Goal: Task Accomplishment & Management: Complete application form

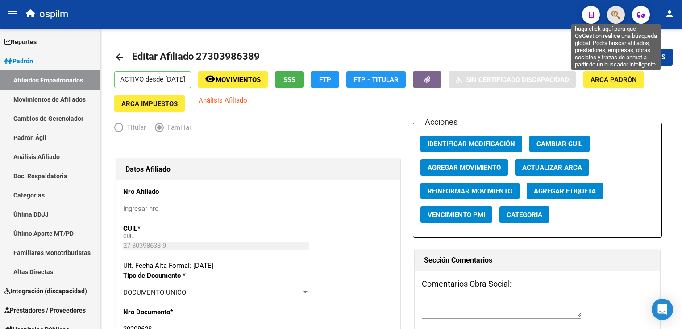
click at [619, 15] on icon "button" at bounding box center [615, 15] width 9 height 10
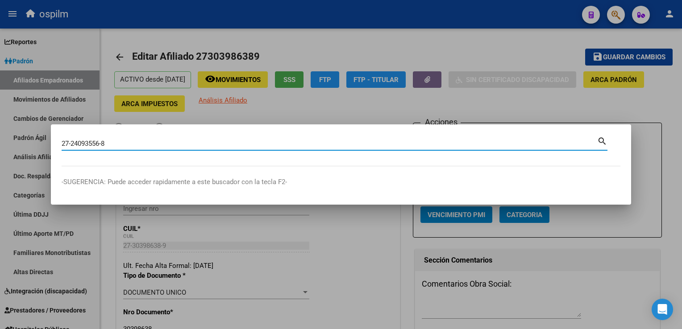
type input "27240935568"
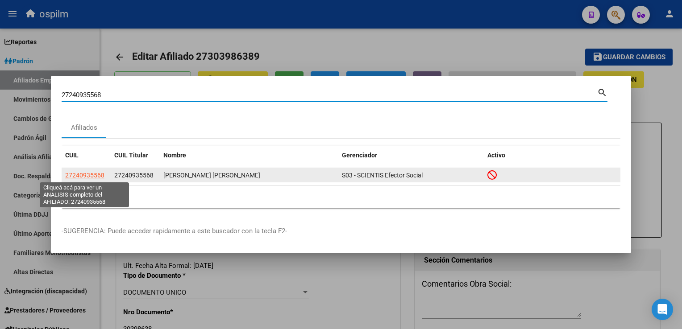
click at [77, 174] on span "27240935568" at bounding box center [84, 175] width 39 height 7
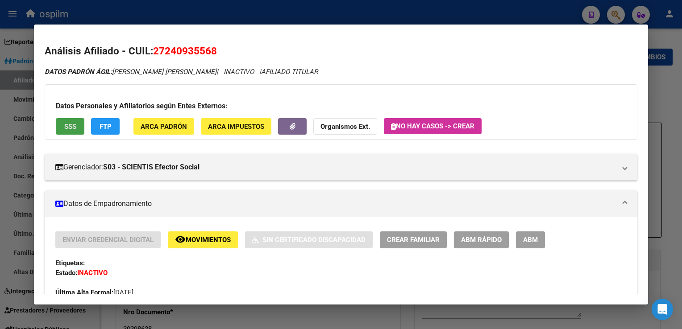
click at [63, 128] on button "SSS" at bounding box center [70, 126] width 29 height 17
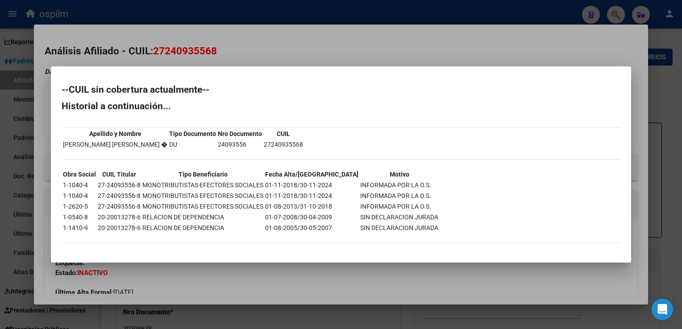
click at [270, 35] on div at bounding box center [341, 164] width 682 height 329
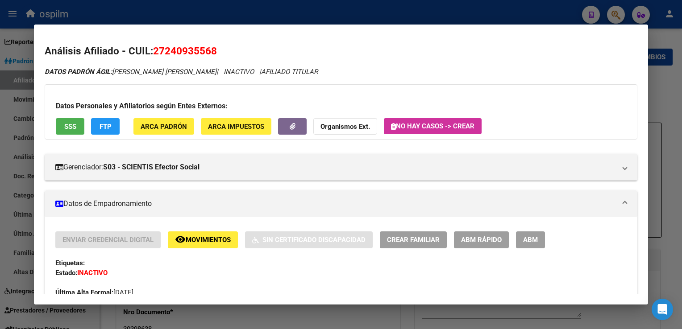
click at [101, 124] on span "FTP" at bounding box center [106, 127] width 12 height 8
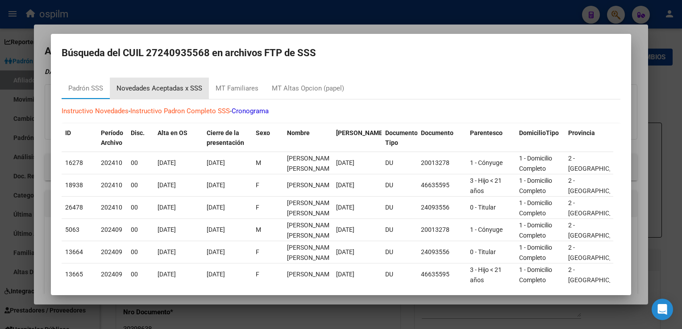
click at [145, 86] on div "Novedades Aceptadas x SSS" at bounding box center [159, 88] width 86 height 10
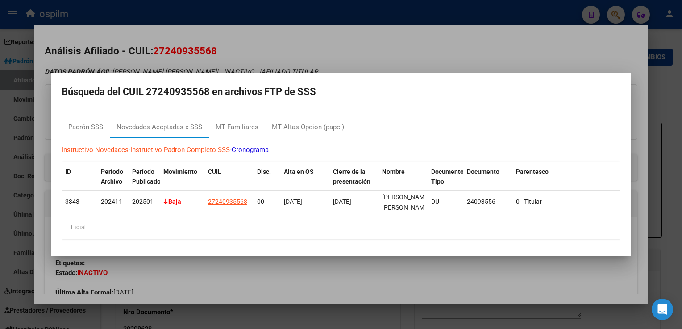
click at [348, 43] on div at bounding box center [341, 164] width 682 height 329
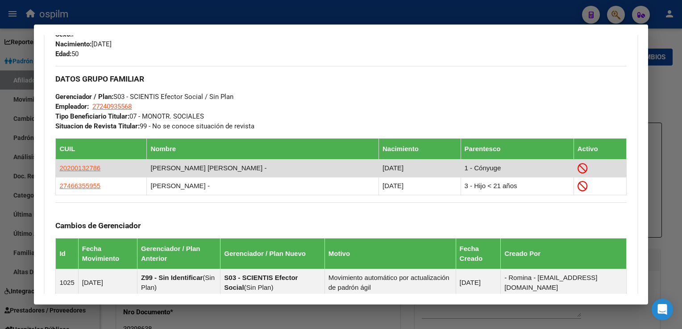
scroll to position [557, 0]
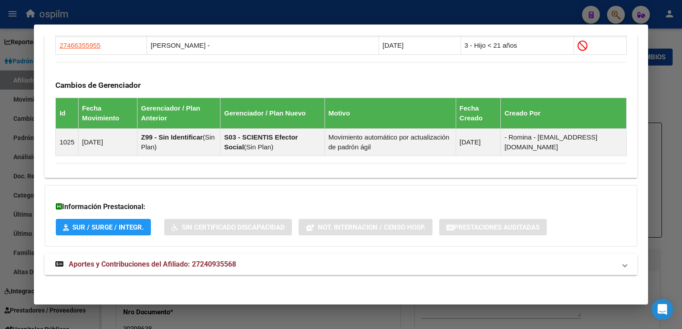
click at [136, 260] on span "Aportes y Contribuciones del Afiliado: 27240935568" at bounding box center [152, 264] width 167 height 8
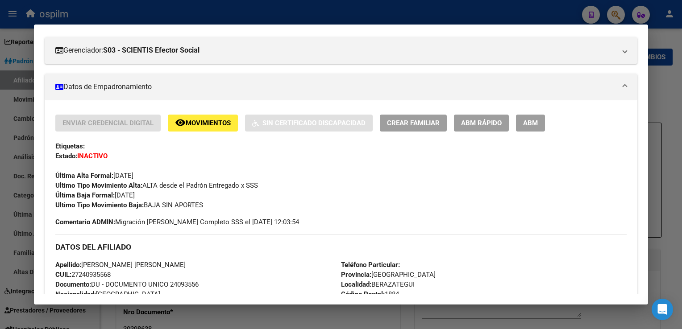
scroll to position [0, 0]
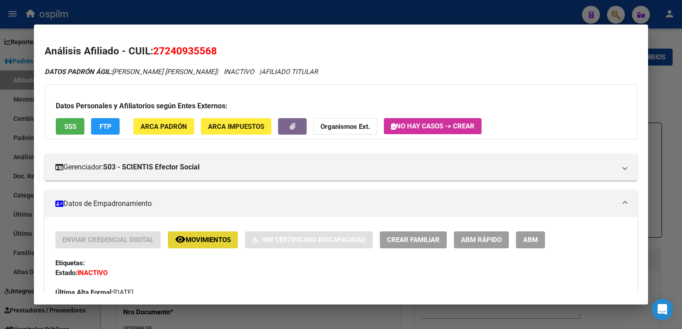
click at [207, 240] on span "Movimientos" at bounding box center [208, 240] width 45 height 8
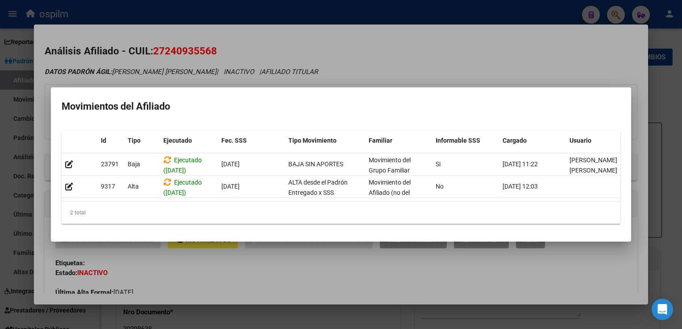
click at [368, 41] on div at bounding box center [341, 164] width 682 height 329
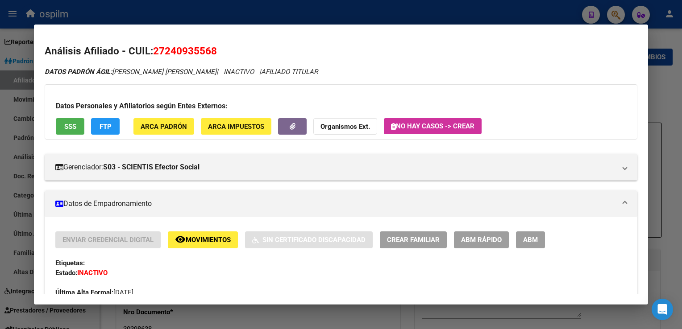
click at [99, 124] on button "FTP" at bounding box center [105, 126] width 29 height 17
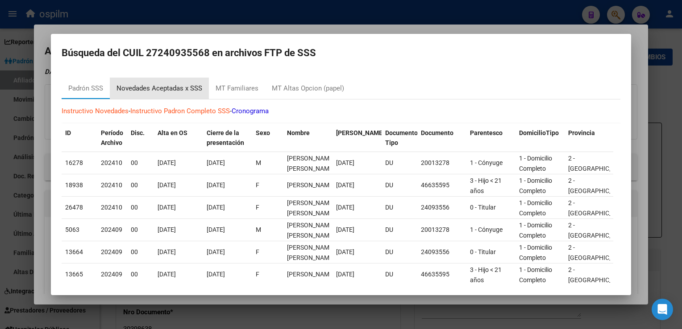
click at [155, 90] on div "Novedades Aceptadas x SSS" at bounding box center [159, 88] width 86 height 10
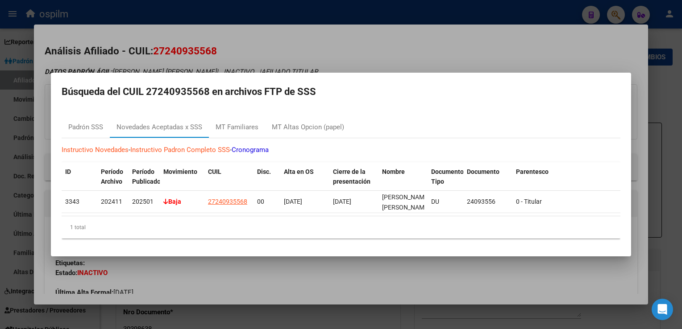
drag, startPoint x: 646, startPoint y: 52, endPoint x: 644, endPoint y: 67, distance: 15.2
click at [644, 67] on div at bounding box center [341, 164] width 682 height 329
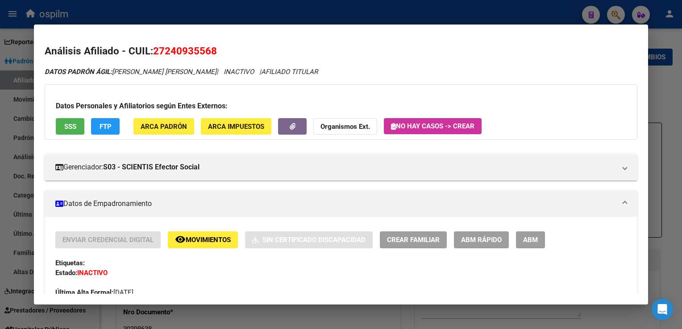
click at [110, 131] on button "FTP" at bounding box center [105, 126] width 29 height 17
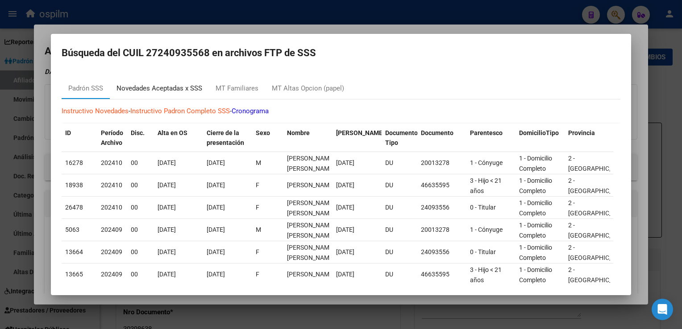
drag, startPoint x: 166, startPoint y: 84, endPoint x: 186, endPoint y: 131, distance: 51.2
click at [166, 84] on div "Novedades Aceptadas x SSS" at bounding box center [159, 88] width 86 height 10
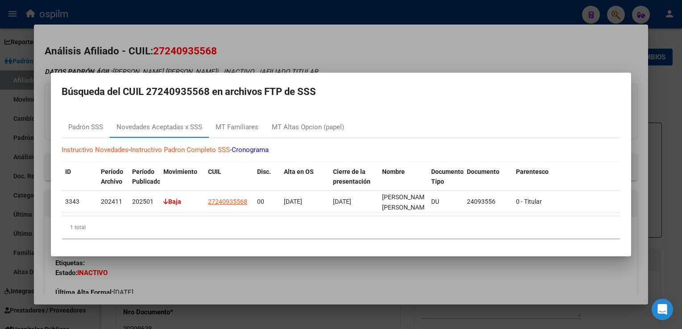
click at [283, 44] on div at bounding box center [341, 164] width 682 height 329
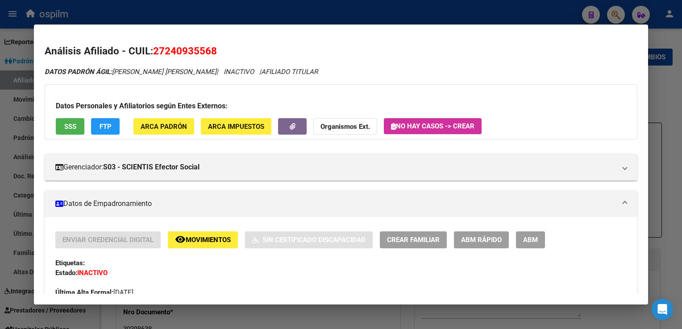
click at [64, 125] on span "SSS" at bounding box center [70, 127] width 12 height 8
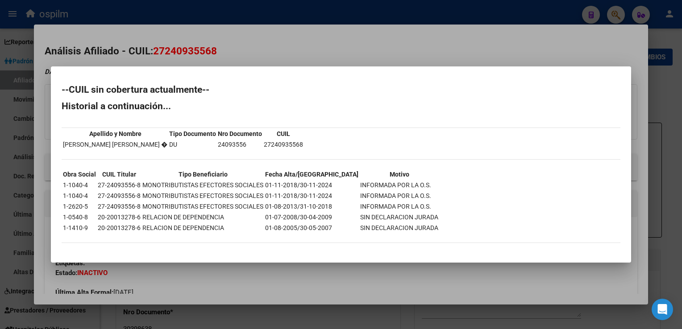
click at [309, 51] on div at bounding box center [341, 164] width 682 height 329
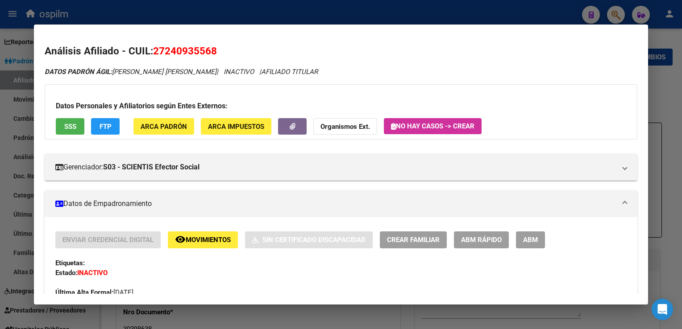
click at [666, 100] on div at bounding box center [341, 164] width 682 height 329
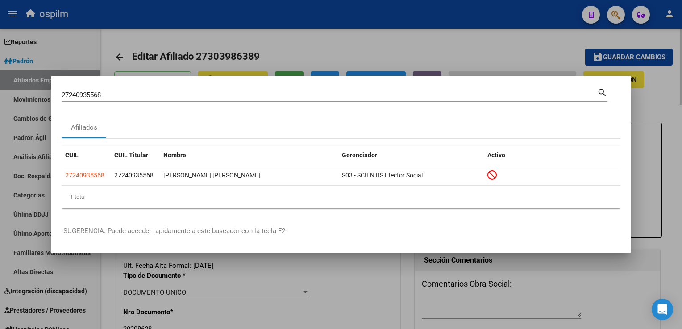
click at [462, 54] on div at bounding box center [341, 164] width 682 height 329
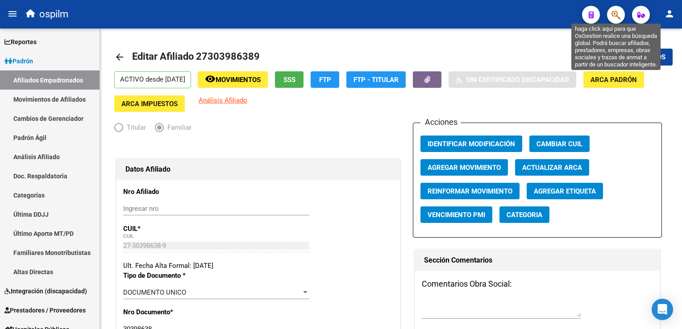
click at [620, 14] on icon "button" at bounding box center [615, 15] width 9 height 10
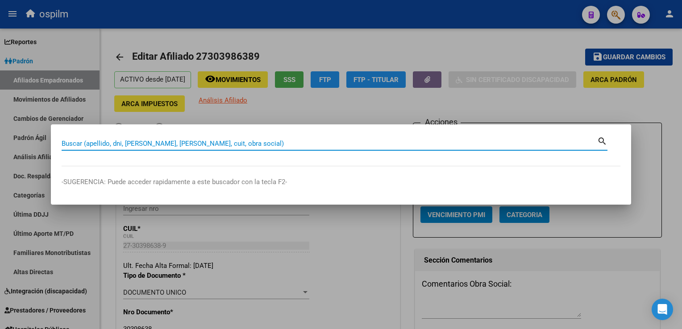
paste input "20482097481"
type input "20482097481"
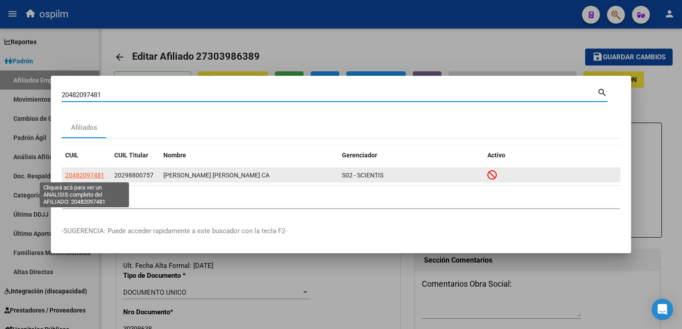
click at [92, 176] on span "20482097481" at bounding box center [84, 175] width 39 height 7
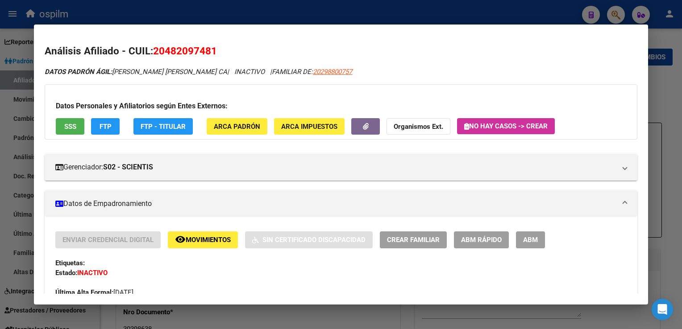
click at [62, 129] on button "SSS" at bounding box center [70, 126] width 29 height 17
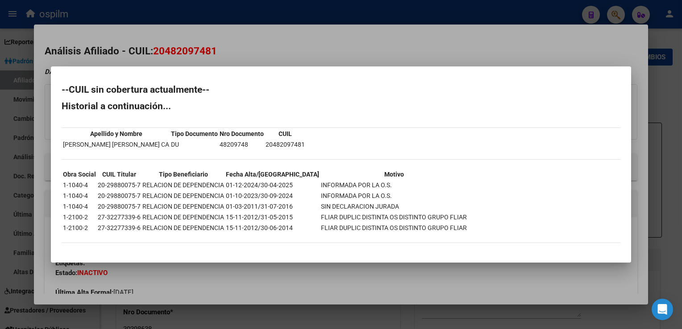
click at [290, 46] on div at bounding box center [341, 164] width 682 height 329
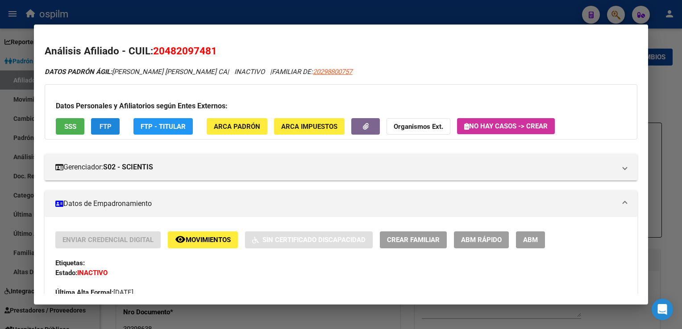
click at [98, 126] on button "FTP" at bounding box center [105, 126] width 29 height 17
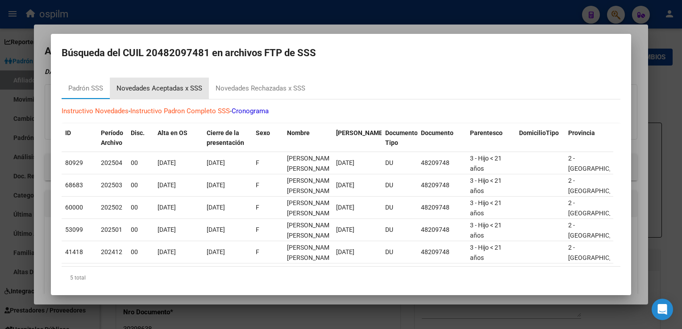
click at [174, 86] on div "Novedades Aceptadas x SSS" at bounding box center [159, 88] width 86 height 10
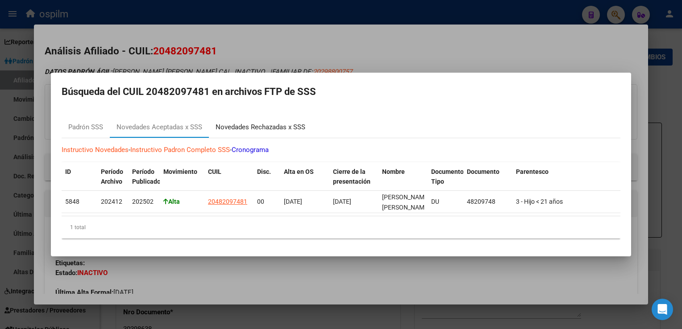
click at [250, 124] on div "Novedades Rechazadas x SSS" at bounding box center [261, 127] width 90 height 10
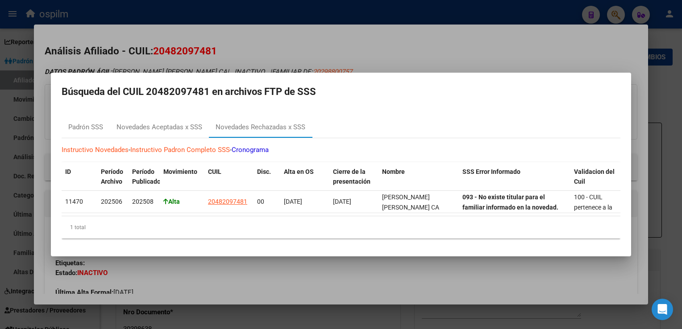
click at [271, 44] on div at bounding box center [341, 164] width 682 height 329
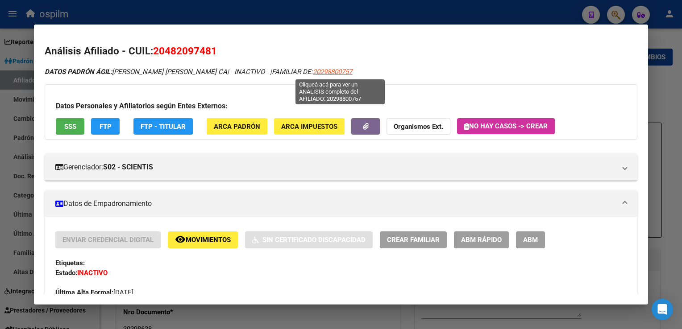
click at [337, 73] on span "20298800757" at bounding box center [332, 72] width 39 height 8
type textarea "20298800757"
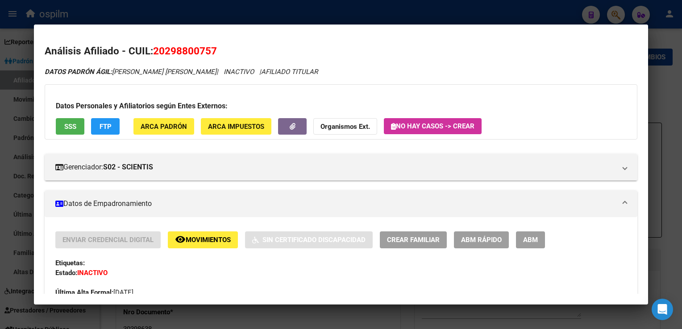
click at [64, 124] on span "SSS" at bounding box center [70, 127] width 12 height 8
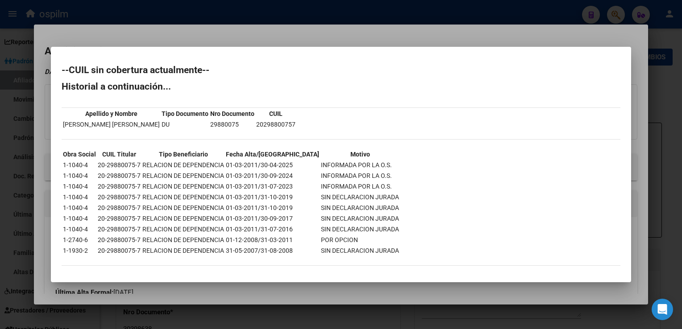
click at [198, 30] on div at bounding box center [341, 164] width 682 height 329
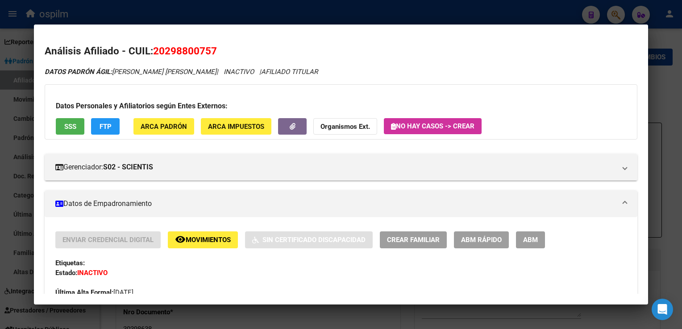
click at [100, 116] on div "Datos Personales y Afiliatorios según Entes Externos: SSS FTP ARCA Padrón ARCA …" at bounding box center [341, 111] width 592 height 55
click at [101, 124] on span "FTP" at bounding box center [106, 127] width 12 height 8
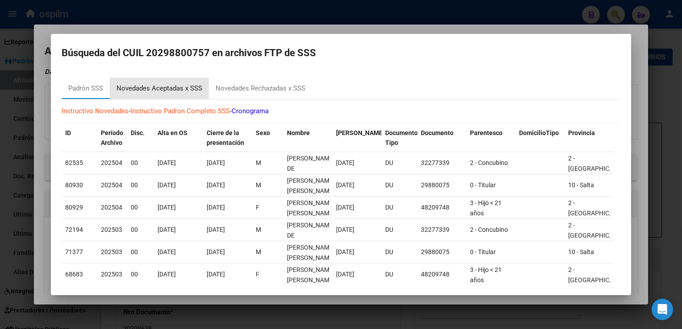
click at [158, 90] on div "Novedades Aceptadas x SSS" at bounding box center [159, 88] width 86 height 10
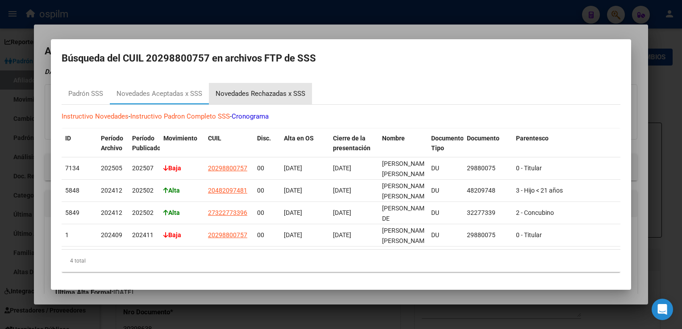
click at [258, 90] on div "Novedades Rechazadas x SSS" at bounding box center [261, 94] width 90 height 10
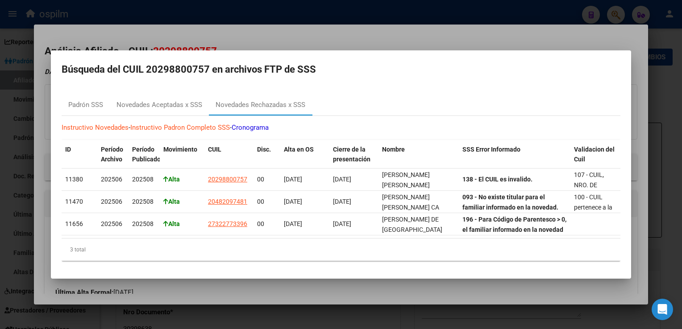
click at [255, 29] on div at bounding box center [341, 164] width 682 height 329
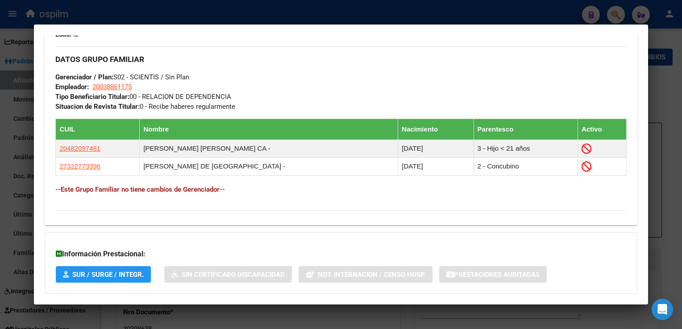
scroll to position [464, 0]
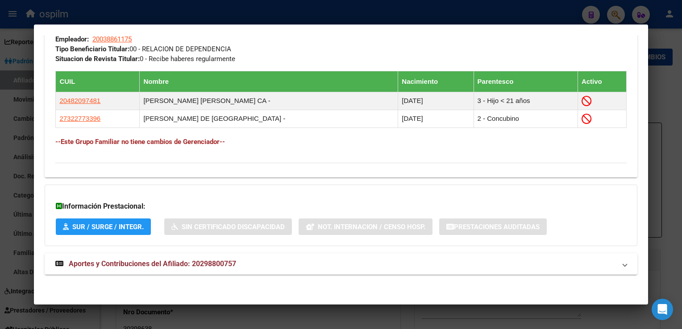
click at [141, 266] on span "Aportes y Contribuciones del Afiliado: 20298800757" at bounding box center [152, 264] width 167 height 8
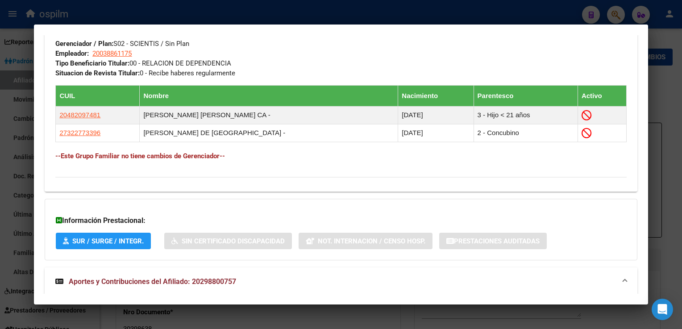
scroll to position [0, 0]
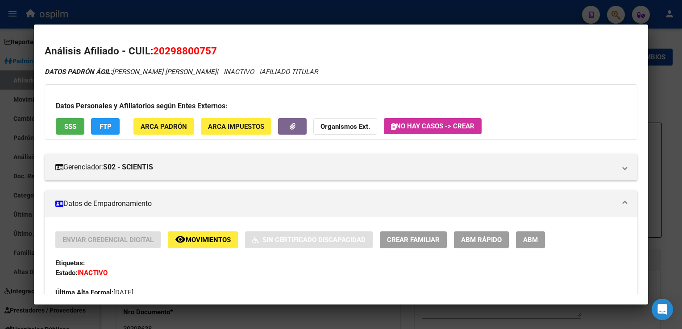
click at [65, 123] on span "SSS" at bounding box center [70, 127] width 12 height 8
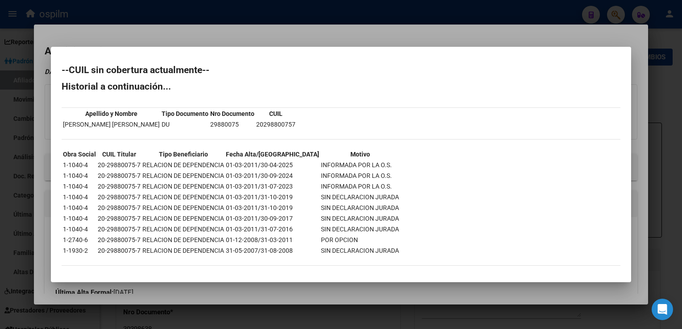
click at [264, 30] on div at bounding box center [341, 164] width 682 height 329
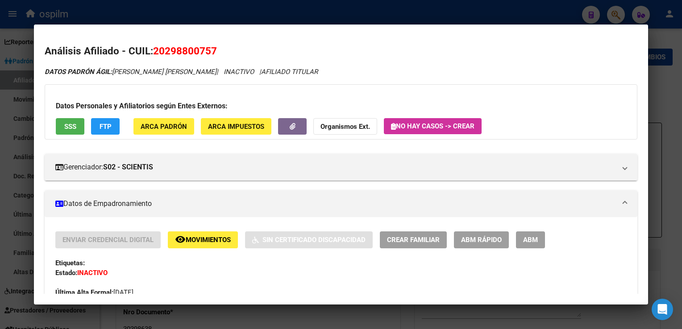
click at [243, 13] on div at bounding box center [341, 164] width 682 height 329
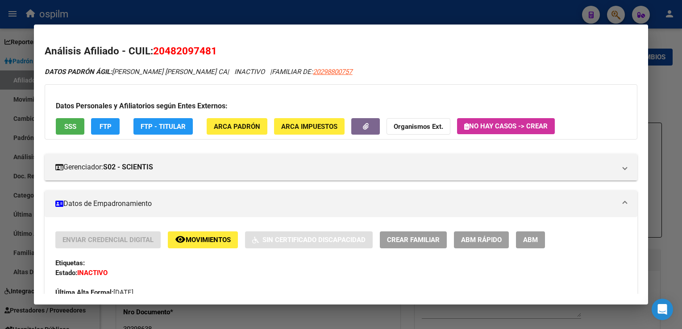
click at [243, 13] on div at bounding box center [341, 164] width 682 height 329
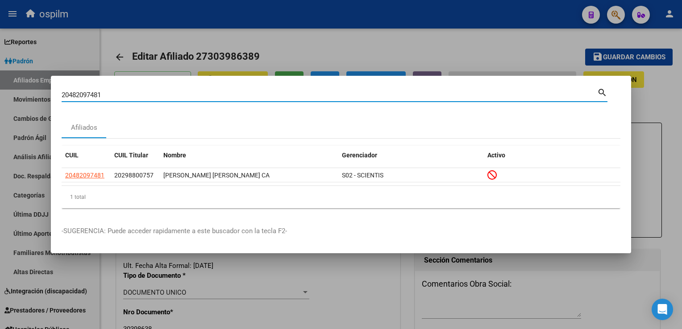
drag, startPoint x: 109, startPoint y: 94, endPoint x: 52, endPoint y: 100, distance: 57.4
click at [52, 100] on mat-dialog-content "20482097481 Buscar (apellido, dni, cuil, nro traspaso, cuit, obra social) searc…" at bounding box center [341, 151] width 580 height 129
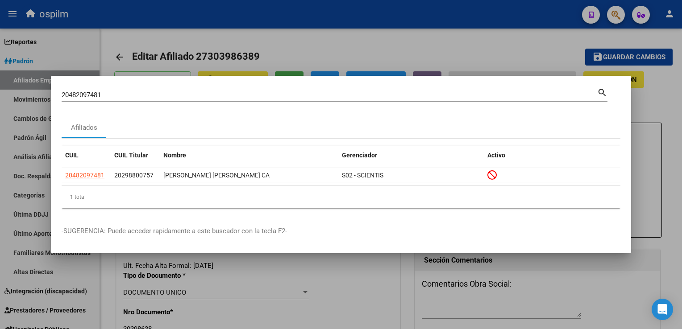
drag, startPoint x: 75, startPoint y: 90, endPoint x: 67, endPoint y: 91, distance: 7.7
click at [67, 91] on input "20482097481" at bounding box center [329, 95] width 535 height 8
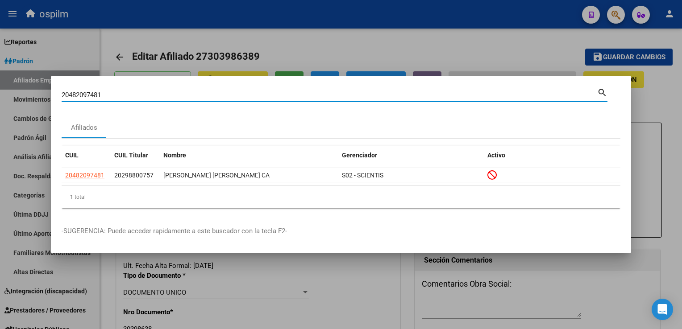
drag, startPoint x: 77, startPoint y: 99, endPoint x: 33, endPoint y: 99, distance: 43.3
click at [33, 99] on div "20482097481 Buscar (apellido, dni, cuil, nro traspaso, cuit, obra social) searc…" at bounding box center [341, 164] width 682 height 329
paste input "20472305221"
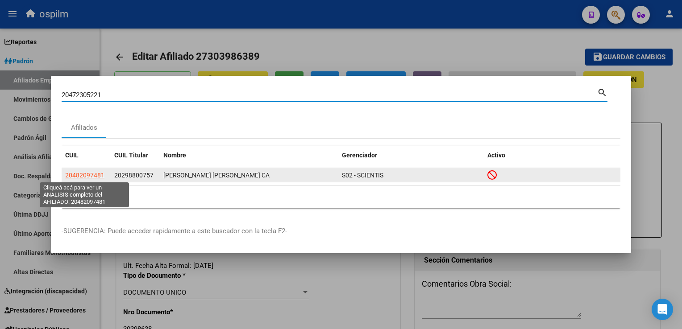
type input "20472305221"
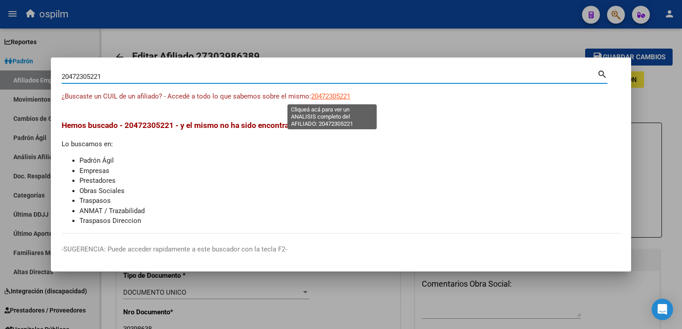
click at [336, 94] on span "20472305221" at bounding box center [330, 96] width 39 height 8
type textarea "20472305221"
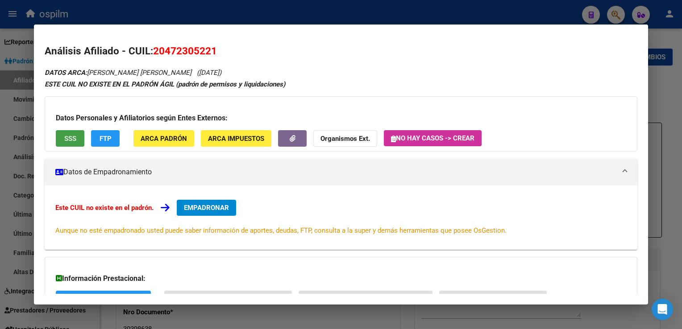
click at [67, 138] on span "SSS" at bounding box center [70, 139] width 12 height 8
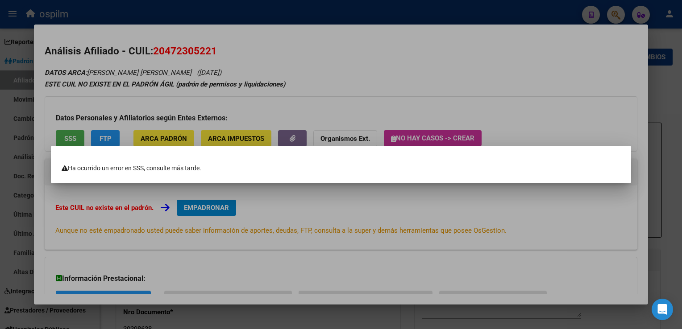
click at [268, 52] on div at bounding box center [341, 164] width 682 height 329
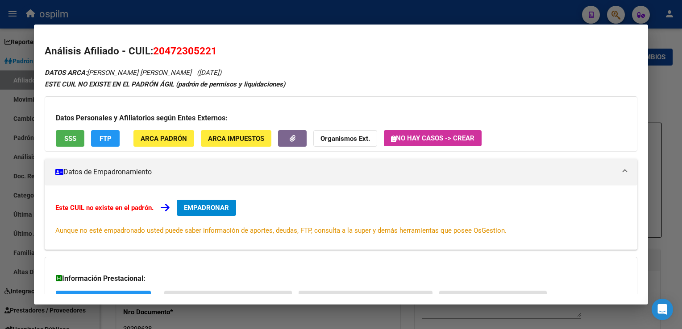
click at [220, 21] on div at bounding box center [341, 164] width 682 height 329
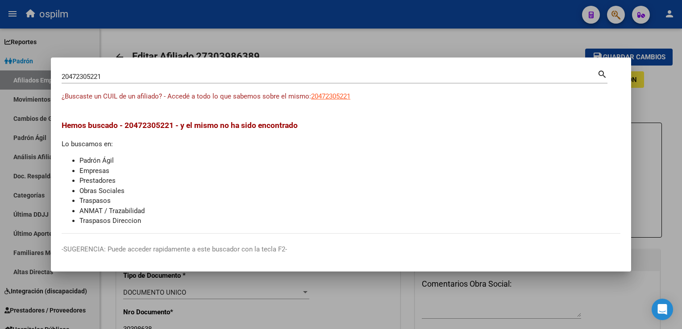
drag, startPoint x: 111, startPoint y: 71, endPoint x: 30, endPoint y: 70, distance: 80.3
click at [4, 72] on div "20472305221 Buscar (apellido, dni, cuil, nro traspaso, cuit, obra social) searc…" at bounding box center [341, 164] width 682 height 329
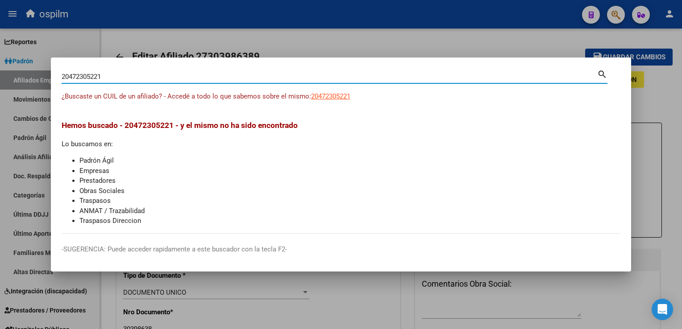
click at [96, 75] on input "20472305221" at bounding box center [329, 77] width 535 height 8
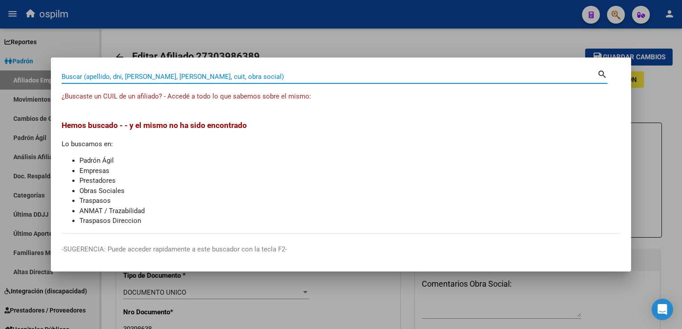
paste input "23939070699"
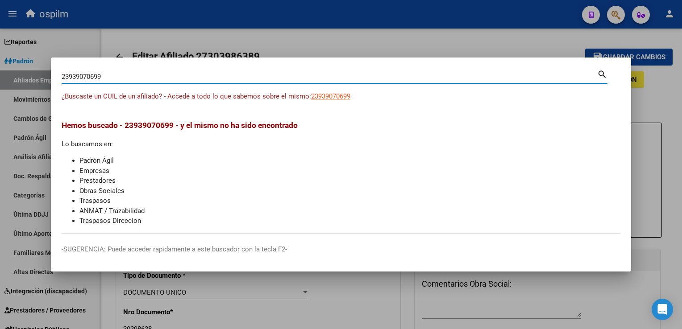
type input "23939070699"
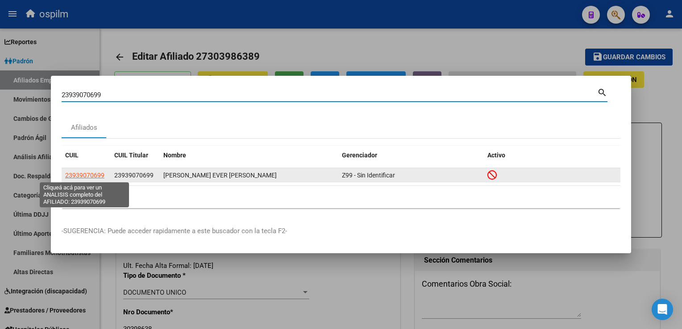
click at [85, 177] on span "23939070699" at bounding box center [84, 175] width 39 height 7
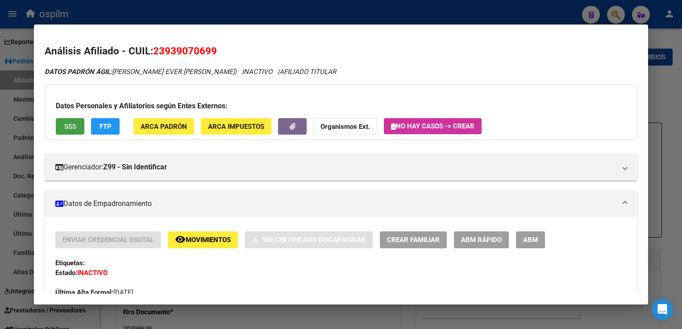
click at [68, 127] on span "SSS" at bounding box center [70, 127] width 12 height 8
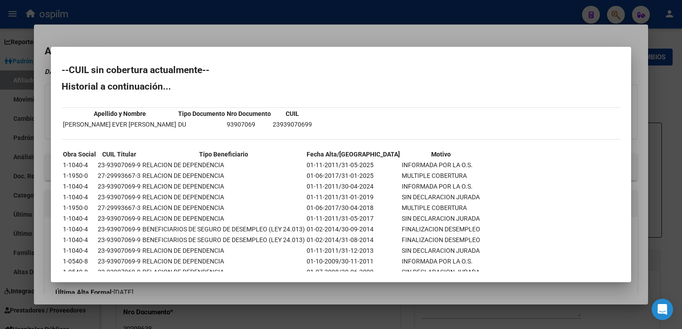
click at [192, 40] on div at bounding box center [341, 164] width 682 height 329
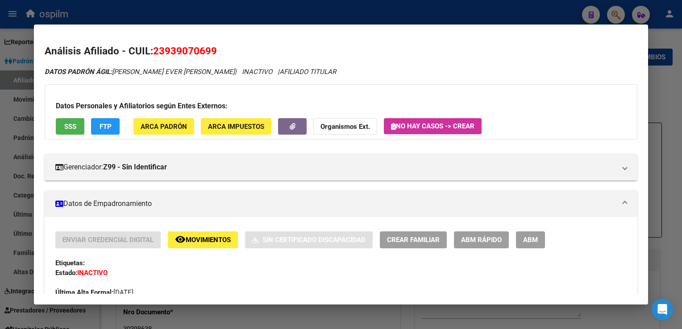
click at [106, 129] on span "FTP" at bounding box center [106, 127] width 12 height 8
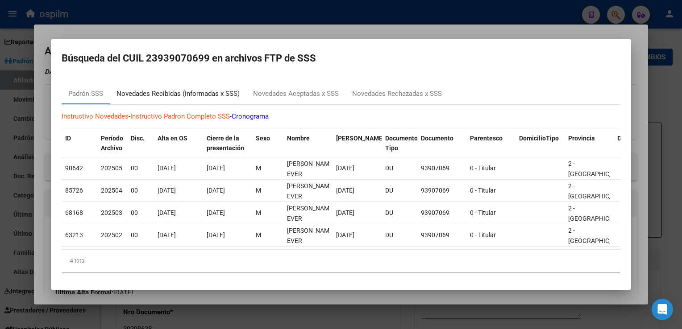
click at [166, 94] on div "Novedades Recibidas (informadas x SSS)" at bounding box center [177, 94] width 123 height 10
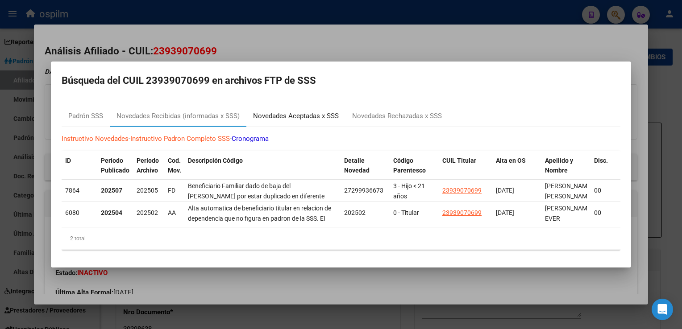
click at [288, 111] on div "Novedades Aceptadas x SSS" at bounding box center [296, 116] width 86 height 10
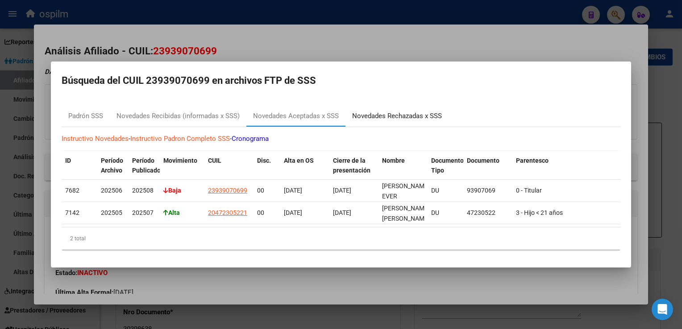
click at [365, 114] on div "Novedades Rechazadas x SSS" at bounding box center [397, 116] width 90 height 10
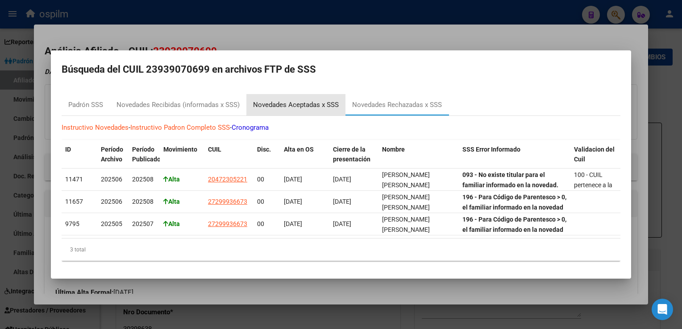
click at [319, 103] on div "Novedades Aceptadas x SSS" at bounding box center [296, 105] width 86 height 10
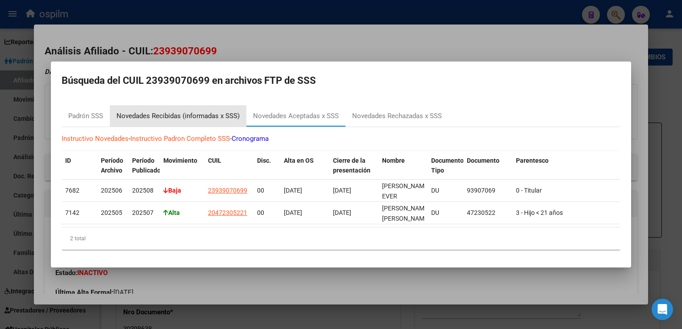
click at [178, 112] on div "Novedades Recibidas (informadas x SSS)" at bounding box center [177, 116] width 123 height 10
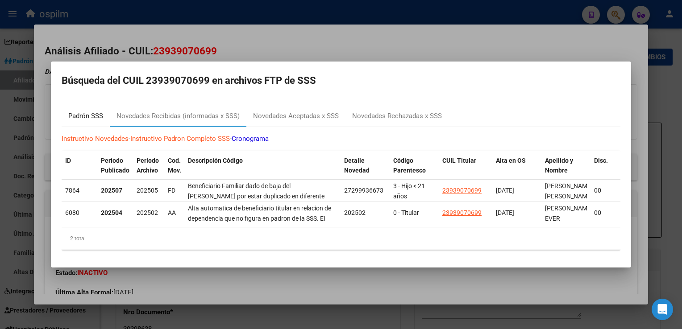
click at [77, 115] on div "Padrón SSS" at bounding box center [85, 116] width 35 height 10
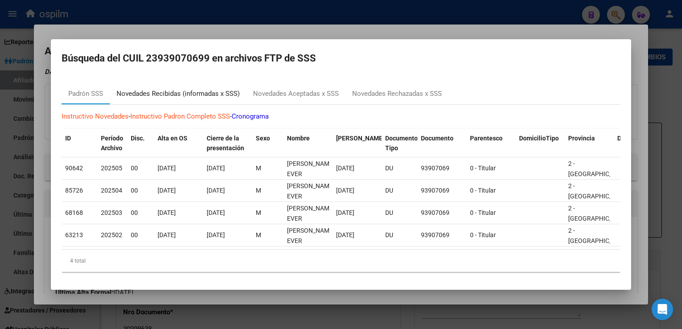
click at [179, 89] on div "Novedades Recibidas (informadas x SSS)" at bounding box center [177, 94] width 123 height 10
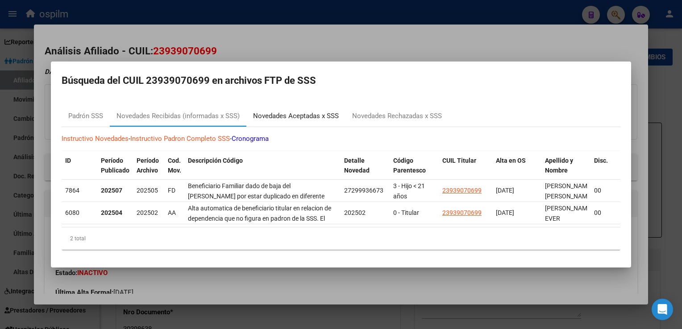
click at [270, 114] on div "Novedades Aceptadas x SSS" at bounding box center [296, 116] width 86 height 10
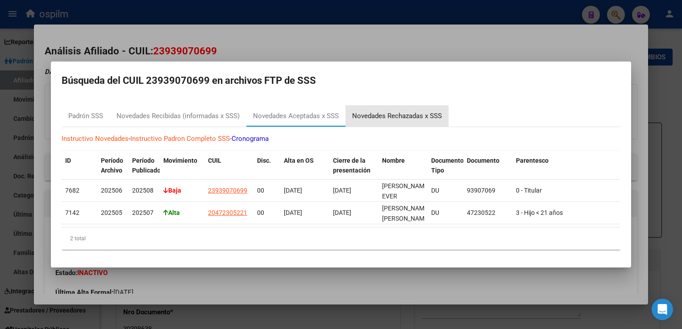
click at [378, 111] on div "Novedades Rechazadas x SSS" at bounding box center [397, 116] width 90 height 10
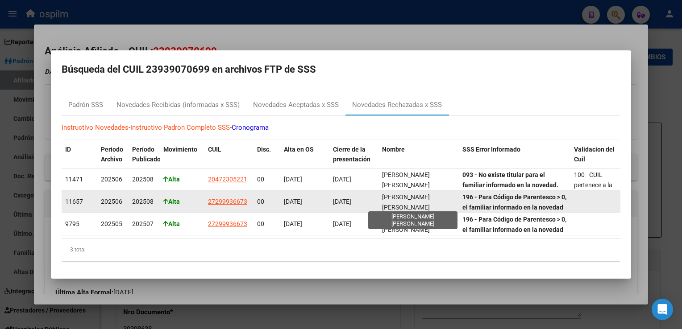
click at [398, 194] on span "[PERSON_NAME]" at bounding box center [406, 202] width 48 height 17
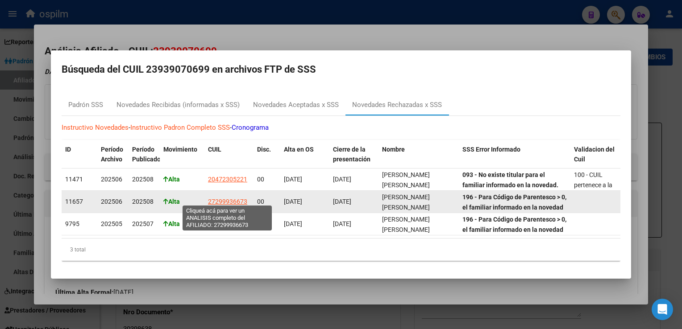
click at [228, 198] on span "27299936673" at bounding box center [227, 201] width 39 height 7
type textarea "27299936673"
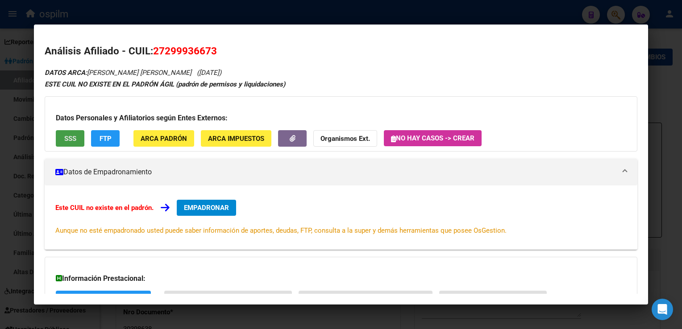
click at [71, 133] on button "SSS" at bounding box center [70, 138] width 29 height 17
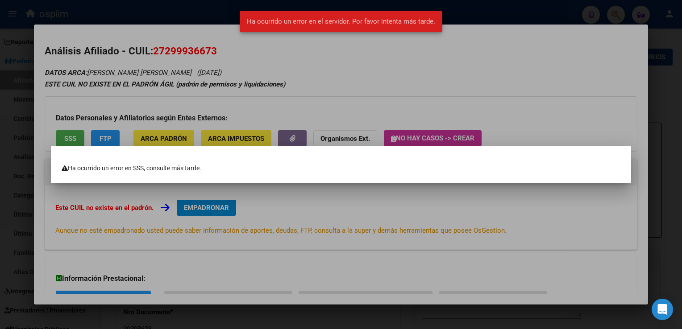
click at [312, 58] on div at bounding box center [341, 164] width 682 height 329
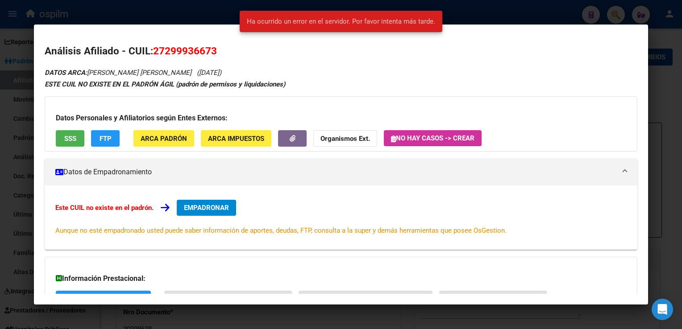
click at [312, 58] on h2 "Análisis Afiliado - CUIL: 27299936673" at bounding box center [341, 51] width 592 height 15
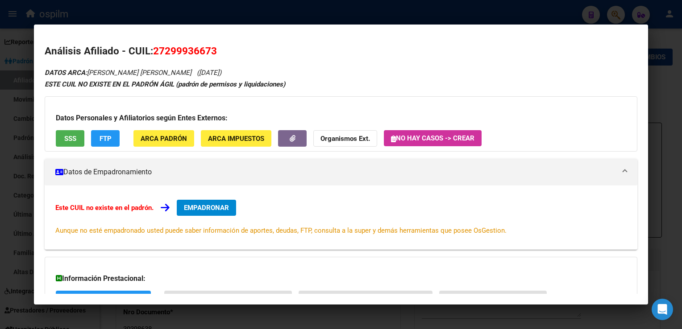
drag, startPoint x: 225, startPoint y: 54, endPoint x: 155, endPoint y: 56, distance: 69.6
click at [155, 56] on h2 "Análisis Afiliado - CUIL: 27299936673" at bounding box center [341, 51] width 592 height 15
copy span "27299936673"
click at [253, 12] on div at bounding box center [341, 164] width 682 height 329
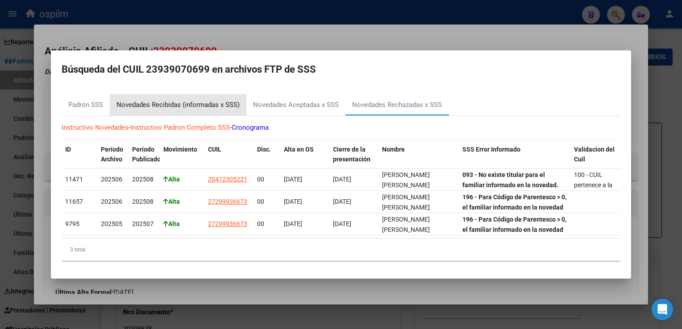
click at [178, 108] on div "Novedades Recibidas (informadas x SSS)" at bounding box center [178, 104] width 137 height 21
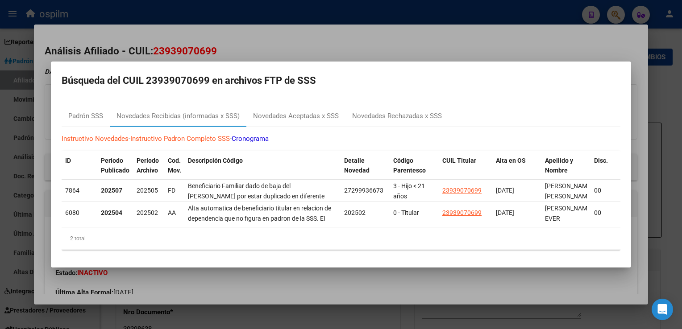
click at [266, 40] on div at bounding box center [341, 164] width 682 height 329
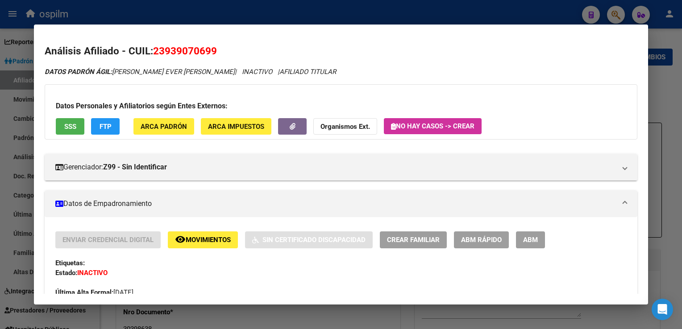
click at [211, 11] on div at bounding box center [341, 164] width 682 height 329
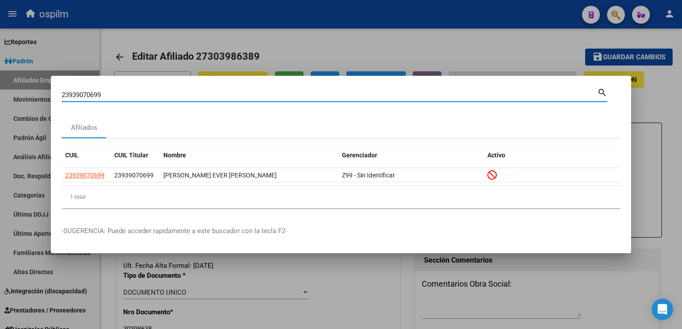
drag, startPoint x: 108, startPoint y: 94, endPoint x: 52, endPoint y: 94, distance: 56.2
click at [52, 94] on mat-dialog-content "23939070699 Buscar (apellido, dni, cuil, nro traspaso, cuit, obra social) searc…" at bounding box center [341, 151] width 580 height 129
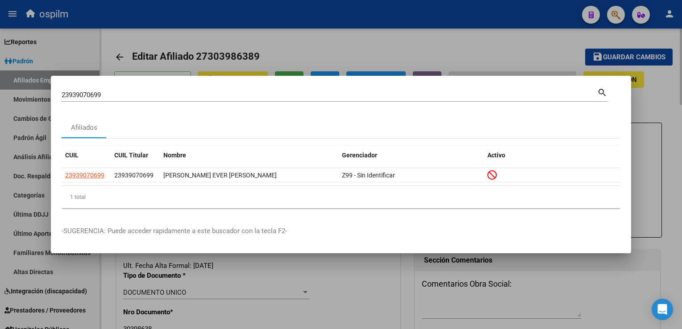
drag, startPoint x: 74, startPoint y: 90, endPoint x: 305, endPoint y: 50, distance: 234.6
click at [305, 50] on div at bounding box center [341, 164] width 682 height 329
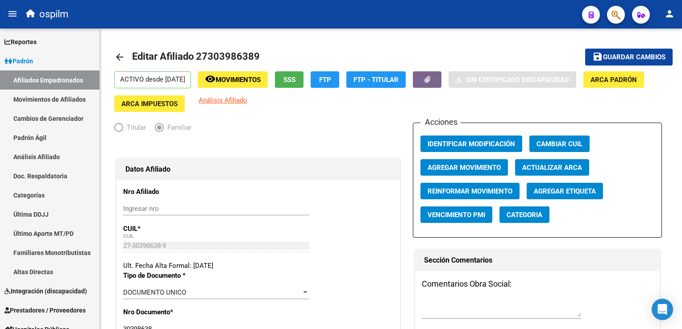
click at [620, 13] on icon "button" at bounding box center [615, 15] width 9 height 10
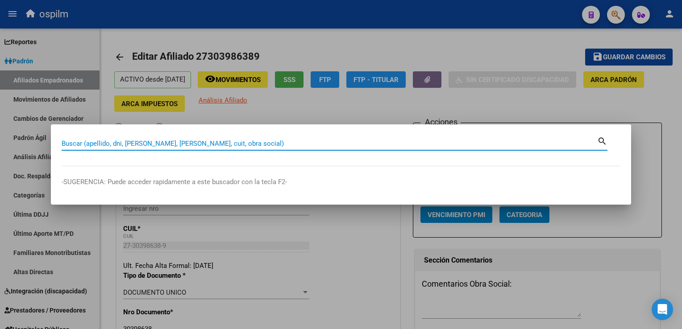
paste input "27488380120"
type input "27488380120"
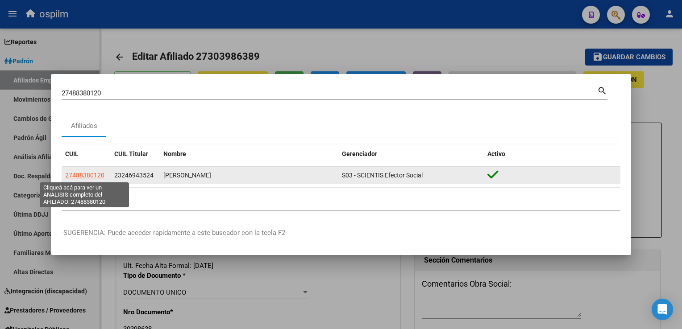
click at [75, 177] on span "27488380120" at bounding box center [84, 175] width 39 height 7
type textarea "27488380120"
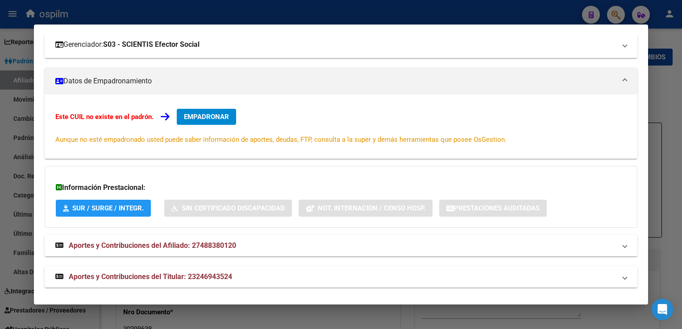
scroll to position [126, 0]
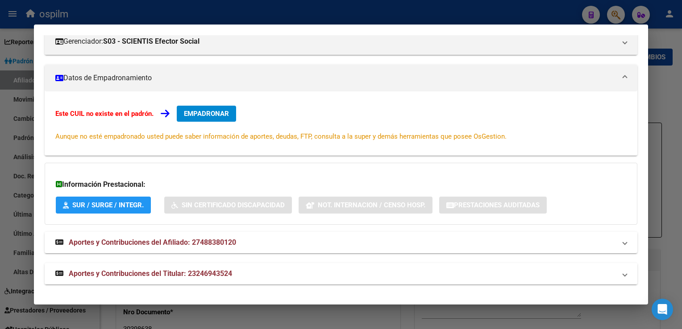
click at [127, 279] on strong "Aportes y Contribuciones del Titular: 23246943524" at bounding box center [143, 274] width 177 height 11
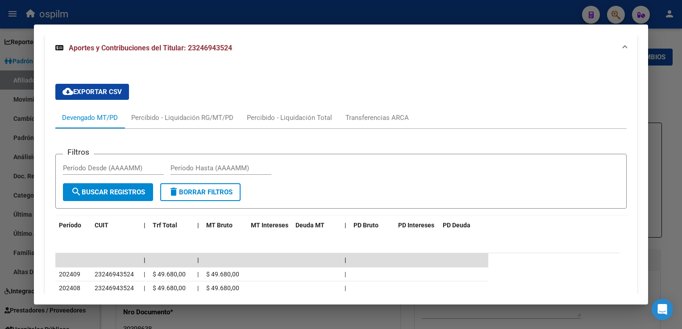
scroll to position [0, 0]
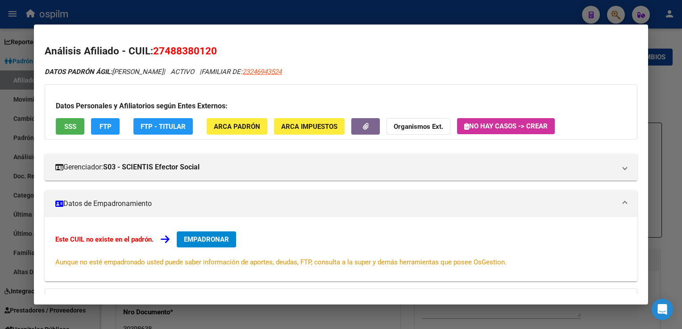
click at [66, 122] on span "SSS" at bounding box center [70, 126] width 12 height 8
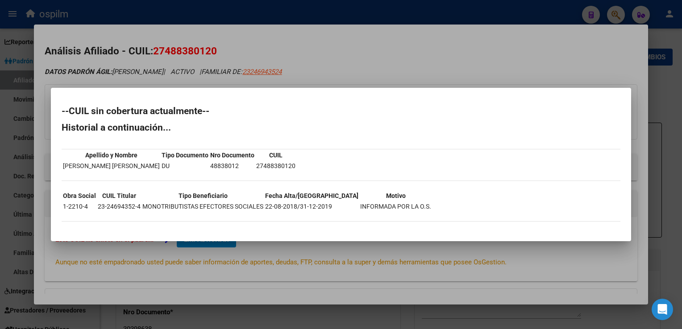
click at [343, 67] on div at bounding box center [341, 164] width 682 height 329
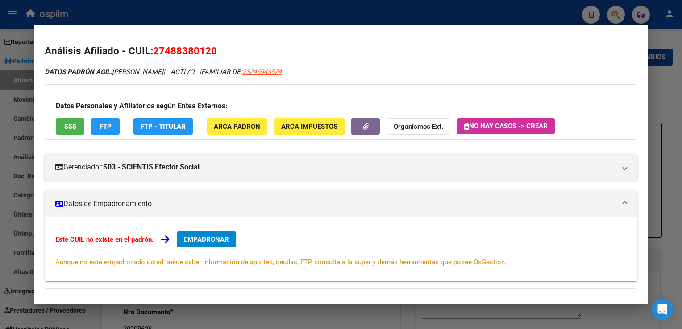
click at [668, 110] on div at bounding box center [341, 164] width 682 height 329
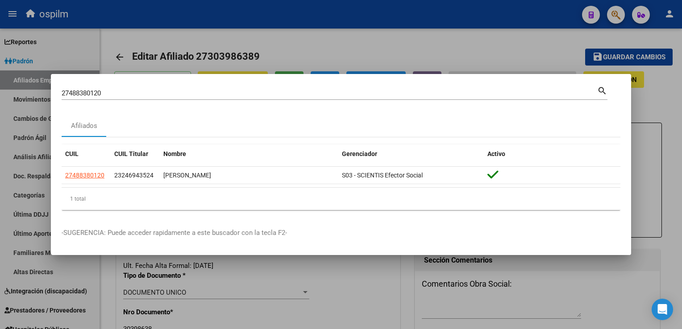
click at [378, 46] on div at bounding box center [341, 164] width 682 height 329
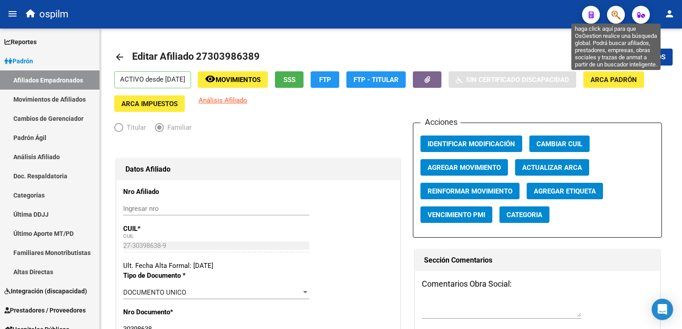
click at [610, 15] on button "button" at bounding box center [616, 15] width 18 height 18
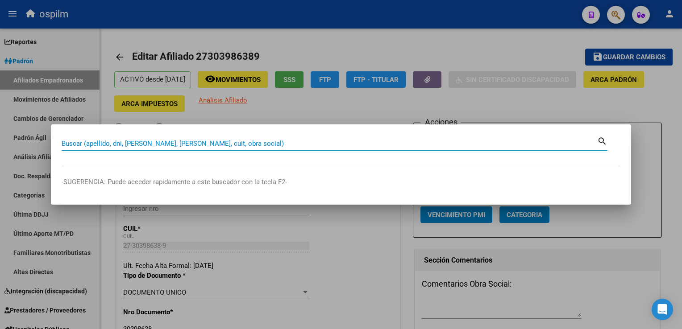
paste input "27494227504"
type input "27494227504"
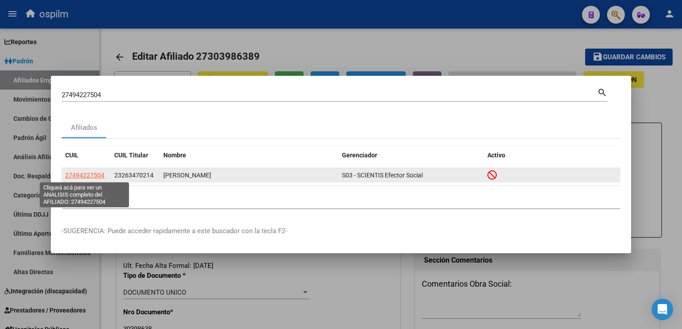
click at [79, 172] on span "27494227504" at bounding box center [84, 175] width 39 height 7
type textarea "27494227504"
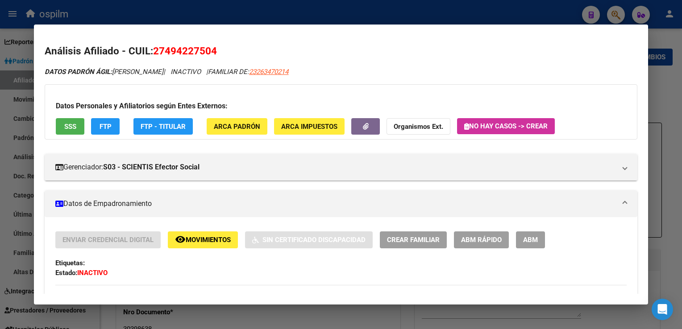
click at [79, 120] on button "SSS" at bounding box center [70, 126] width 29 height 17
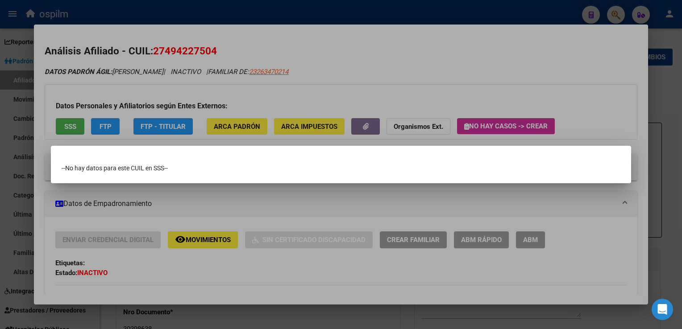
click at [373, 37] on div at bounding box center [341, 164] width 682 height 329
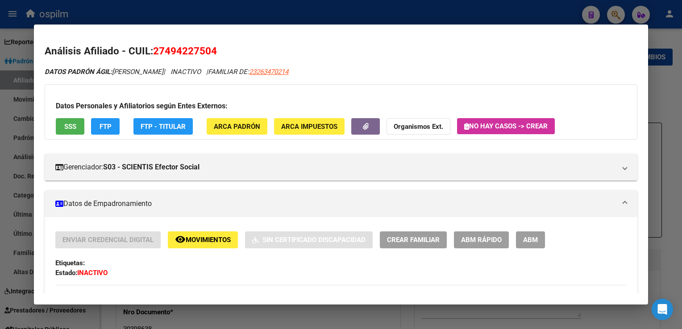
click at [678, 85] on div at bounding box center [341, 164] width 682 height 329
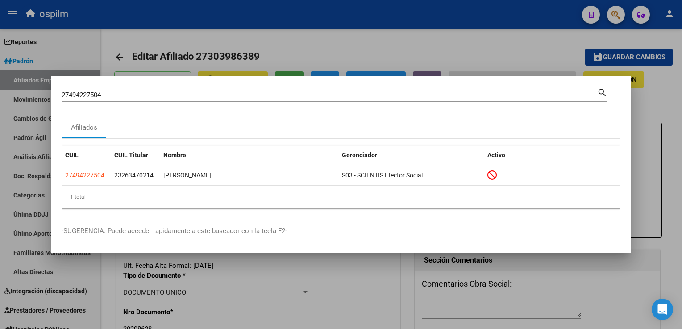
click at [669, 97] on div at bounding box center [341, 164] width 682 height 329
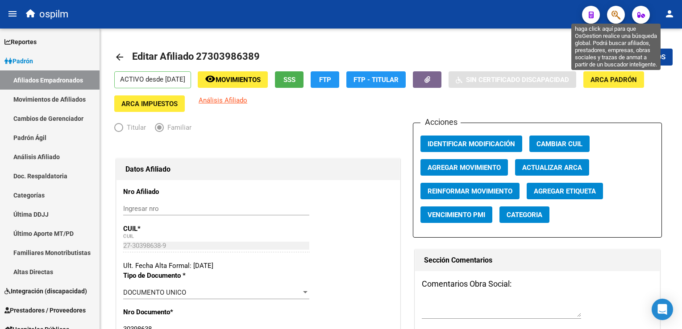
click at [620, 12] on icon "button" at bounding box center [615, 15] width 9 height 10
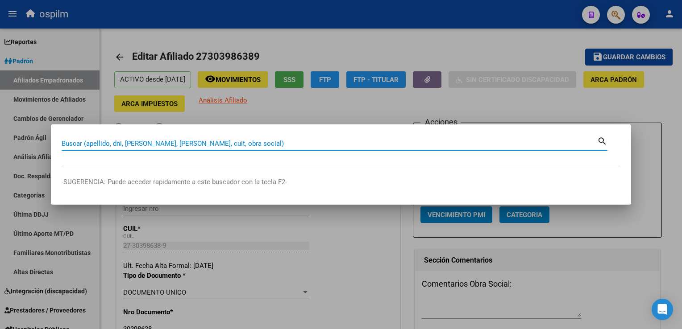
paste input "20475566131"
type input "20475566131"
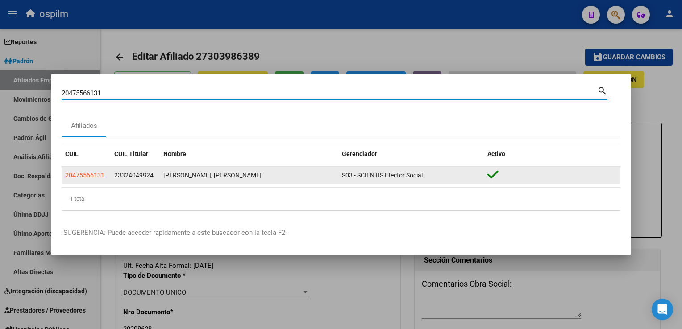
click at [78, 179] on app-link-go-to "20475566131" at bounding box center [84, 175] width 39 height 10
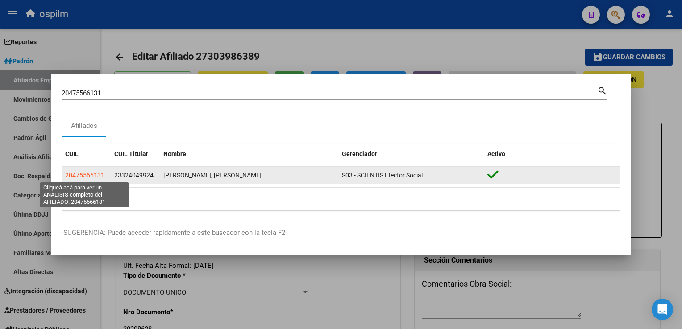
click at [87, 173] on span "20475566131" at bounding box center [84, 175] width 39 height 7
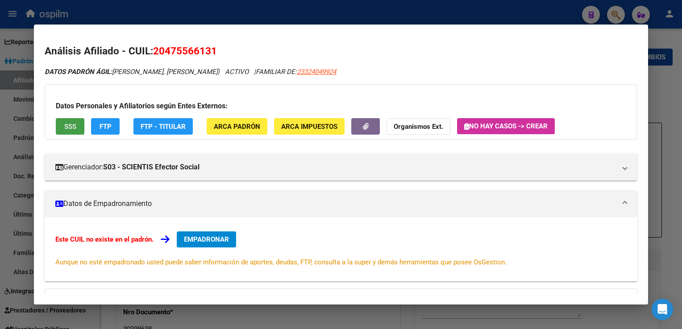
click at [68, 121] on button "SSS" at bounding box center [70, 126] width 29 height 17
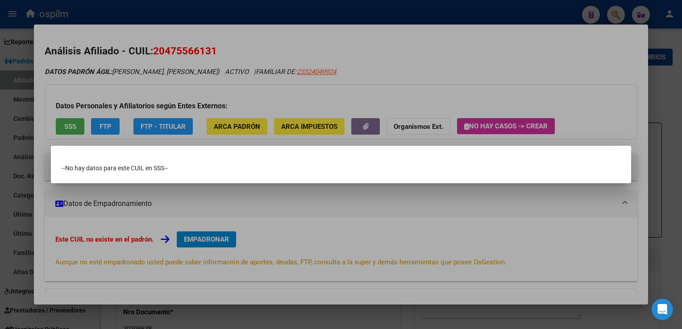
click at [286, 41] on div at bounding box center [341, 164] width 682 height 329
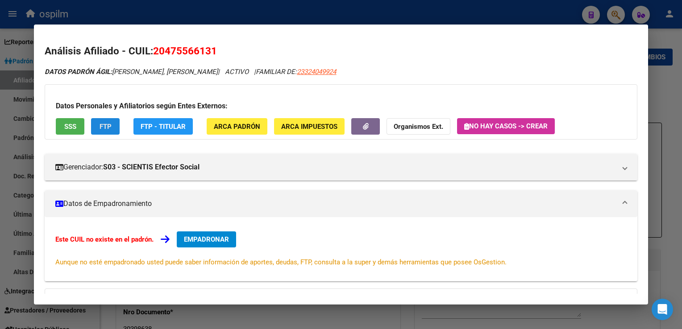
click at [114, 124] on button "FTP" at bounding box center [105, 126] width 29 height 17
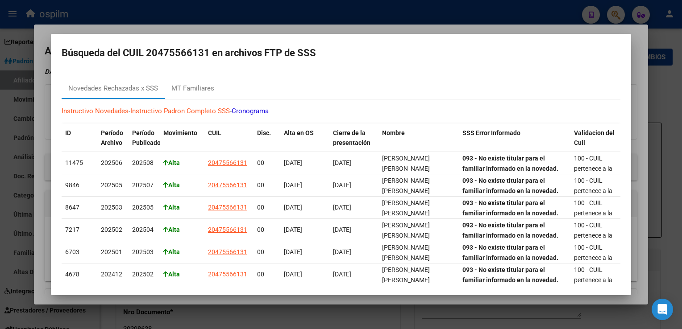
drag, startPoint x: 321, startPoint y: 26, endPoint x: 307, endPoint y: 29, distance: 14.5
click at [321, 26] on div at bounding box center [341, 164] width 682 height 329
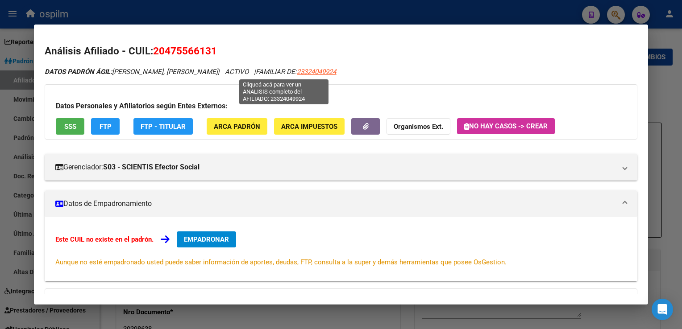
click at [297, 72] on span "23324049924" at bounding box center [316, 72] width 39 height 8
type textarea "23324049924"
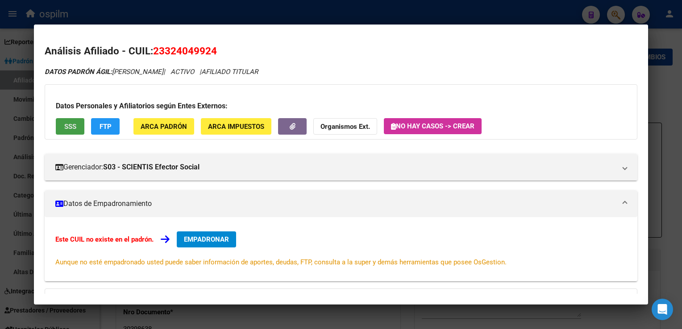
click at [73, 127] on span "SSS" at bounding box center [70, 127] width 12 height 8
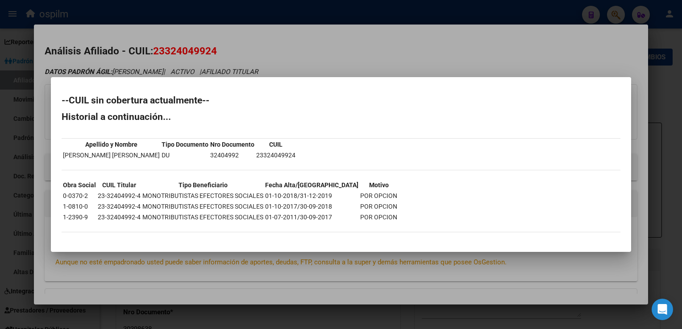
click at [276, 54] on div at bounding box center [341, 164] width 682 height 329
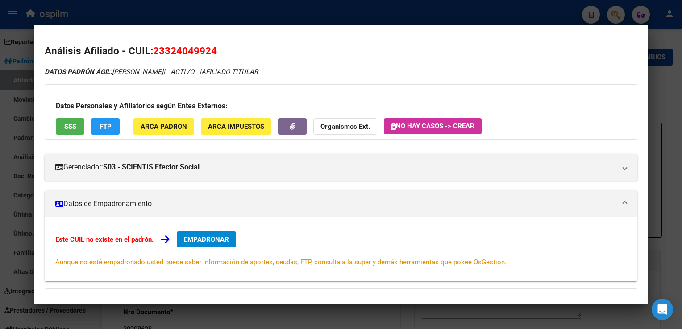
click at [95, 124] on button "FTP" at bounding box center [105, 126] width 29 height 17
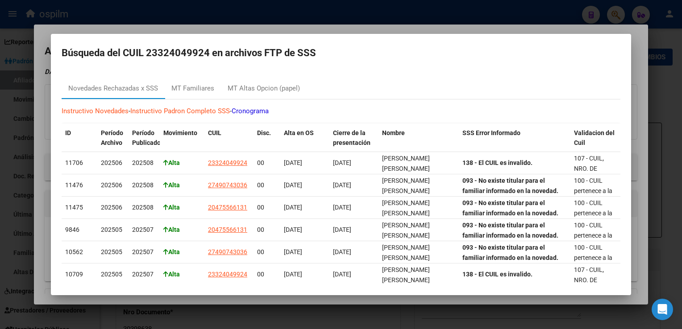
click at [286, 29] on div at bounding box center [341, 164] width 682 height 329
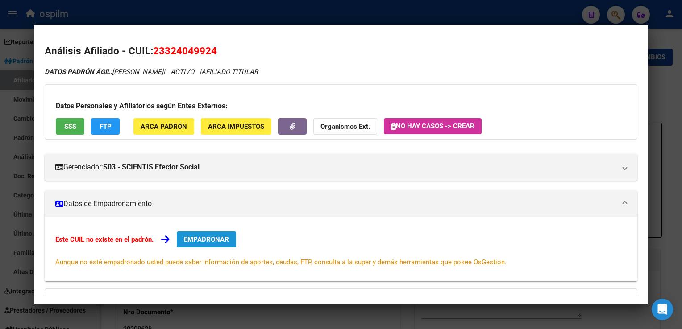
click at [207, 240] on span "EMPADRONAR" at bounding box center [206, 240] width 45 height 8
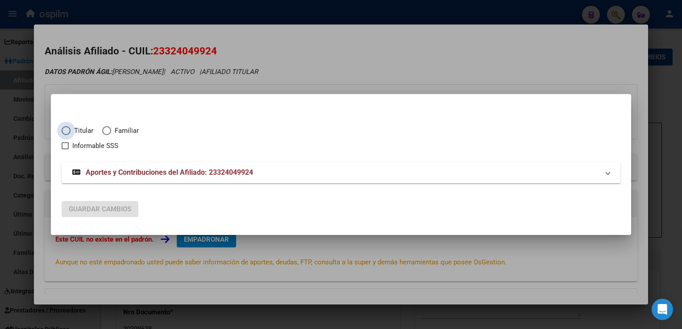
click at [67, 127] on span "Elija una opción" at bounding box center [66, 130] width 9 height 9
click at [67, 127] on input "Titular" at bounding box center [66, 130] width 9 height 9
radio input "true"
checkbox input "true"
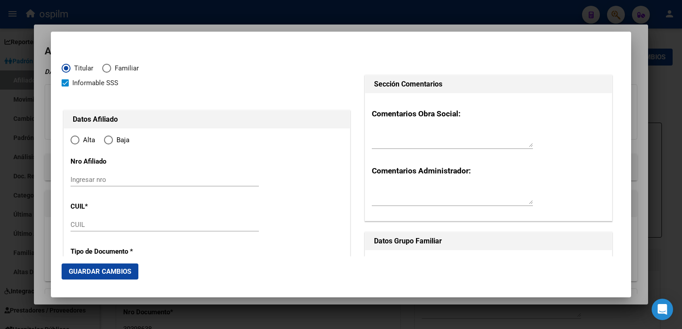
type input "23-32404992-4"
radio input "true"
click at [108, 140] on span "Elija una opción" at bounding box center [108, 140] width 9 height 9
click at [108, 140] on input "Baja" at bounding box center [108, 140] width 9 height 9
radio input "true"
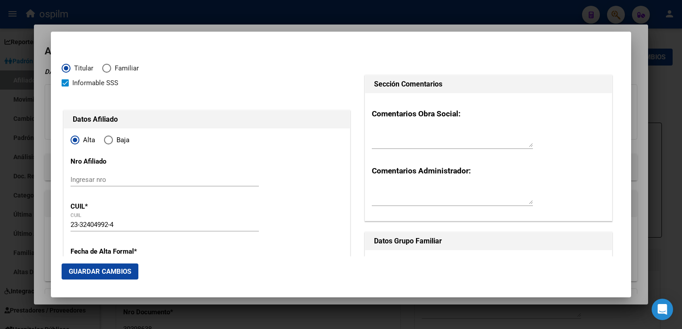
type input "32404992"
type input "AMAYA"
type input "VANESA SOLEDAD"
type input "1987-12-25"
type input "JOSE CLEMENTE P"
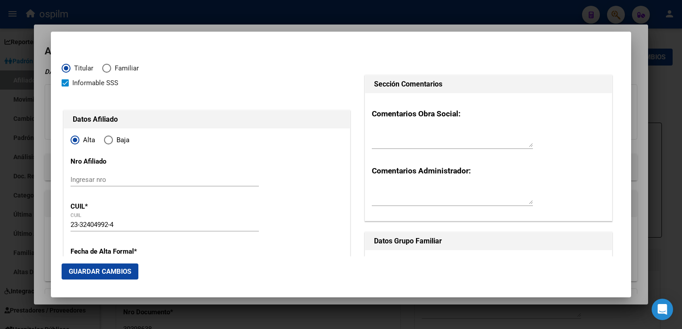
type input "1665"
type input "Croacia"
type input "4306"
drag, startPoint x: 68, startPoint y: 85, endPoint x: 82, endPoint y: 99, distance: 19.9
click at [68, 85] on span at bounding box center [65, 82] width 7 height 7
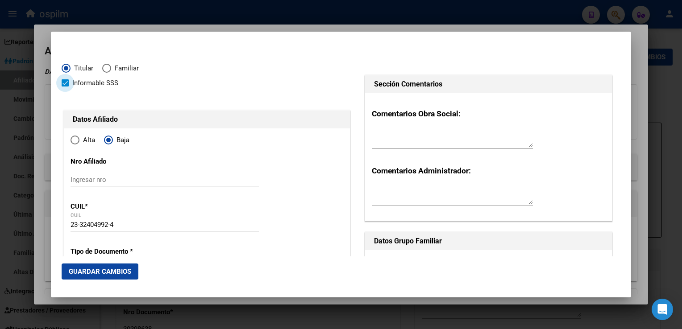
click at [65, 87] on input "Informable SSS" at bounding box center [65, 87] width 0 height 0
checkbox input "false"
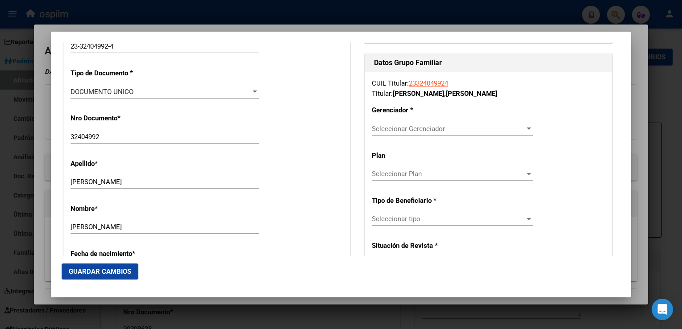
scroll to position [203, 0]
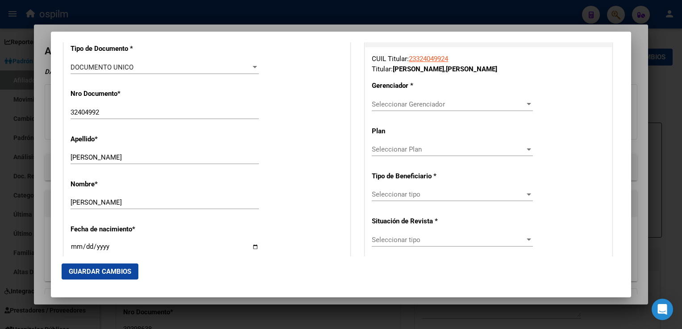
click at [390, 104] on span "Seleccionar Gerenciador" at bounding box center [448, 104] width 153 height 8
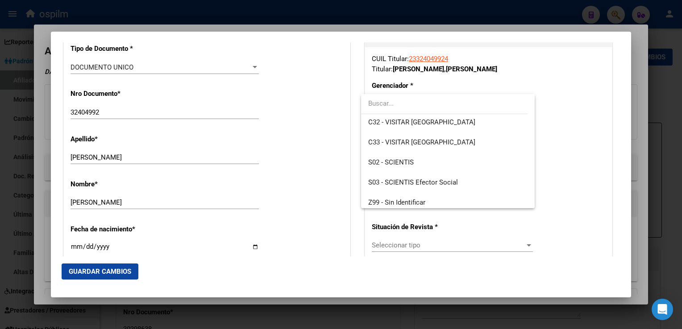
scroll to position [126, 0]
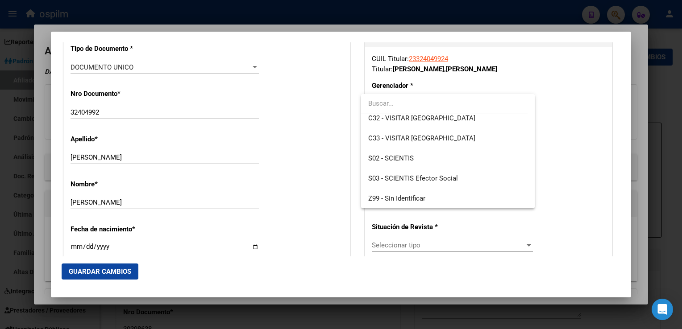
drag, startPoint x: 527, startPoint y: 114, endPoint x: 533, endPoint y: 163, distance: 49.4
click at [533, 163] on div "A01 - OSPILM A31 - ASSISTENCIAL A32 - ASSISTENCIAL Monot Social B08 - PRIMEDIC …" at bounding box center [448, 151] width 174 height 114
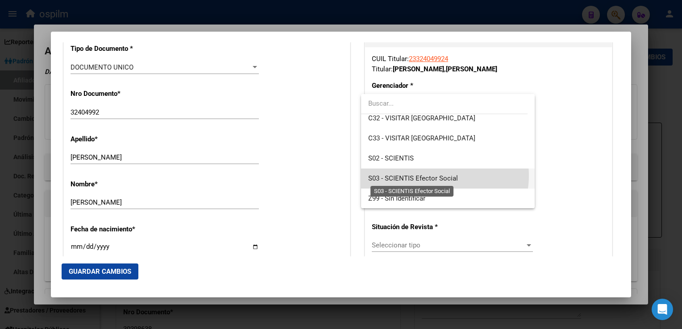
click at [437, 175] on span "S03 - SCIENTIS Efector Social" at bounding box center [413, 178] width 90 height 8
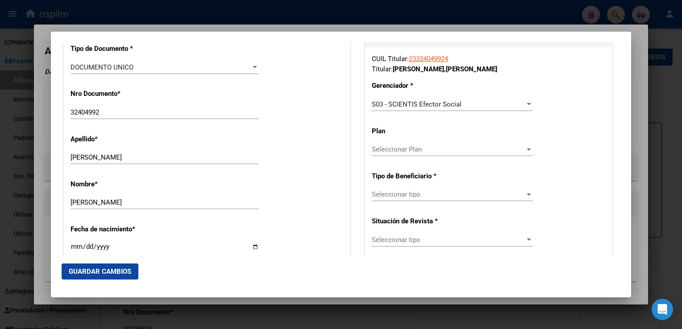
click at [385, 145] on div "Seleccionar Plan Seleccionar Plan" at bounding box center [452, 149] width 161 height 13
click at [416, 190] on div at bounding box center [341, 164] width 682 height 329
click at [430, 195] on span "Seleccionar tipo" at bounding box center [448, 195] width 153 height 8
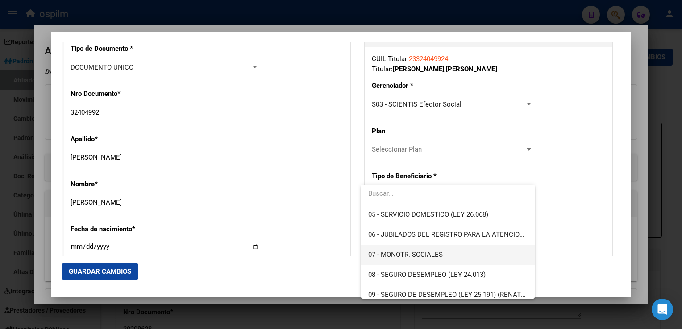
scroll to position [104, 0]
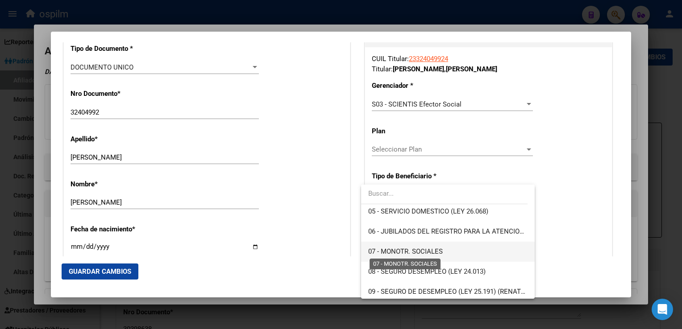
click at [423, 251] on span "07 - MONOTR. SOCIALES" at bounding box center [405, 252] width 75 height 8
type input "23-32404992-4"
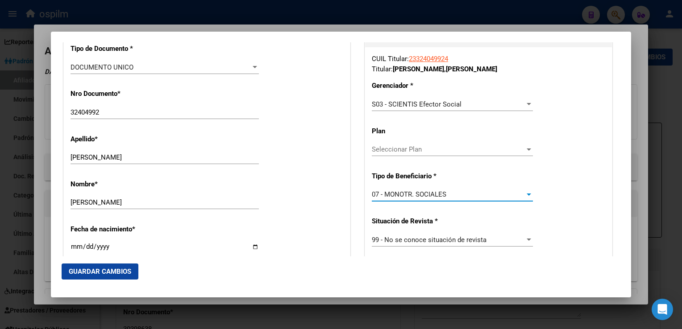
click at [97, 271] on span "Guardar Cambios" at bounding box center [100, 272] width 62 height 8
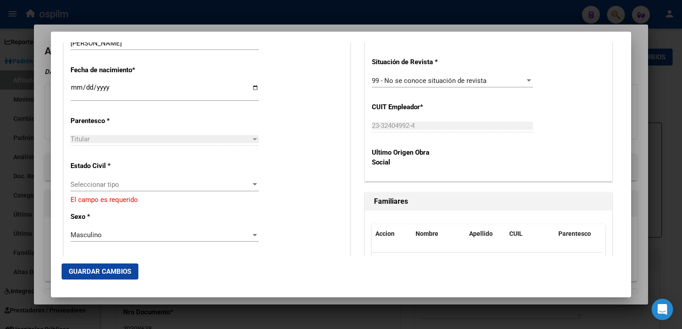
scroll to position [396, 0]
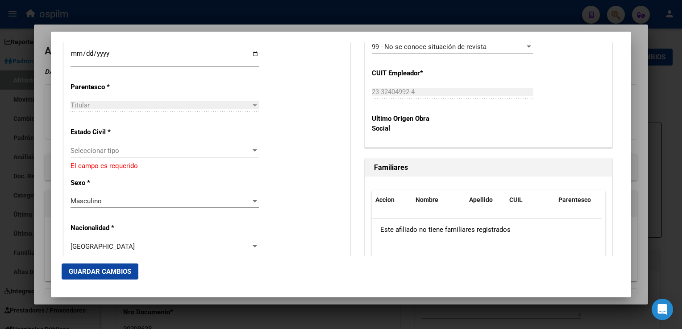
click at [101, 153] on span "Seleccionar tipo" at bounding box center [161, 151] width 180 height 8
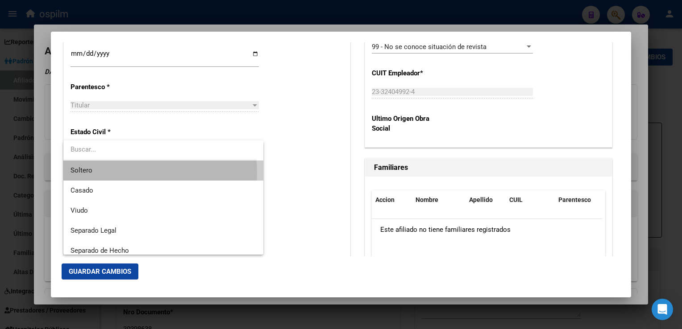
click at [100, 174] on span "Soltero" at bounding box center [164, 171] width 186 height 20
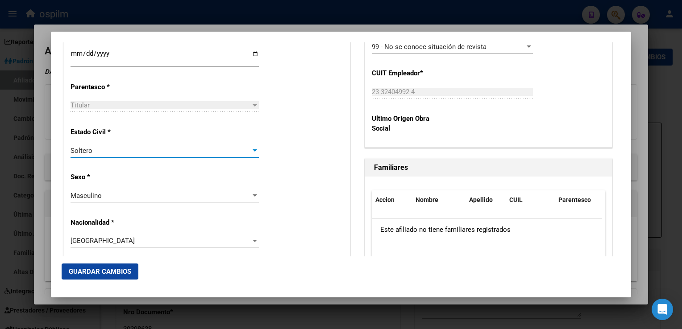
click at [91, 266] on button "Guardar Cambios" at bounding box center [100, 272] width 77 height 16
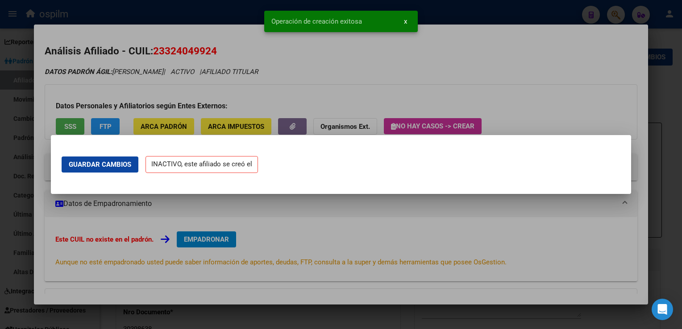
scroll to position [0, 0]
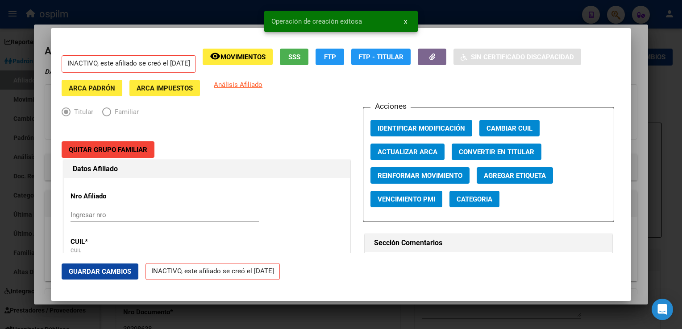
click at [632, 45] on div at bounding box center [341, 164] width 682 height 329
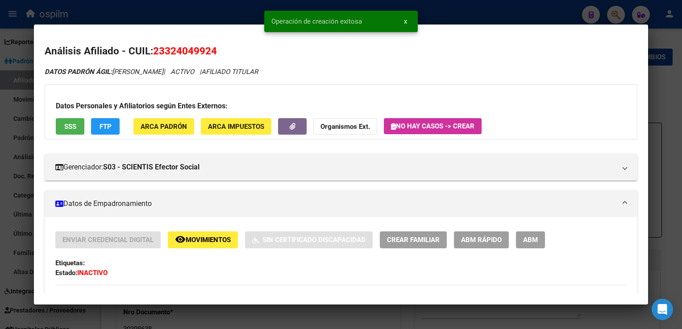
click at [664, 60] on div at bounding box center [341, 164] width 682 height 329
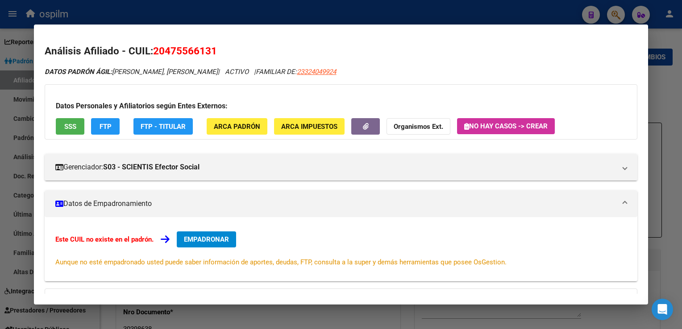
click at [227, 17] on div at bounding box center [341, 164] width 682 height 329
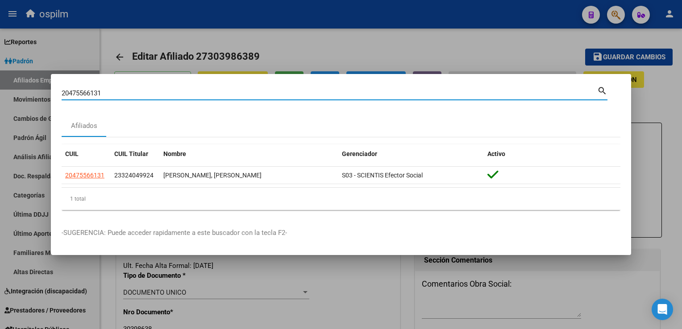
drag, startPoint x: 110, startPoint y: 92, endPoint x: 72, endPoint y: 95, distance: 38.5
click at [42, 93] on div "20475566131 Buscar (apellido, dni, cuil, nro traspaso, cuit, obra social) searc…" at bounding box center [341, 164] width 682 height 329
drag, startPoint x: 73, startPoint y: 95, endPoint x: 145, endPoint y: 46, distance: 87.9
click at [145, 46] on div at bounding box center [341, 164] width 682 height 329
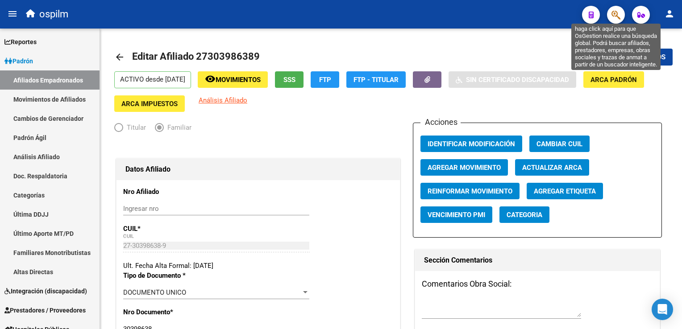
click at [613, 14] on icon "button" at bounding box center [615, 15] width 9 height 10
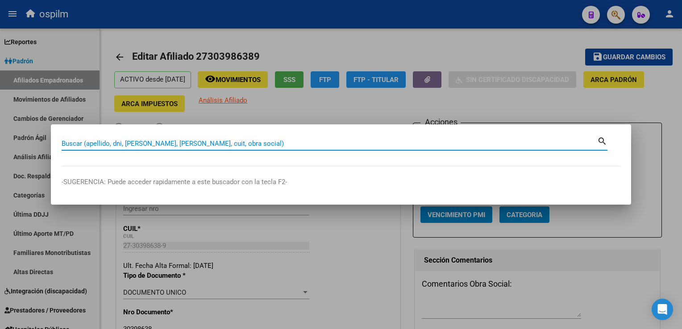
paste input "20476471274"
type input "20476471274"
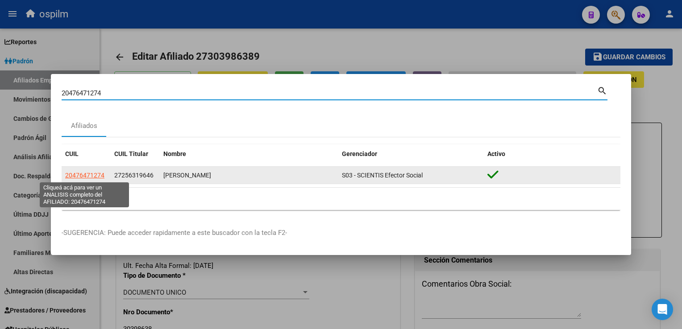
click at [91, 172] on span "20476471274" at bounding box center [84, 175] width 39 height 7
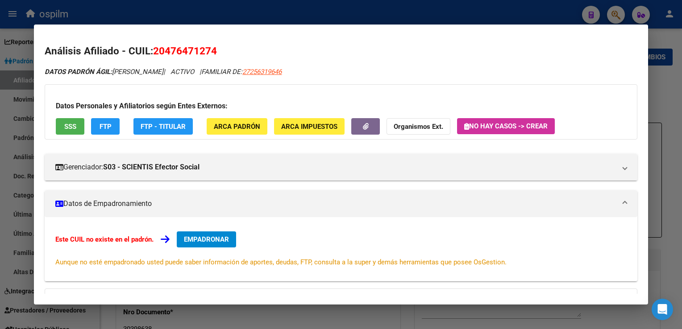
click at [74, 124] on span "SSS" at bounding box center [70, 127] width 12 height 8
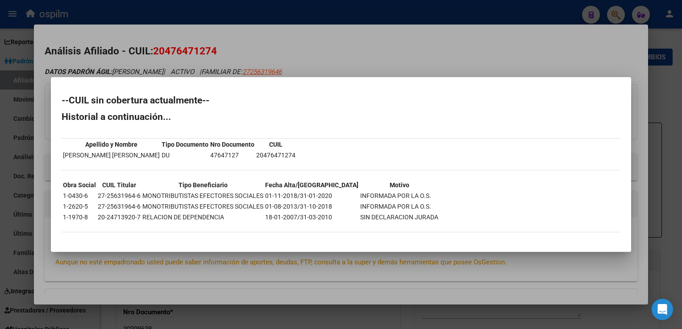
click at [349, 47] on div at bounding box center [341, 164] width 682 height 329
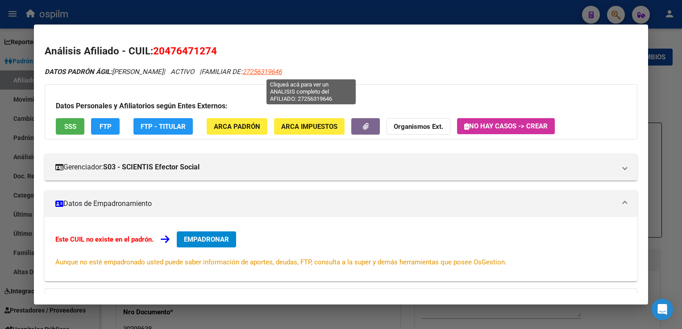
click at [282, 72] on span "27256319646" at bounding box center [261, 72] width 39 height 8
type textarea "27256319646"
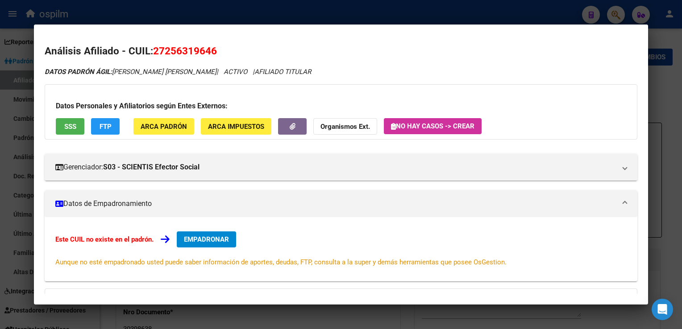
click at [78, 127] on button "SSS" at bounding box center [70, 126] width 29 height 17
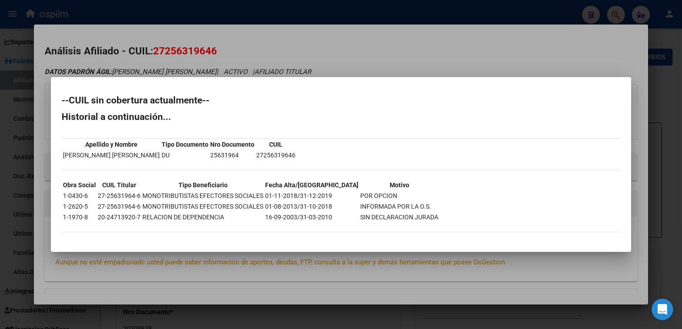
click at [324, 59] on div at bounding box center [341, 164] width 682 height 329
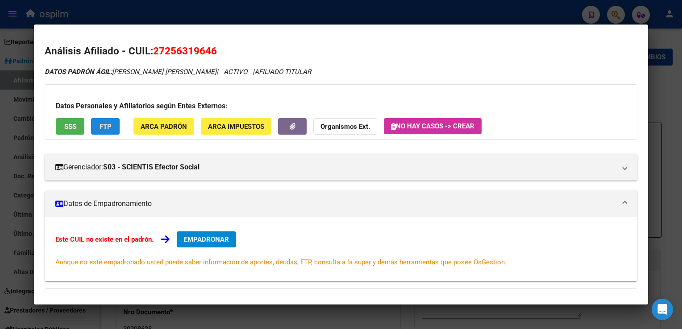
click at [107, 120] on button "FTP" at bounding box center [105, 126] width 29 height 17
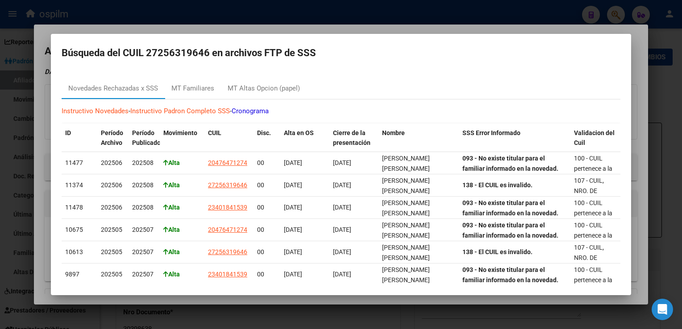
drag, startPoint x: 310, startPoint y: 26, endPoint x: 243, endPoint y: 88, distance: 90.9
click at [309, 26] on div at bounding box center [341, 164] width 682 height 329
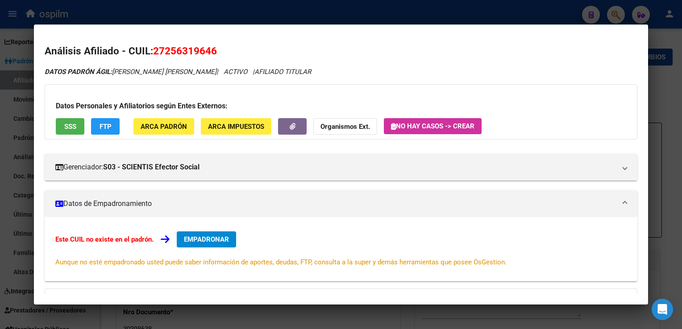
click at [149, 122] on span "ARCA Padrón" at bounding box center [164, 126] width 46 height 8
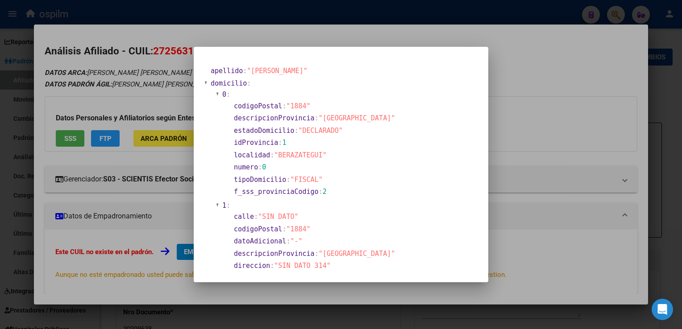
click at [511, 66] on div at bounding box center [341, 164] width 682 height 329
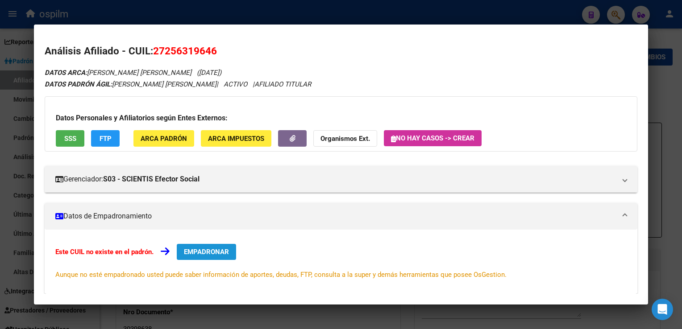
click at [193, 255] on span "EMPADRONAR" at bounding box center [206, 252] width 45 height 8
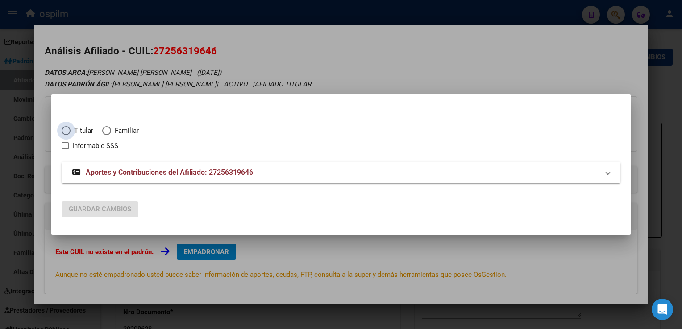
click at [68, 129] on span "Elija una opción" at bounding box center [66, 130] width 9 height 9
click at [68, 129] on input "Titular" at bounding box center [66, 130] width 9 height 9
radio input "true"
checkbox input "true"
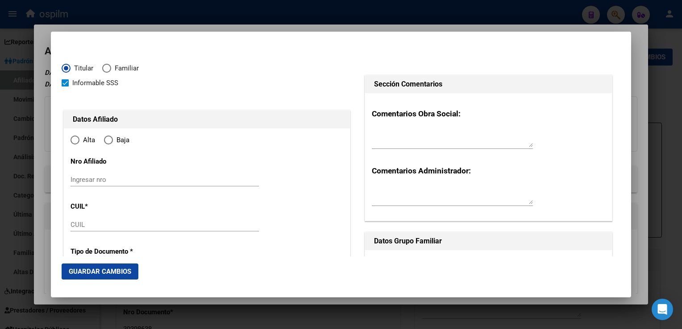
type input "27-25631964-6"
radio input "true"
type input "25631964"
type input "CORONEL"
type input "ROSA ADRIANA"
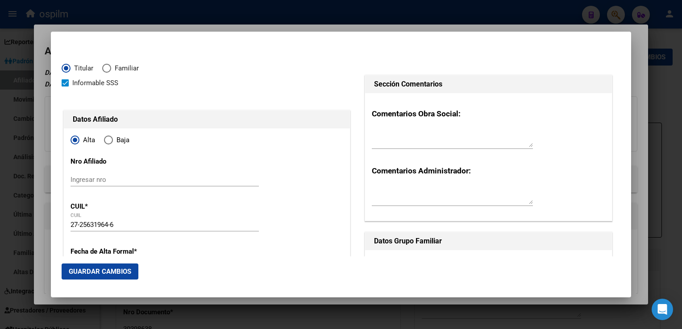
type input "1977-02-18"
type input "BERAZATEGUI"
type input "1884"
type input "SIN DATO"
type input "314"
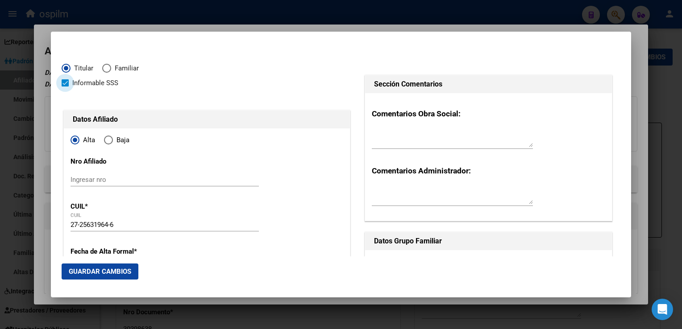
click at [64, 83] on span at bounding box center [65, 82] width 7 height 7
click at [65, 87] on input "Informable SSS" at bounding box center [65, 87] width 0 height 0
checkbox input "false"
click at [112, 139] on span "Elija una opción" at bounding box center [108, 140] width 9 height 9
click at [112, 139] on input "Baja" at bounding box center [108, 140] width 9 height 9
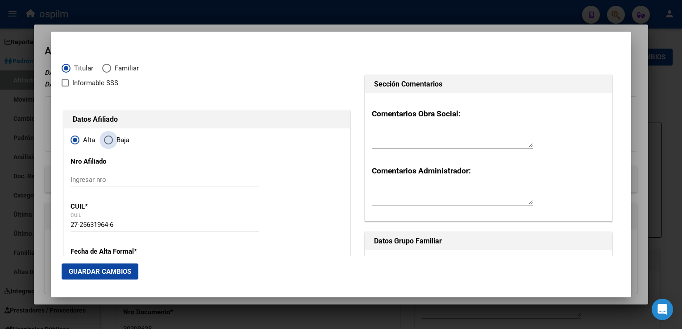
radio input "true"
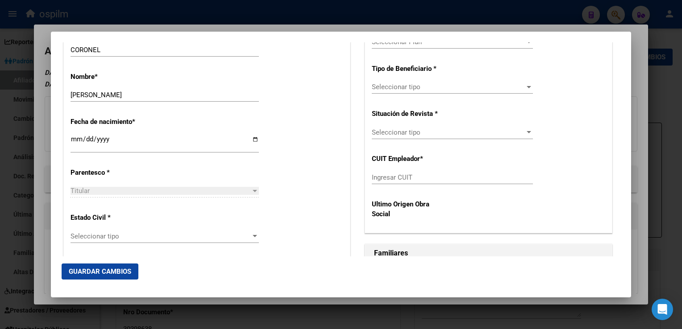
scroll to position [320, 0]
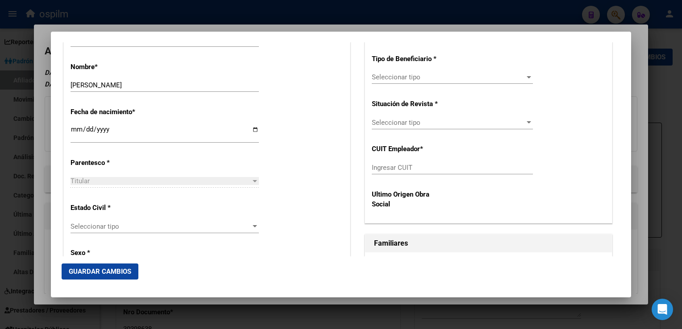
click at [635, 108] on div at bounding box center [341, 164] width 682 height 329
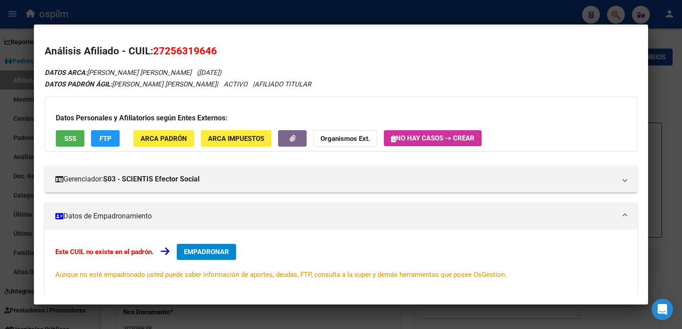
click at [199, 253] on span "EMPADRONAR" at bounding box center [206, 252] width 45 height 8
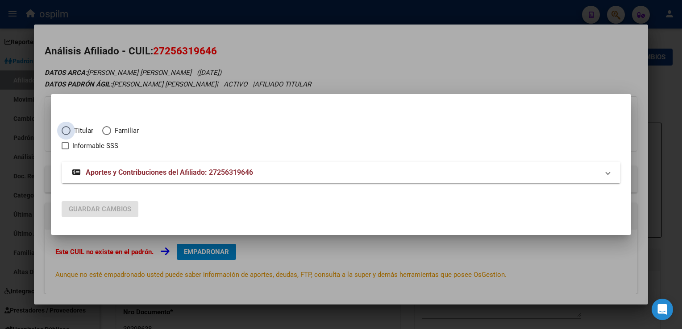
click at [83, 135] on span "Titular" at bounding box center [82, 131] width 23 height 10
click at [71, 135] on input "Titular" at bounding box center [66, 130] width 9 height 9
radio input "true"
checkbox input "true"
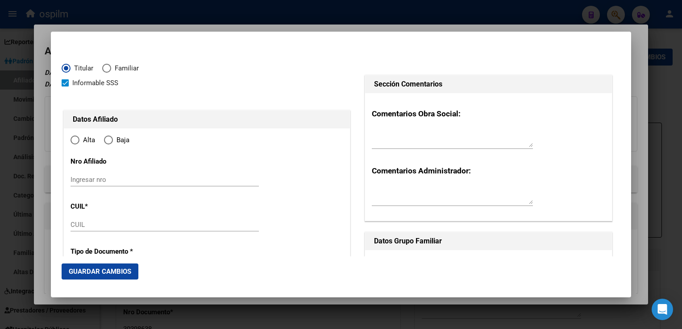
type input "27-25631964-6"
type input "25631964"
type input "CORONEL"
type input "ROSA ADRIANA"
type input "1977-02-18"
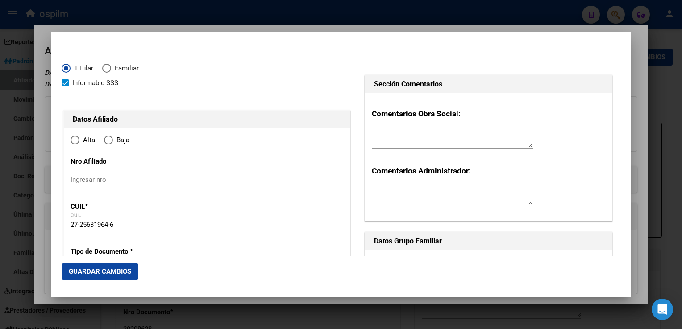
type input "BERAZATEGUI"
type input "1884"
type input "SIN DATO"
type input "314"
radio input "true"
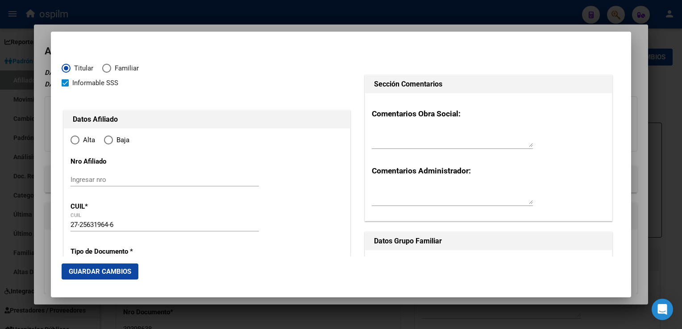
click at [63, 85] on span at bounding box center [65, 82] width 7 height 7
click at [65, 87] on input "Informable SSS" at bounding box center [65, 87] width 0 height 0
checkbox input "false"
click at [112, 142] on span "Elija una opción" at bounding box center [108, 140] width 9 height 9
click at [112, 142] on input "Baja" at bounding box center [108, 140] width 9 height 9
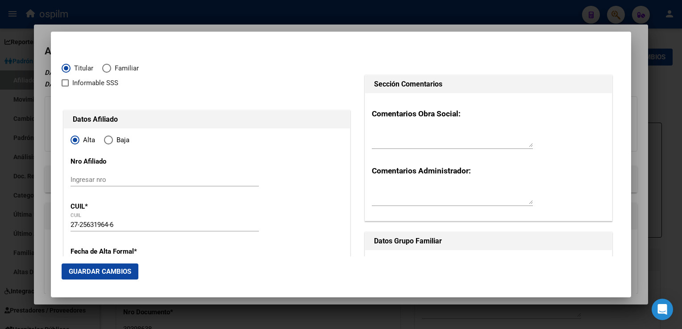
radio input "true"
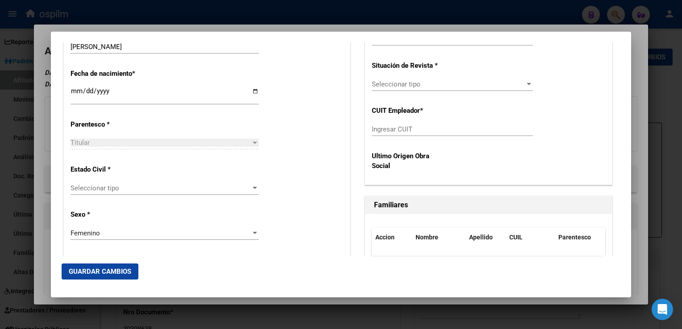
scroll to position [364, 0]
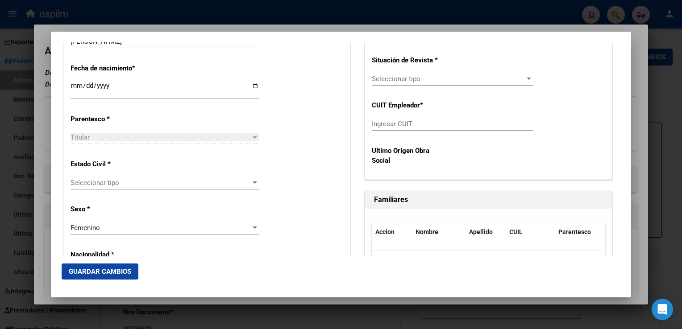
click at [94, 178] on div "Seleccionar tipo Seleccionar tipo" at bounding box center [165, 182] width 188 height 13
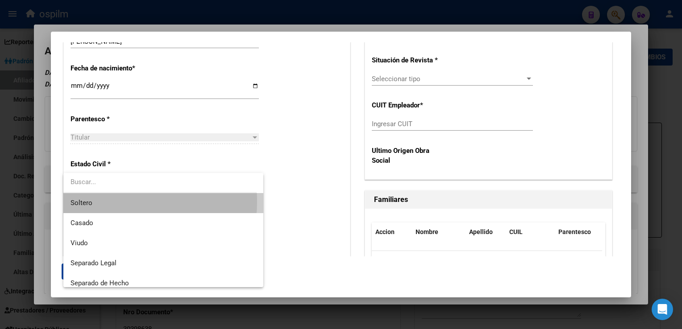
drag, startPoint x: 93, startPoint y: 201, endPoint x: 99, endPoint y: 197, distance: 7.1
click at [97, 198] on span "Soltero" at bounding box center [164, 203] width 186 height 20
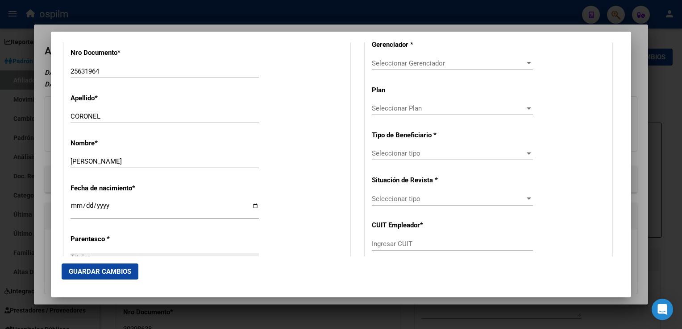
scroll to position [239, 0]
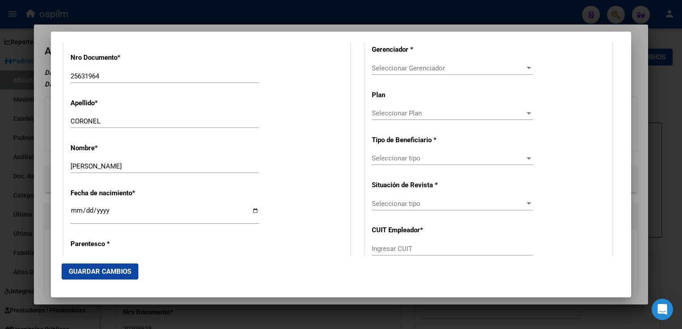
click at [453, 66] on span "Seleccionar Gerenciador" at bounding box center [448, 68] width 153 height 8
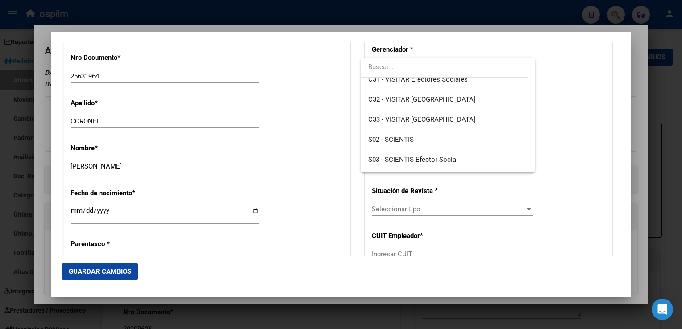
scroll to position [127, 0]
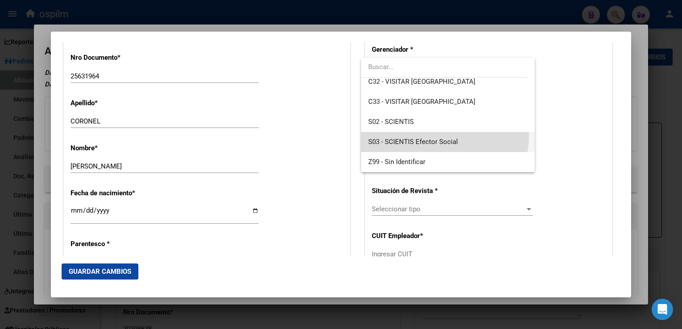
click at [440, 137] on span "S03 - SCIENTIS Efector Social" at bounding box center [447, 142] width 159 height 20
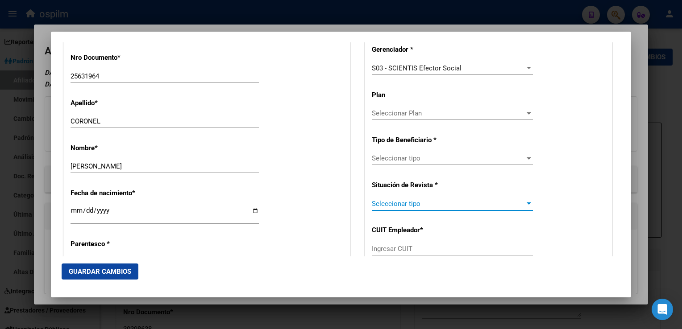
click at [380, 205] on span "Seleccionar tipo" at bounding box center [448, 204] width 153 height 8
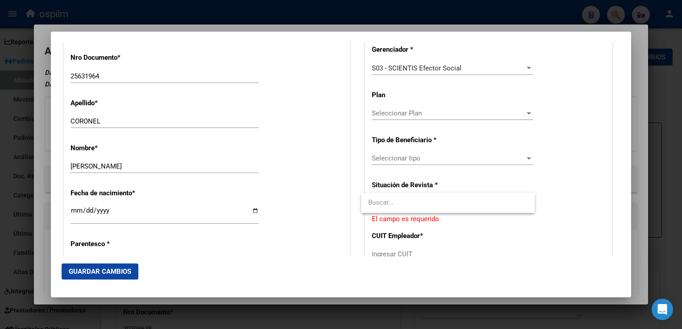
click at [381, 154] on div at bounding box center [341, 164] width 682 height 329
click at [398, 152] on div "Seleccionar tipo Seleccionar tipo" at bounding box center [452, 158] width 161 height 13
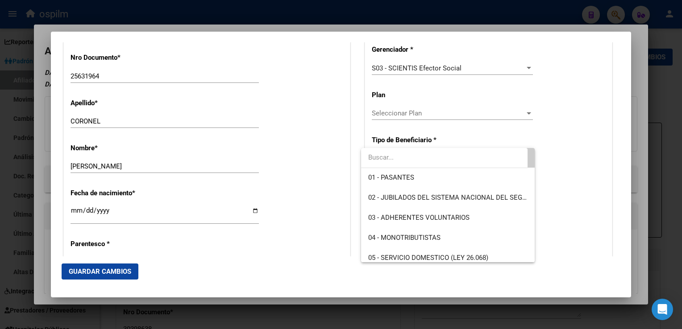
scroll to position [61, 0]
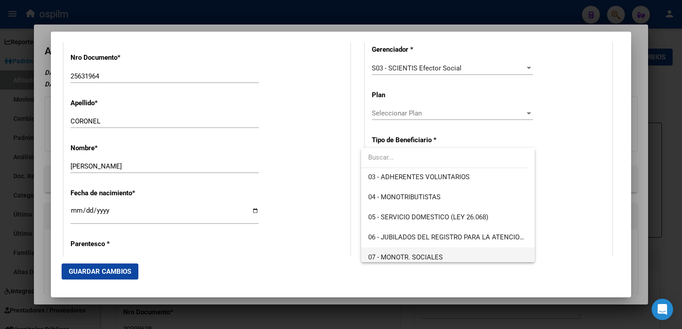
click at [412, 252] on span "07 - MONOTR. SOCIALES" at bounding box center [447, 258] width 159 height 20
type input "27-25631964-6"
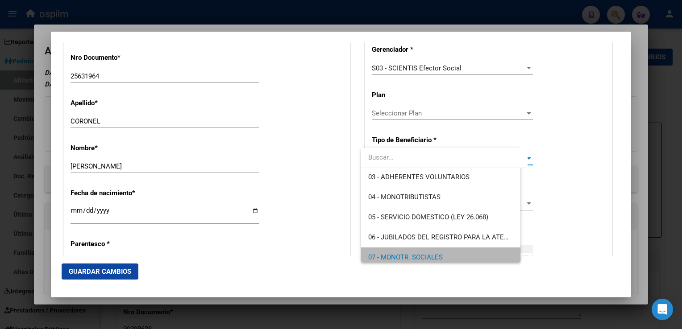
scroll to position [66, 0]
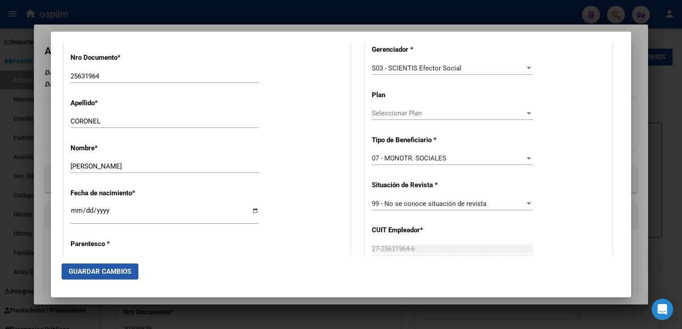
click at [108, 275] on span "Guardar Cambios" at bounding box center [100, 272] width 62 height 8
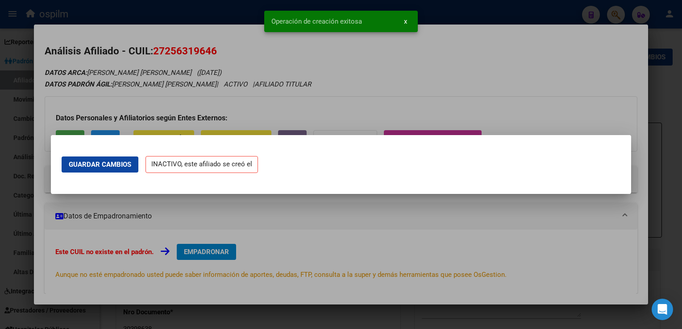
scroll to position [0, 0]
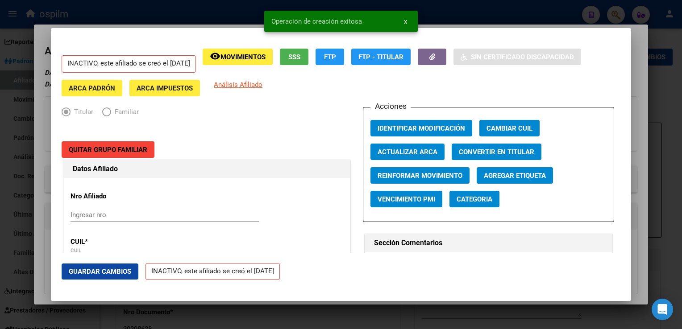
click at [637, 78] on div at bounding box center [341, 164] width 682 height 329
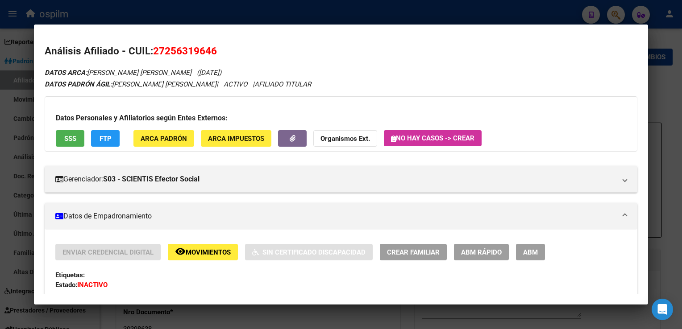
click at [303, 12] on div at bounding box center [341, 164] width 682 height 329
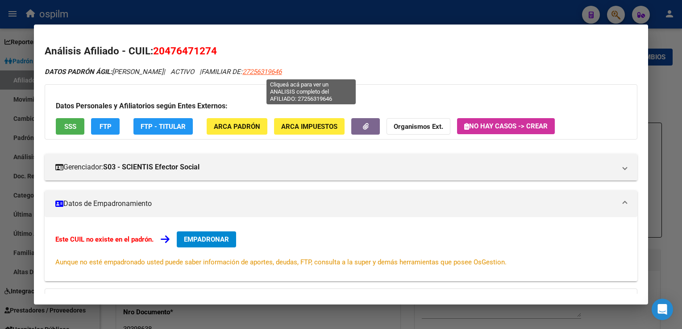
click at [282, 71] on span "27256319646" at bounding box center [261, 72] width 39 height 8
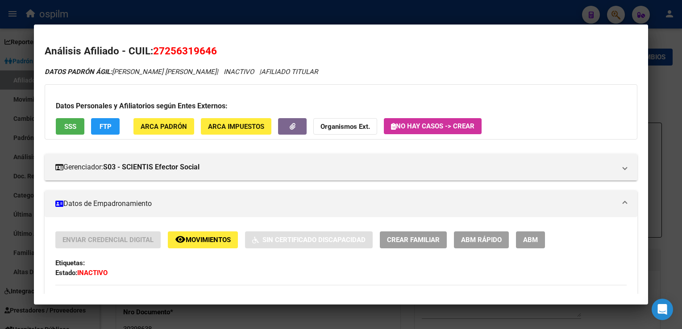
click at [286, 12] on div at bounding box center [341, 164] width 682 height 329
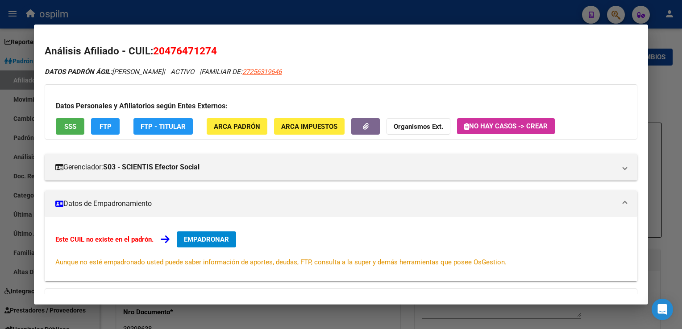
click at [361, 8] on div at bounding box center [341, 164] width 682 height 329
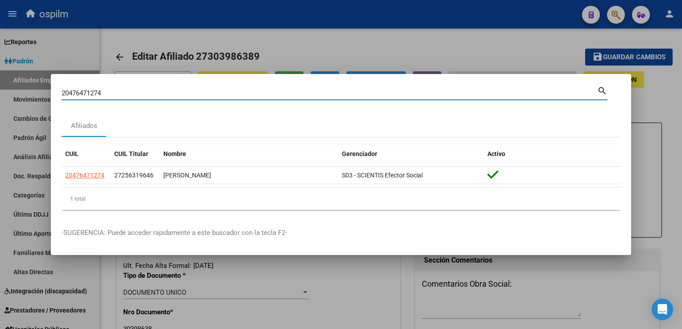
drag, startPoint x: 112, startPoint y: 91, endPoint x: 22, endPoint y: 91, distance: 90.1
click at [22, 91] on div "20476471274 Buscar (apellido, dni, cuil, nro traspaso, cuit, obra social) searc…" at bounding box center [341, 164] width 682 height 329
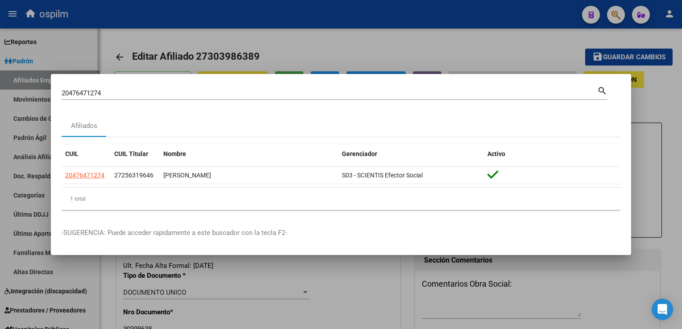
click at [8, 85] on div at bounding box center [341, 164] width 682 height 329
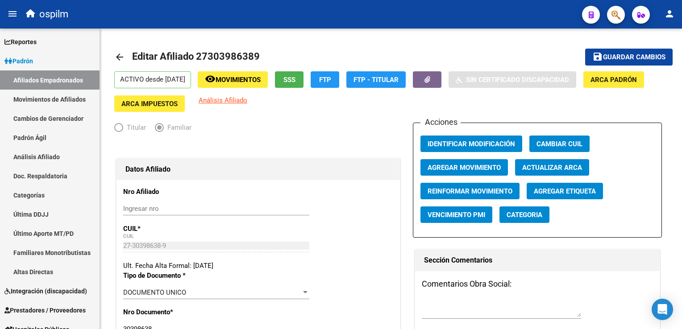
click at [610, 17] on button "button" at bounding box center [616, 15] width 18 height 18
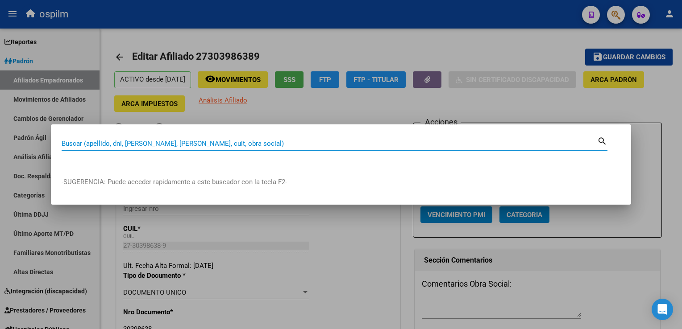
paste input "27484326733"
type input "27484326733"
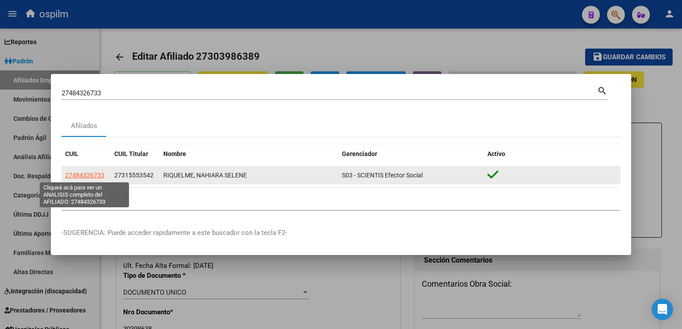
click at [75, 174] on span "27484326733" at bounding box center [84, 175] width 39 height 7
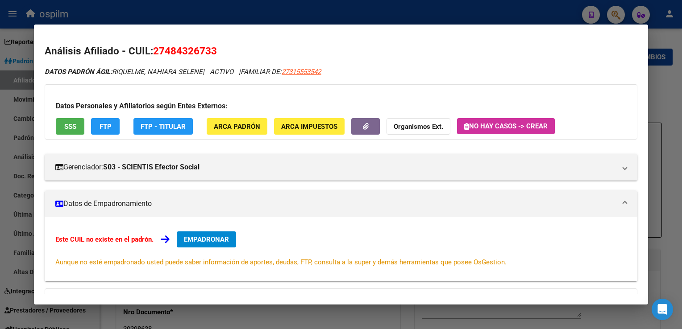
click at [69, 123] on span "SSS" at bounding box center [70, 127] width 12 height 8
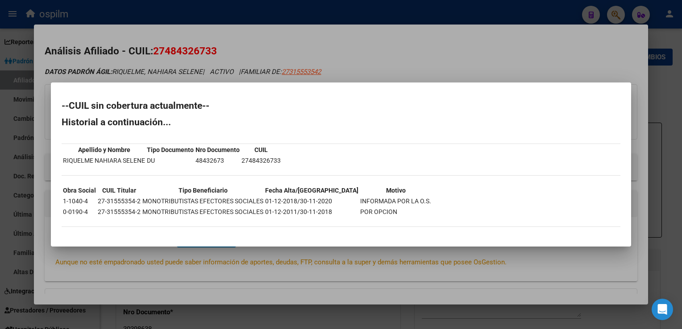
click at [308, 49] on div at bounding box center [341, 164] width 682 height 329
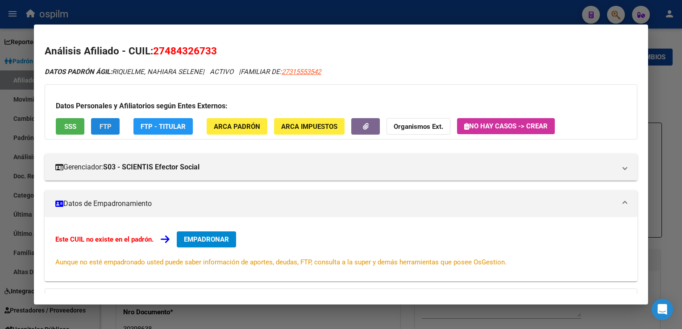
click at [111, 124] on span "FTP" at bounding box center [106, 127] width 12 height 8
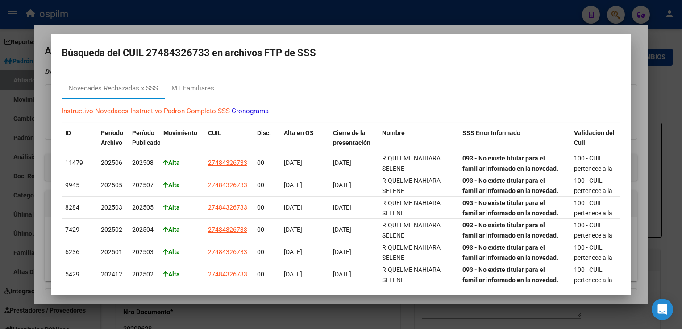
drag, startPoint x: 289, startPoint y: 25, endPoint x: 264, endPoint y: 40, distance: 29.2
click at [287, 25] on div at bounding box center [341, 164] width 682 height 329
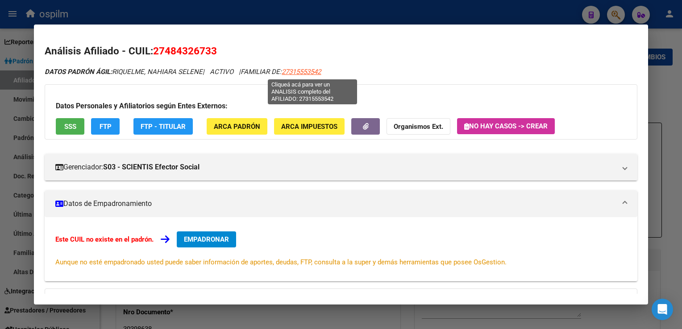
click at [299, 74] on span "27315553542" at bounding box center [301, 72] width 39 height 8
type textarea "27315553542"
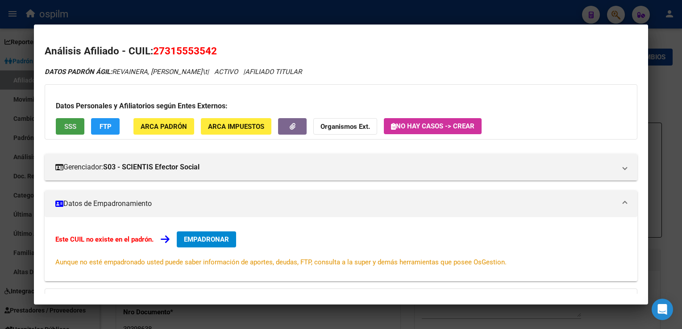
click at [79, 125] on button "SSS" at bounding box center [70, 126] width 29 height 17
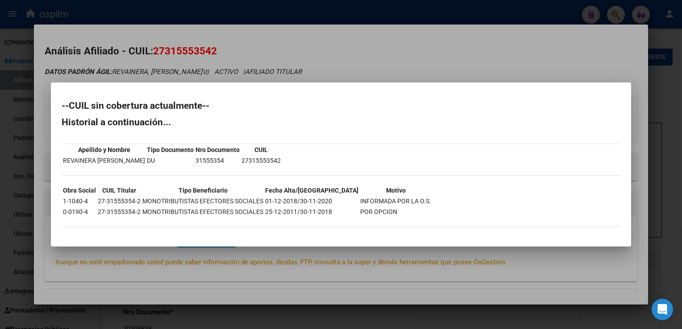
click at [338, 36] on div at bounding box center [341, 164] width 682 height 329
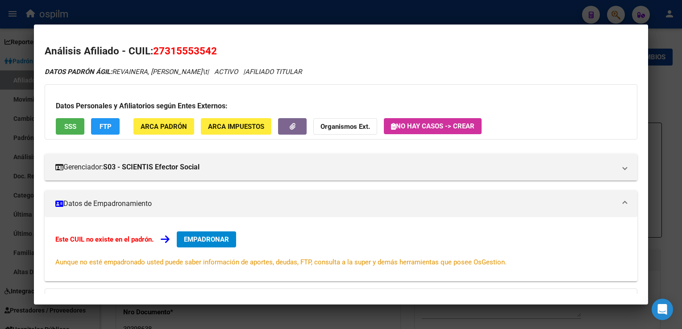
click at [112, 126] on button "FTP" at bounding box center [105, 126] width 29 height 17
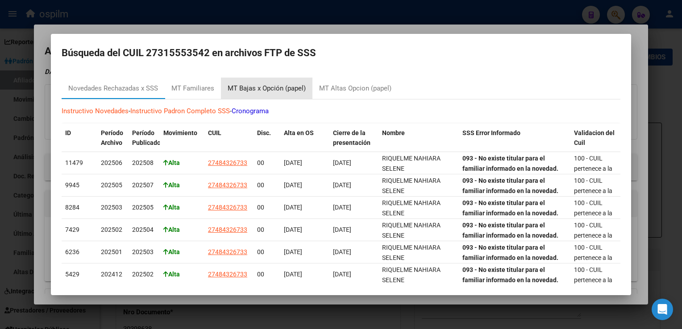
click at [278, 90] on div "MT Bajas x Opción (papel)" at bounding box center [267, 88] width 78 height 10
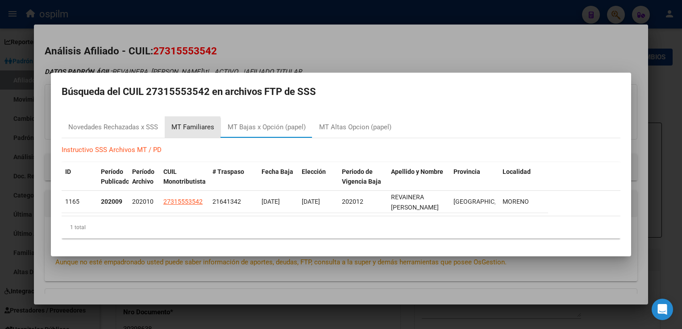
click at [187, 130] on div "MT Familiares" at bounding box center [192, 127] width 43 height 10
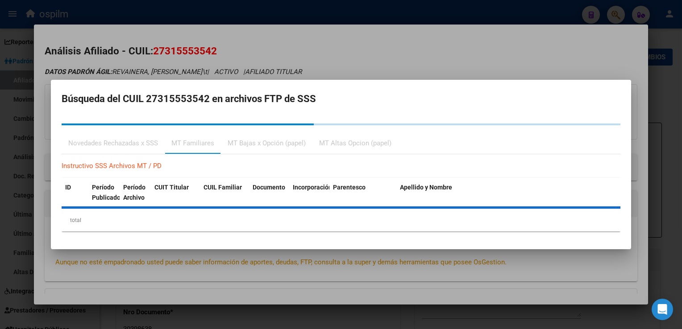
click at [111, 147] on div "Novedades Rechazadas x SSS" at bounding box center [113, 143] width 90 height 10
click at [127, 142] on div "Novedades Rechazadas x SSS" at bounding box center [113, 143] width 90 height 10
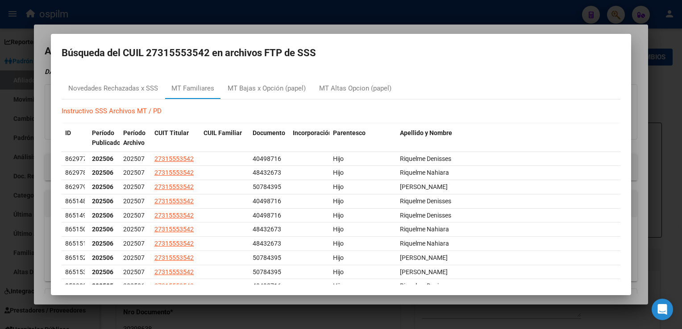
click at [324, 29] on div at bounding box center [341, 164] width 682 height 329
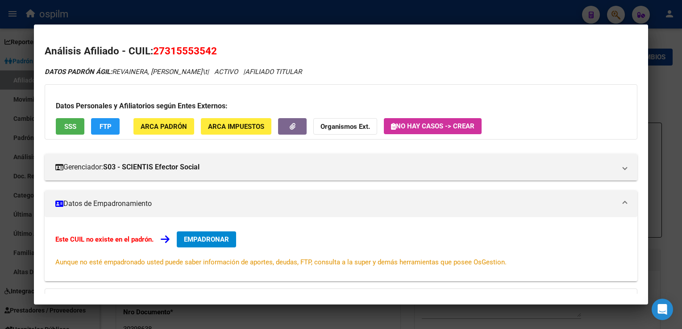
click at [202, 238] on span "EMPADRONAR" at bounding box center [206, 240] width 45 height 8
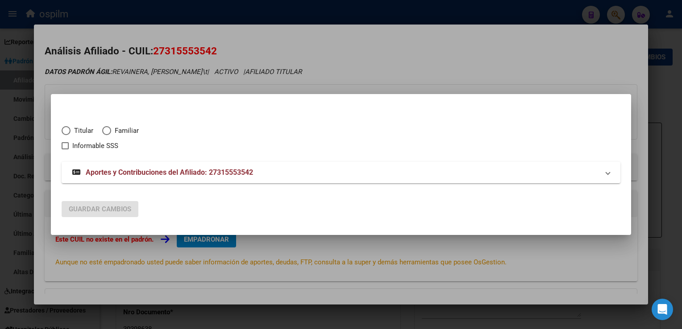
click at [71, 129] on span "Titular" at bounding box center [82, 131] width 23 height 10
click at [71, 129] on input "Titular" at bounding box center [66, 130] width 9 height 9
radio input "true"
checkbox input "true"
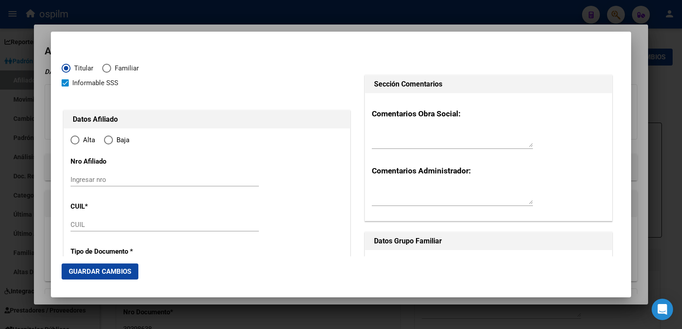
type input "27-31555354-2"
radio input "true"
click at [64, 84] on span at bounding box center [65, 82] width 7 height 7
click at [65, 87] on input "Informable SSS" at bounding box center [65, 87] width 0 height 0
checkbox input "false"
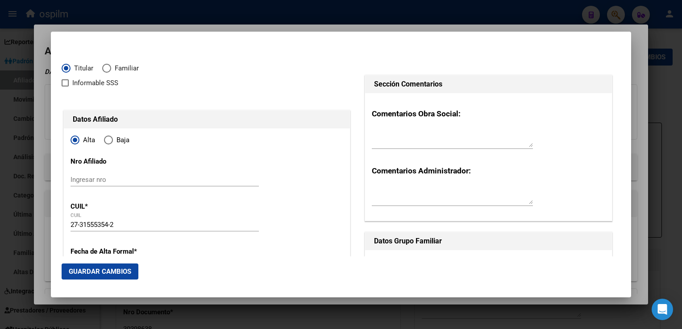
click at [105, 140] on span "Elija una opción" at bounding box center [108, 140] width 9 height 9
click at [105, 140] on input "Baja" at bounding box center [108, 140] width 9 height 9
radio input "true"
type input "31555354"
type input "REVAINERA"
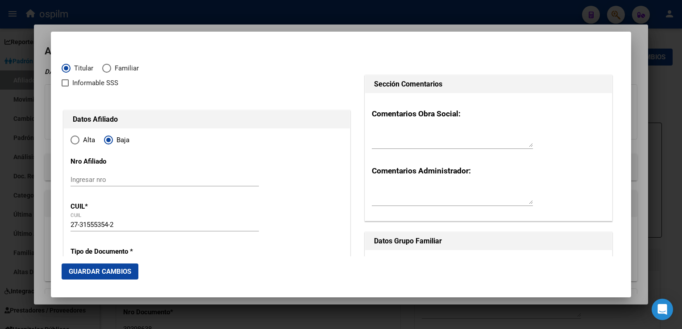
type input "MIRNA SOLEDAD"
type input "1978-12-27"
type input "CUARTEL V"
type input "1740"
type input "Bilbao"
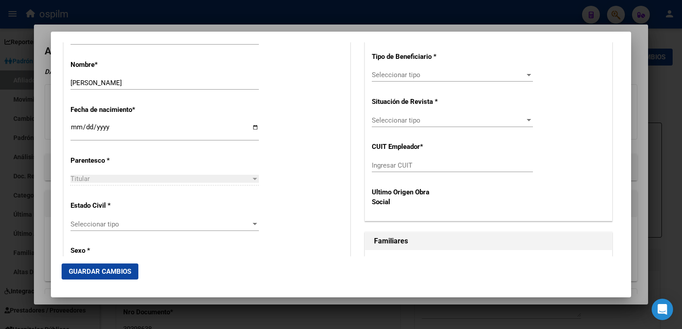
scroll to position [340, 0]
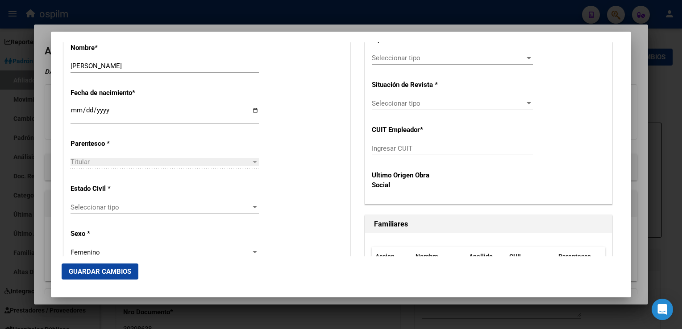
click at [98, 212] on div "Seleccionar tipo Seleccionar tipo" at bounding box center [165, 207] width 188 height 13
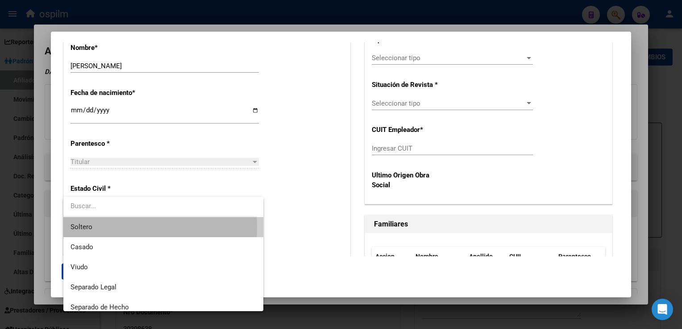
click at [94, 228] on span "Soltero" at bounding box center [164, 227] width 186 height 20
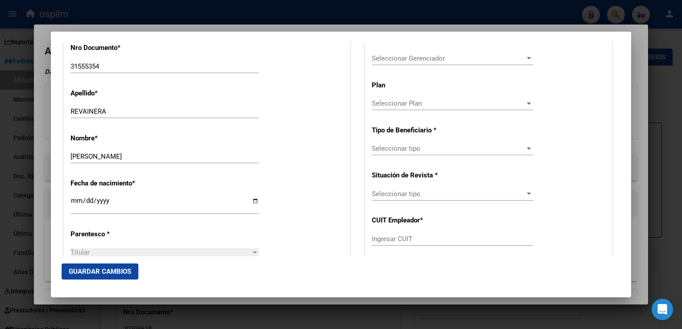
scroll to position [230, 0]
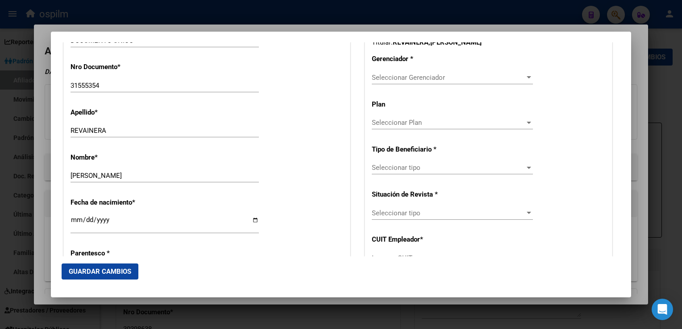
click at [406, 79] on span "Seleccionar Gerenciador" at bounding box center [448, 78] width 153 height 8
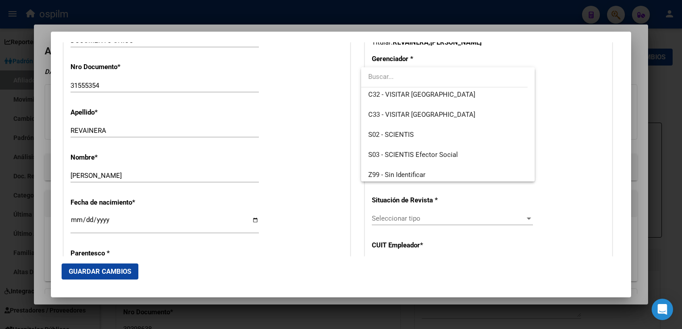
scroll to position [127, 0]
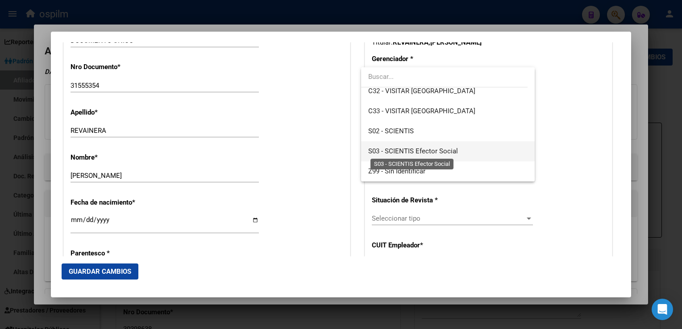
click at [443, 151] on span "S03 - SCIENTIS Efector Social" at bounding box center [413, 151] width 90 height 8
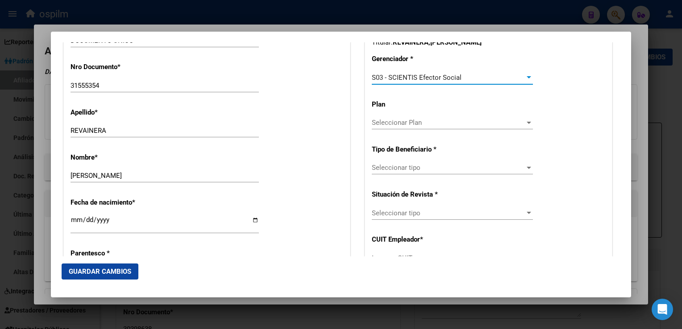
click at [409, 168] on span "Seleccionar tipo" at bounding box center [448, 168] width 153 height 8
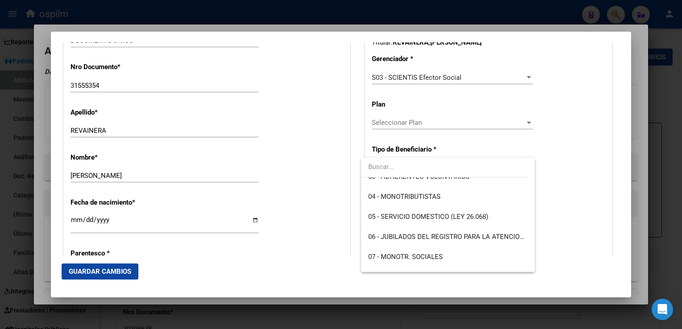
scroll to position [73, 0]
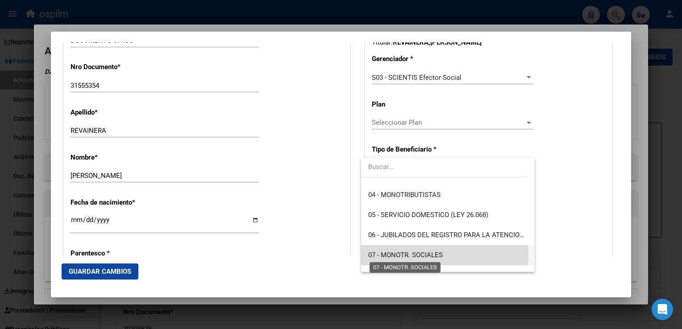
click at [421, 256] on span "07 - MONOTR. SOCIALES" at bounding box center [405, 255] width 75 height 8
type input "27-31555354-2"
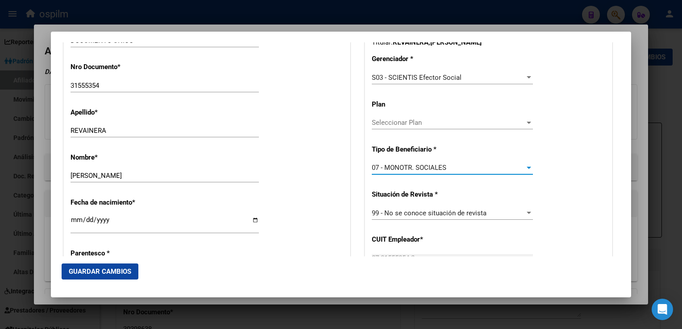
click at [108, 267] on button "Guardar Cambios" at bounding box center [100, 272] width 77 height 16
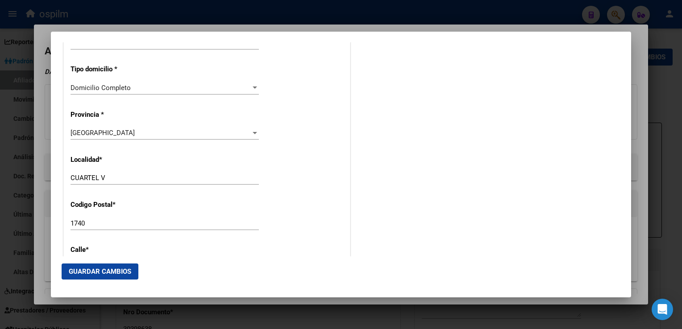
scroll to position [792, 0]
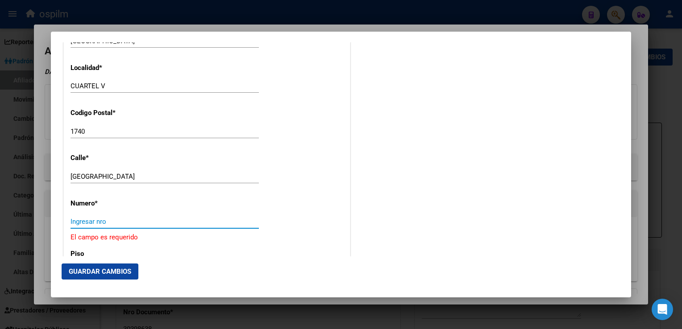
click at [93, 221] on input "Ingresar nro" at bounding box center [165, 222] width 188 height 8
type input "0"
click at [87, 272] on span "Guardar Cambios" at bounding box center [100, 272] width 62 height 8
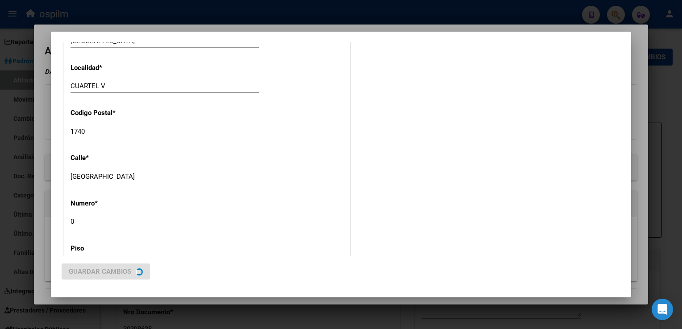
scroll to position [0, 0]
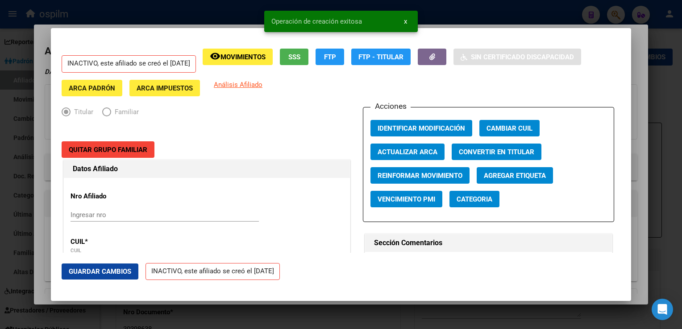
click at [638, 72] on div at bounding box center [341, 164] width 682 height 329
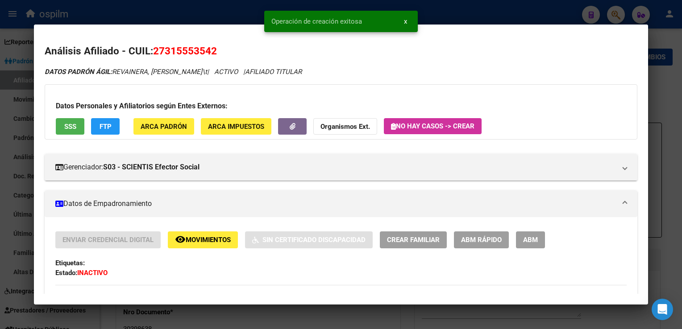
click at [657, 86] on div at bounding box center [341, 164] width 682 height 329
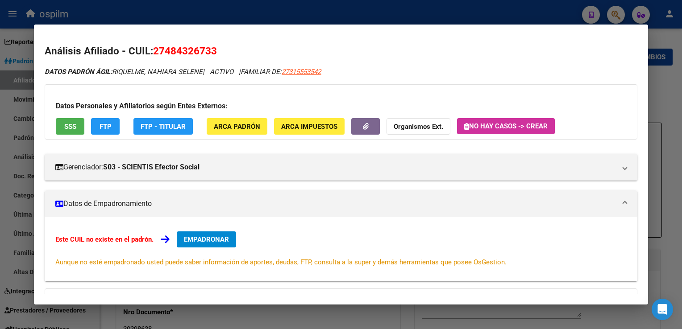
click at [501, 6] on div at bounding box center [341, 164] width 682 height 329
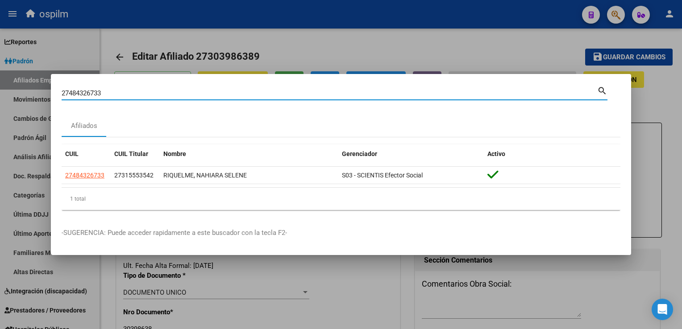
click at [0, 103] on html "menu ospilm person Firma Express Reportes Ingresos Devengados Análisis Históric…" at bounding box center [341, 164] width 682 height 329
paste input "0490730479"
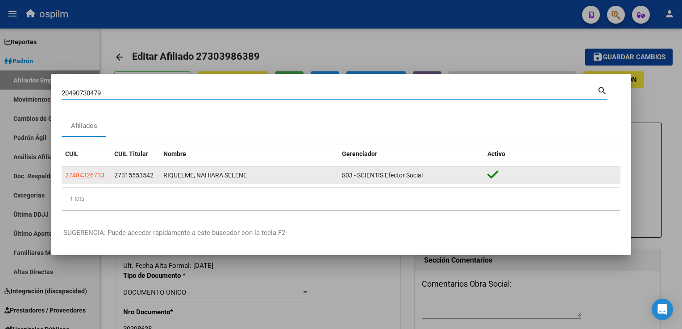
type input "20490730479"
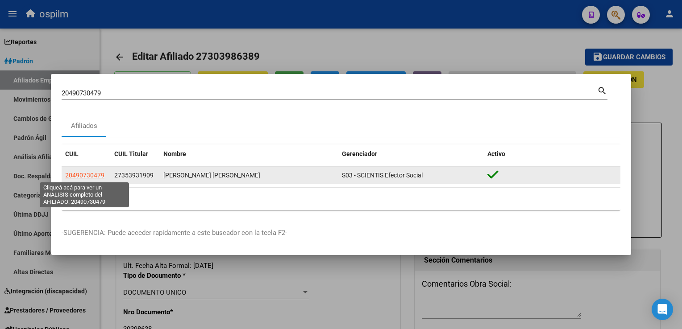
click at [77, 175] on span "20490730479" at bounding box center [84, 175] width 39 height 7
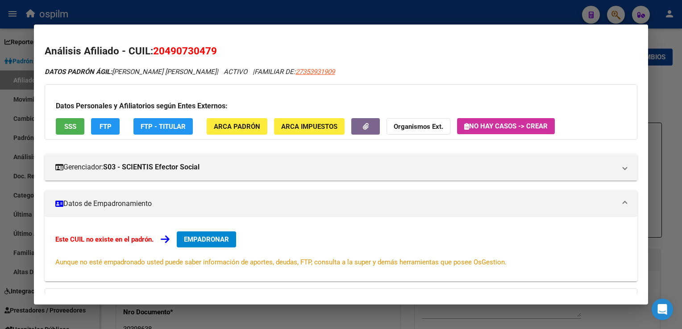
click at [70, 124] on span "SSS" at bounding box center [70, 127] width 12 height 8
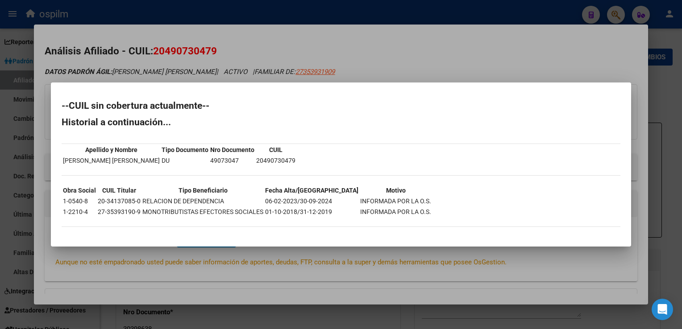
click at [336, 49] on div at bounding box center [341, 164] width 682 height 329
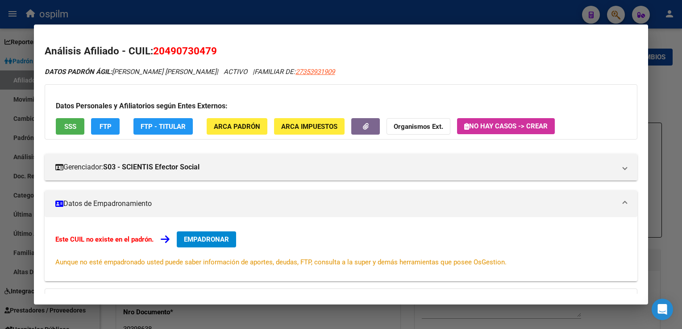
click at [307, 77] on div "DATOS PADRÓN ÁGIL: SANCHEZ, MAURO DAMIAN | ACTIVO | FAMILIAR DE: 27353931909 Da…" at bounding box center [341, 239] width 592 height 344
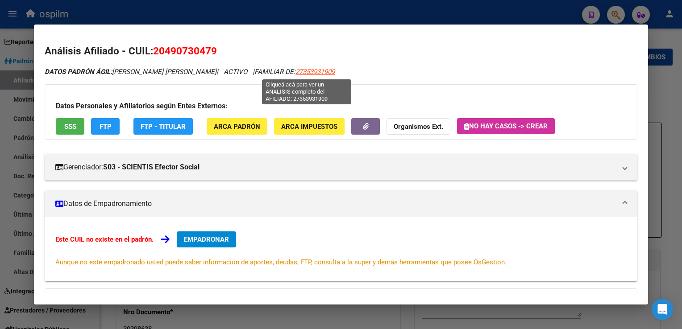
click at [309, 72] on span "27353931909" at bounding box center [314, 72] width 39 height 8
type textarea "27353931909"
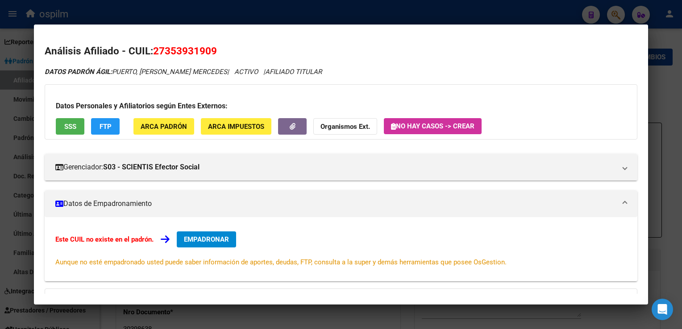
click at [66, 127] on span "SSS" at bounding box center [70, 127] width 12 height 8
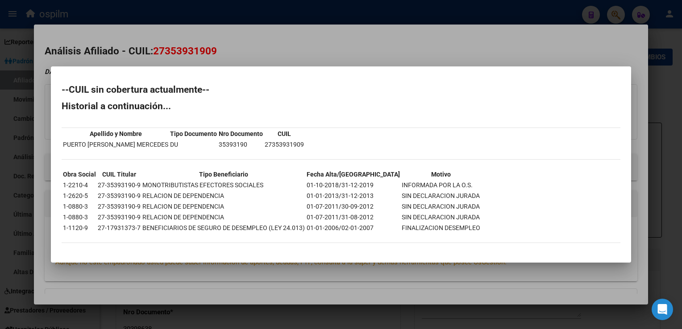
click at [285, 46] on div at bounding box center [341, 164] width 682 height 329
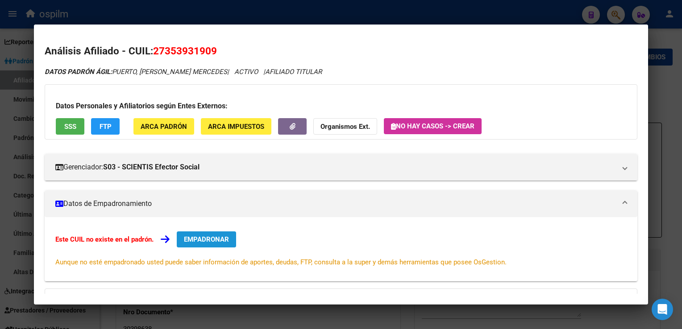
click at [227, 238] on span "EMPADRONAR" at bounding box center [206, 240] width 45 height 8
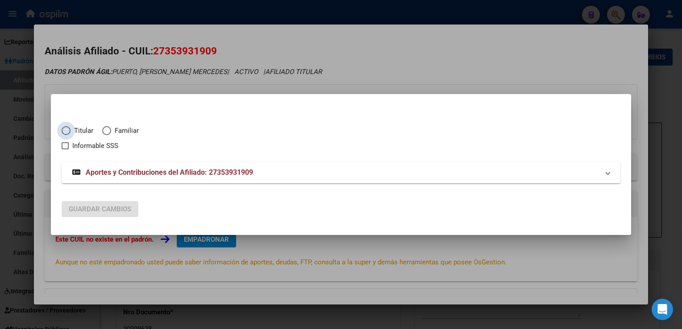
click at [71, 133] on span "Titular" at bounding box center [82, 131] width 23 height 10
click at [71, 133] on input "Titular" at bounding box center [66, 130] width 9 height 9
radio input "true"
checkbox input "true"
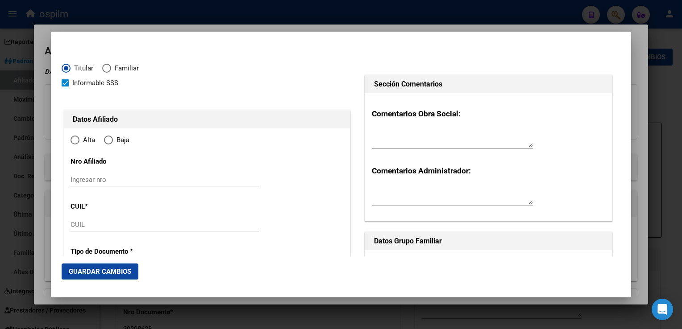
type input "27-35393190-9"
radio input "true"
click at [63, 83] on span at bounding box center [65, 82] width 7 height 7
click at [65, 87] on input "Informable SSS" at bounding box center [65, 87] width 0 height 0
checkbox input "false"
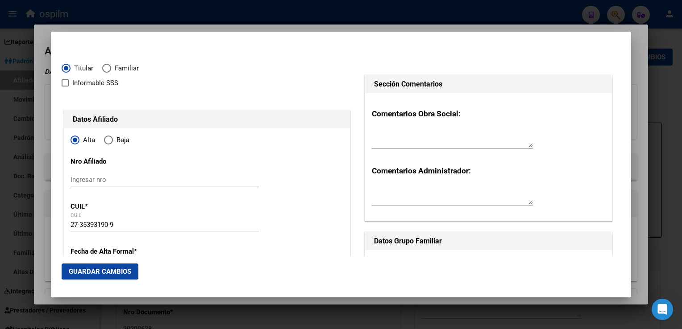
type input "35393190"
type input "PUERTO"
type input "GRISELDA MERCEDES"
type input "1989-09-24"
type input "ALEJANDRO KORN"
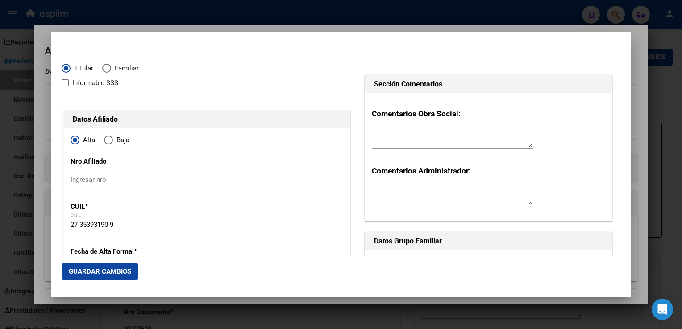
type input "1864"
type input "GUEMES"
type input "689"
drag, startPoint x: 108, startPoint y: 138, endPoint x: 148, endPoint y: 141, distance: 39.4
click at [109, 138] on span "Elija una opción" at bounding box center [108, 140] width 9 height 9
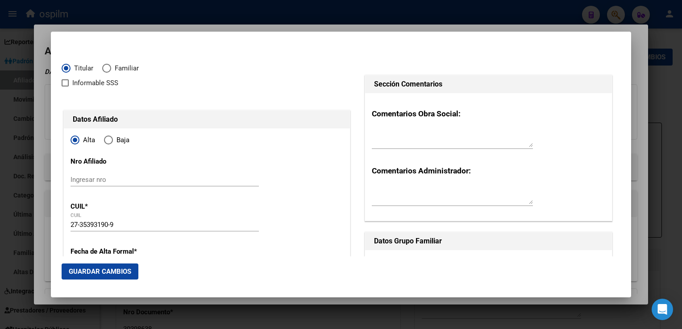
click at [109, 138] on input "Baja" at bounding box center [108, 140] width 9 height 9
radio input "true"
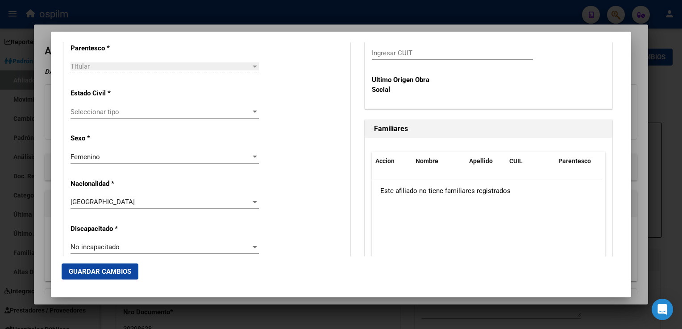
scroll to position [443, 0]
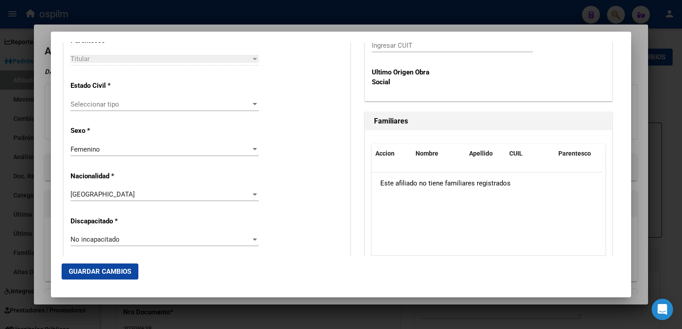
click at [113, 106] on span "Seleccionar tipo" at bounding box center [161, 104] width 180 height 8
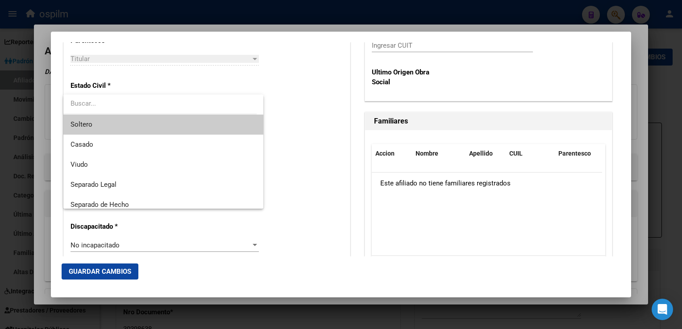
drag, startPoint x: 94, startPoint y: 124, endPoint x: 160, endPoint y: 126, distance: 66.5
click at [96, 124] on span "Soltero" at bounding box center [164, 125] width 186 height 20
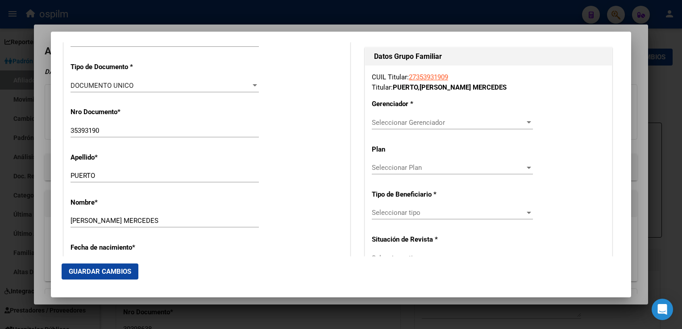
scroll to position [226, 0]
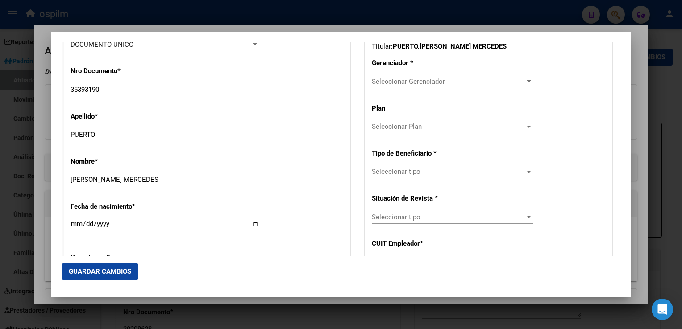
click at [410, 84] on span "Seleccionar Gerenciador" at bounding box center [448, 82] width 153 height 8
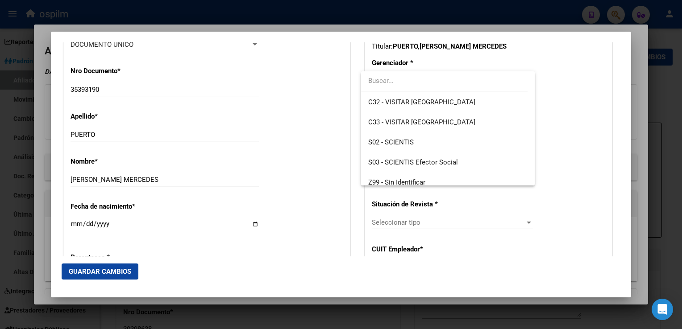
scroll to position [127, 0]
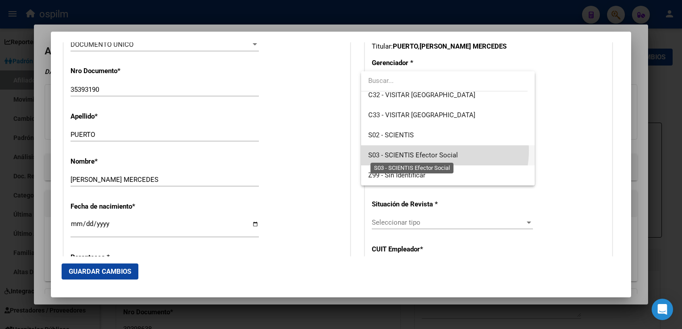
click at [435, 151] on span "S03 - SCIENTIS Efector Social" at bounding box center [413, 155] width 90 height 8
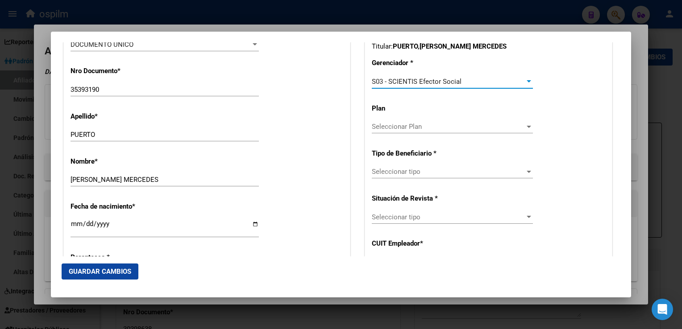
click at [380, 127] on span "Seleccionar Plan" at bounding box center [448, 127] width 153 height 8
click at [432, 181] on div at bounding box center [341, 164] width 682 height 329
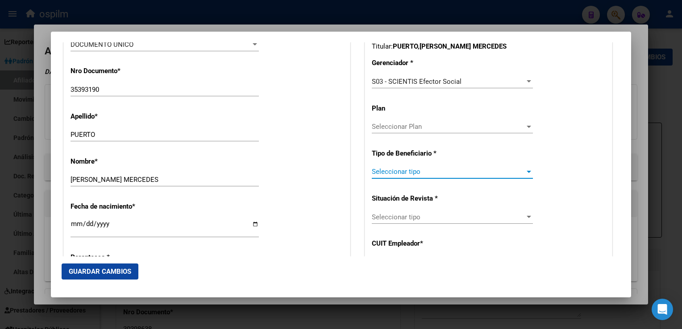
click at [433, 173] on span "Seleccionar tipo" at bounding box center [448, 172] width 153 height 8
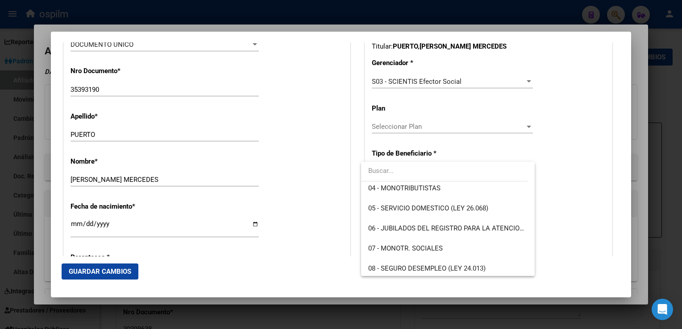
scroll to position [99, 0]
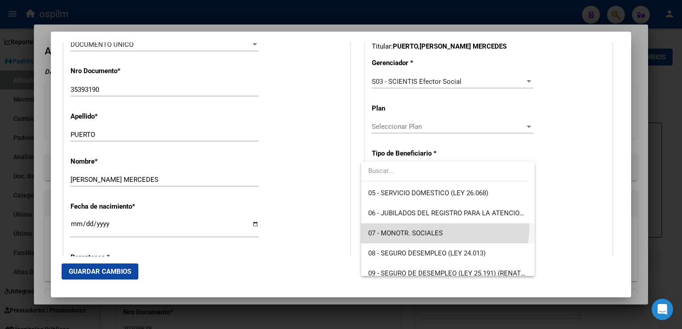
click at [439, 227] on span "07 - MONOTR. SOCIALES" at bounding box center [447, 234] width 159 height 20
type input "27-35393190-9"
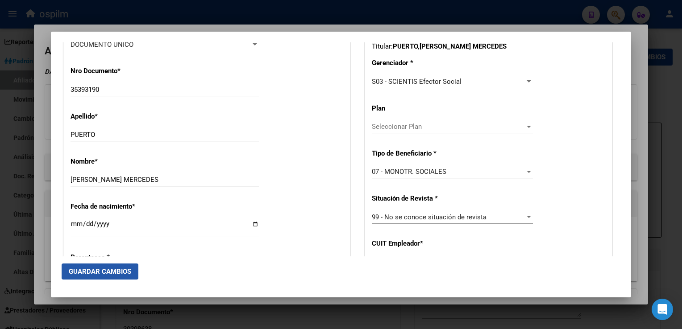
click at [95, 270] on span "Guardar Cambios" at bounding box center [100, 272] width 62 height 8
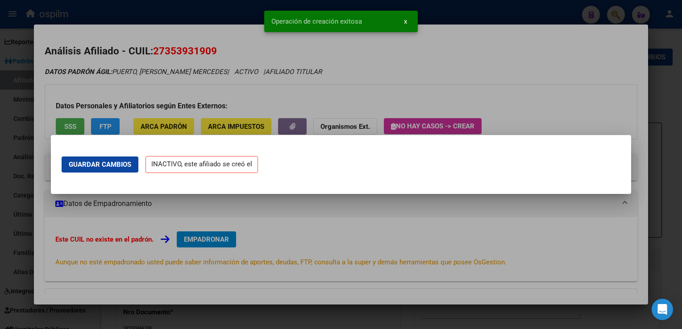
scroll to position [0, 0]
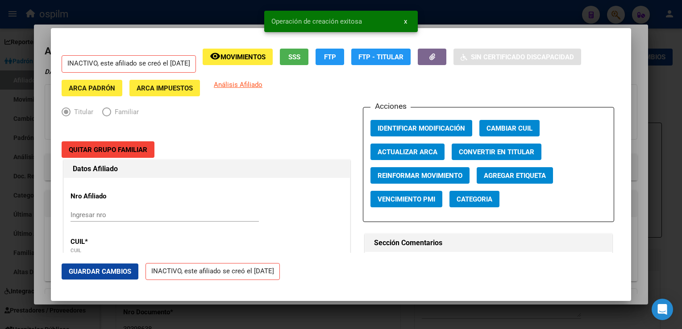
click at [642, 91] on div at bounding box center [341, 164] width 682 height 329
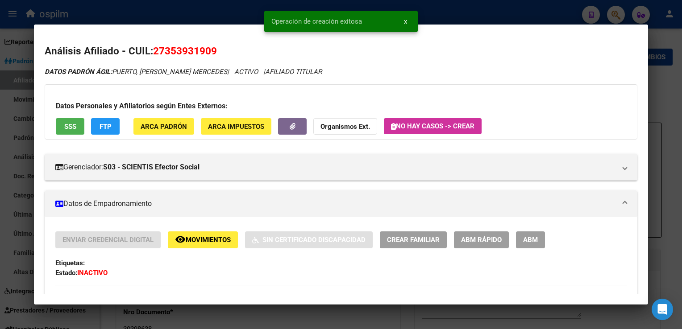
click at [676, 92] on div at bounding box center [341, 164] width 682 height 329
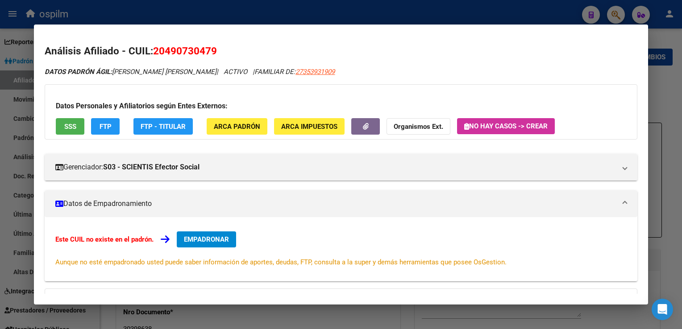
click at [261, 12] on div at bounding box center [341, 164] width 682 height 329
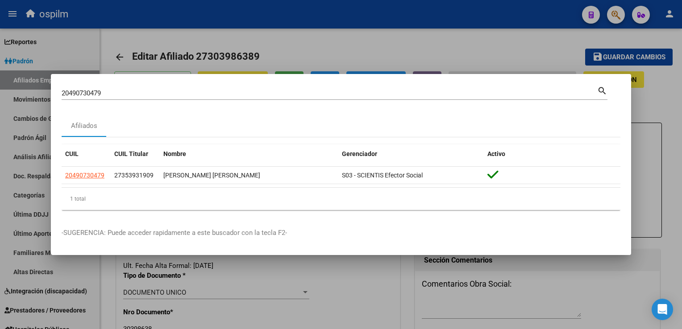
drag, startPoint x: 43, startPoint y: 95, endPoint x: 62, endPoint y: 94, distance: 18.3
click at [43, 96] on div "20490730479 Buscar (apellido, dni, cuil, nro traspaso, cuit, obra social) searc…" at bounding box center [341, 164] width 682 height 329
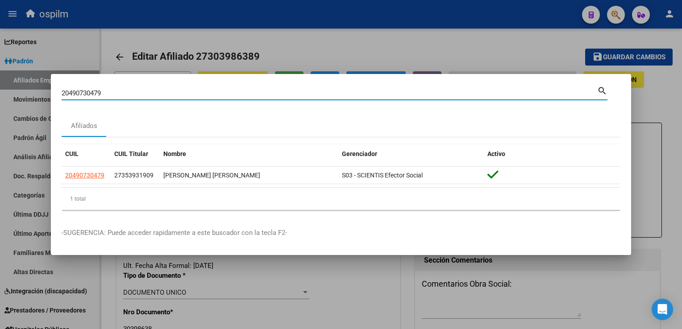
paste input "83039175"
type input "20483039175"
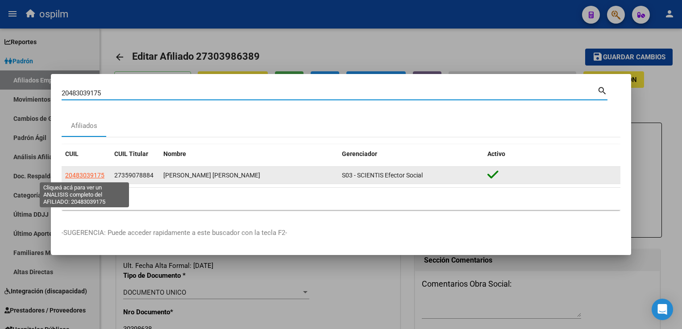
click at [86, 173] on span "20483039175" at bounding box center [84, 175] width 39 height 7
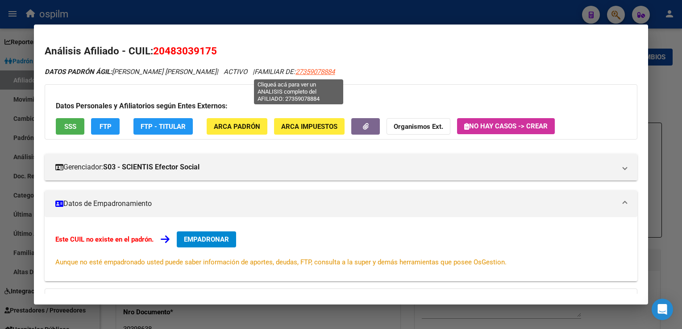
click at [295, 71] on span "27359078884" at bounding box center [314, 72] width 39 height 8
type textarea "27359078884"
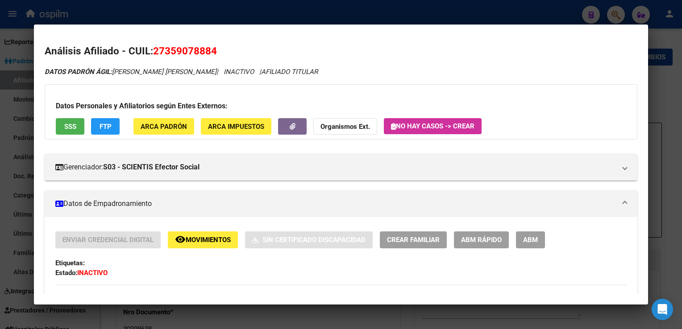
click at [66, 124] on span "SSS" at bounding box center [70, 127] width 12 height 8
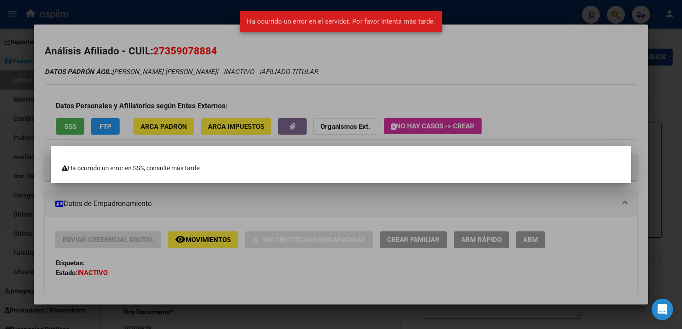
click at [531, 62] on div at bounding box center [341, 164] width 682 height 329
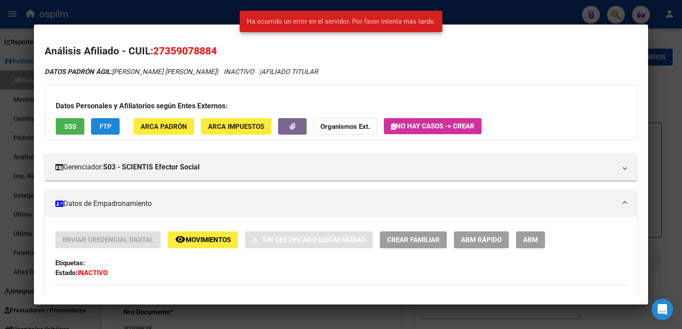
click at [107, 128] on span "FTP" at bounding box center [106, 127] width 12 height 8
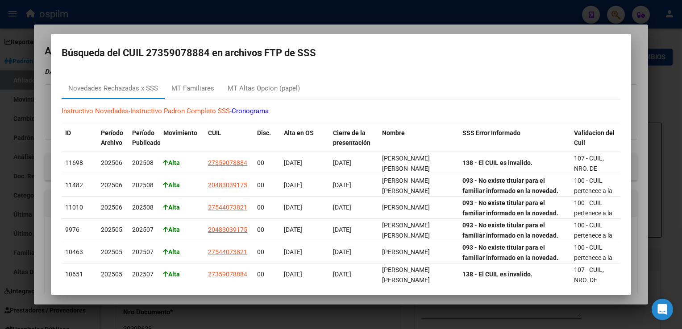
click at [453, 27] on div at bounding box center [341, 164] width 682 height 329
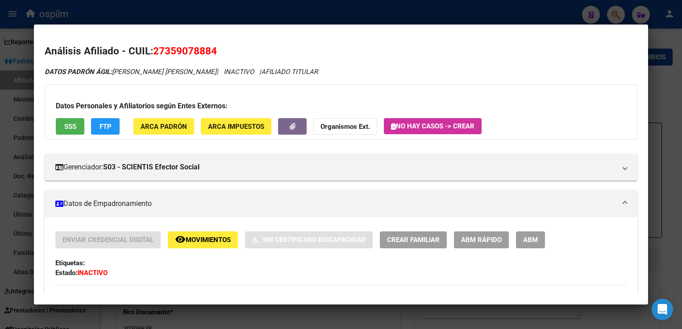
click at [230, 18] on div at bounding box center [341, 164] width 682 height 329
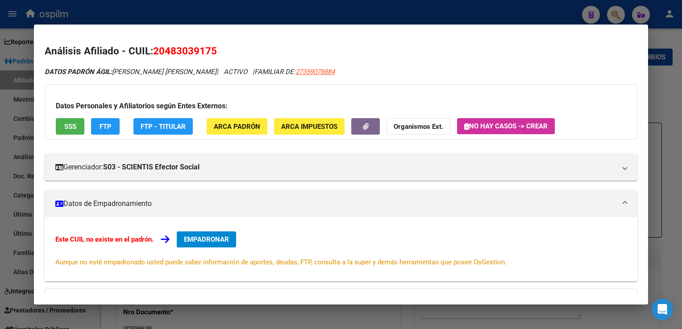
click at [227, 19] on div at bounding box center [341, 164] width 682 height 329
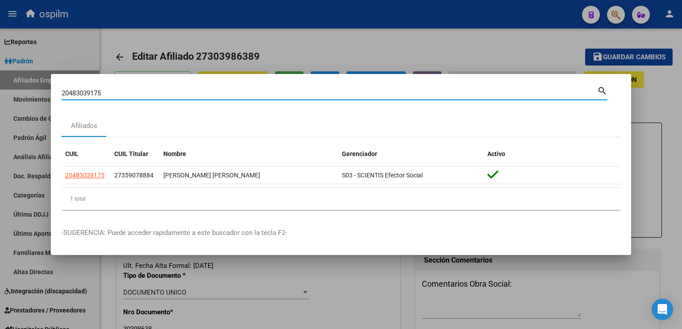
drag, startPoint x: 106, startPoint y: 93, endPoint x: 67, endPoint y: 99, distance: 39.3
click at [0, 95] on html "menu ospilm person Firma Express Reportes Ingresos Devengados Análisis Históric…" at bounding box center [341, 164] width 682 height 329
paste input "273616165"
type input "27361616575"
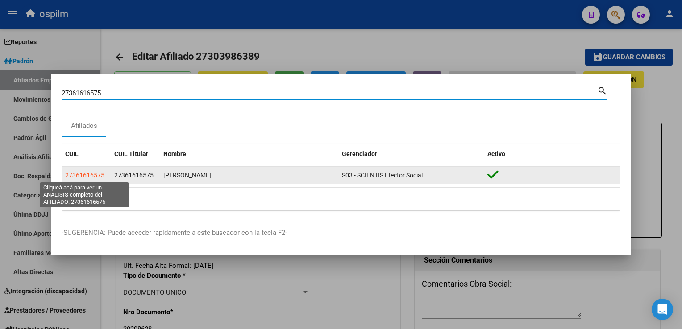
click at [85, 172] on span "27361616575" at bounding box center [84, 175] width 39 height 7
type textarea "27361616575"
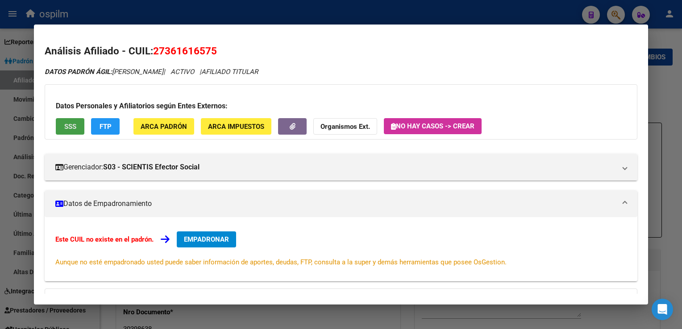
click at [71, 124] on span "SSS" at bounding box center [70, 127] width 12 height 8
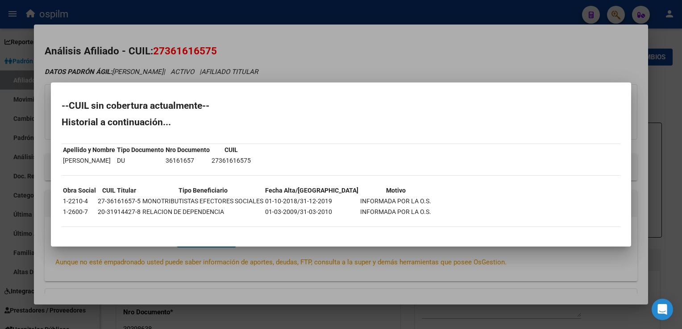
click at [293, 47] on div at bounding box center [341, 164] width 682 height 329
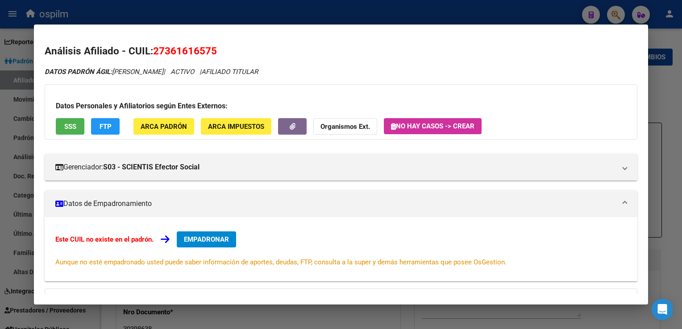
click at [109, 128] on span "FTP" at bounding box center [106, 127] width 12 height 8
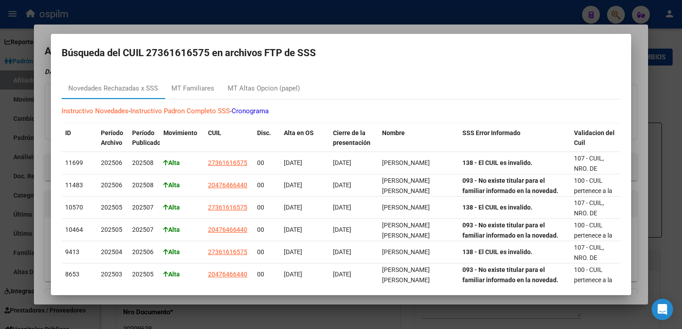
click at [278, 26] on div at bounding box center [341, 164] width 682 height 329
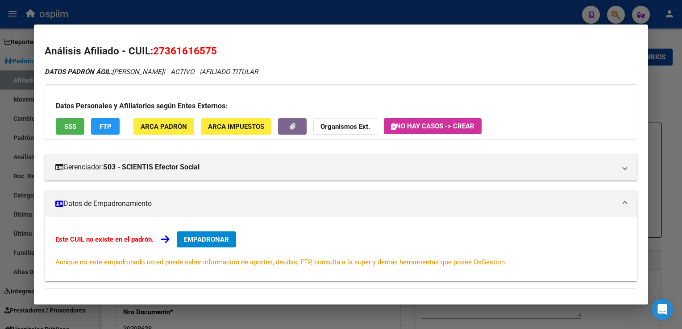
click at [161, 129] on span "ARCA Padrón" at bounding box center [164, 127] width 46 height 8
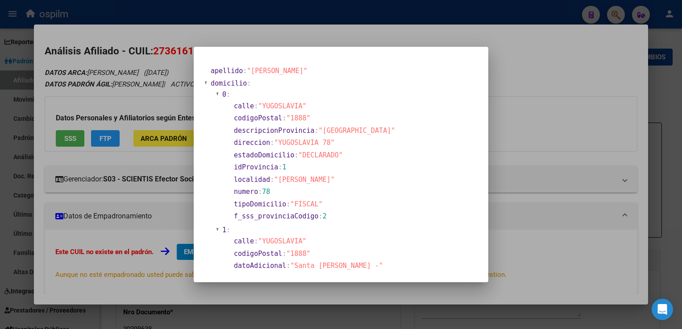
click at [524, 68] on div at bounding box center [341, 164] width 682 height 329
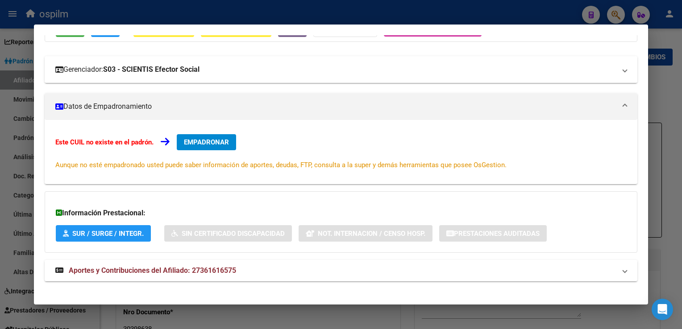
scroll to position [116, 0]
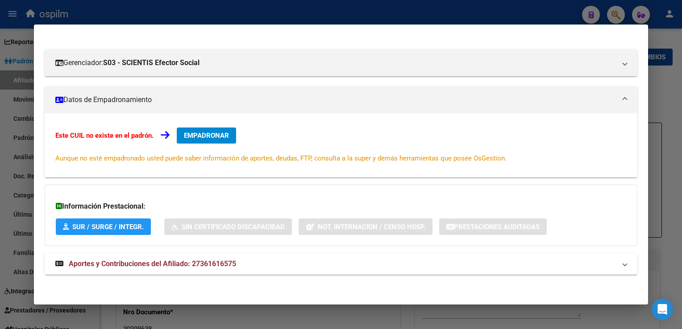
click at [97, 267] on span "Aportes y Contribuciones del Afiliado: 27361616575" at bounding box center [152, 264] width 167 height 8
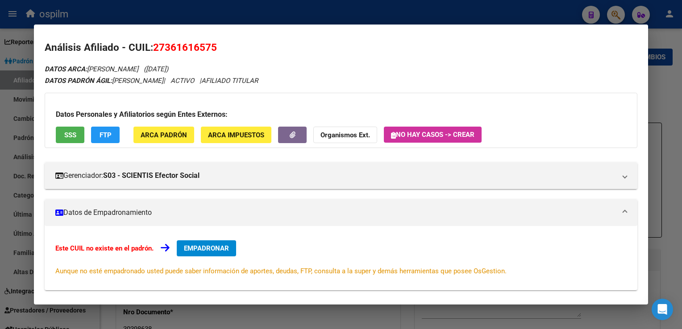
scroll to position [0, 0]
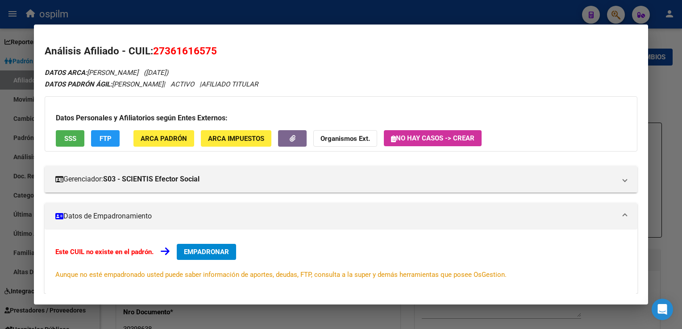
click at [112, 136] on button "FTP" at bounding box center [105, 138] width 29 height 17
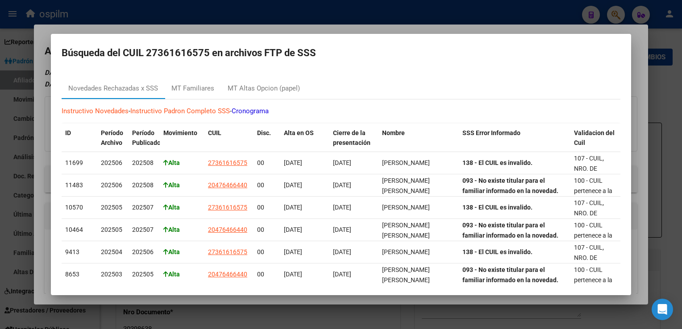
click at [308, 29] on div at bounding box center [341, 164] width 682 height 329
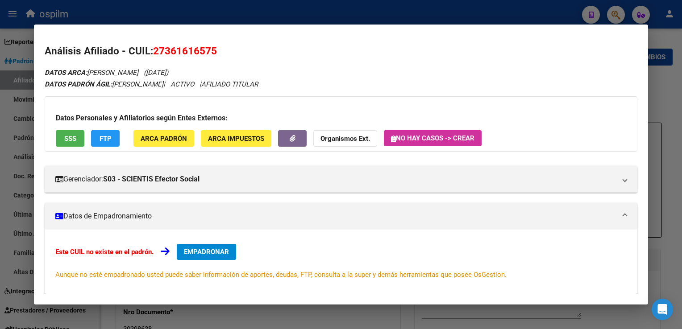
click at [274, 16] on div at bounding box center [341, 164] width 682 height 329
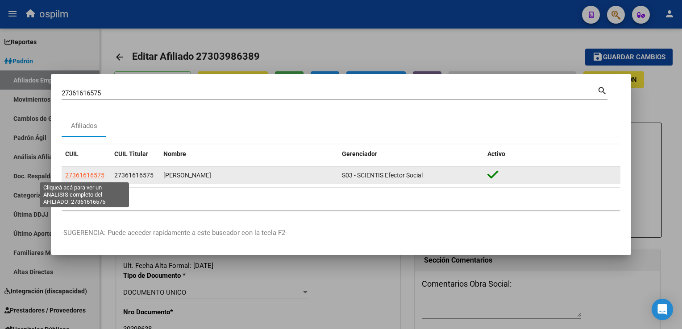
click at [75, 175] on span "27361616575" at bounding box center [84, 175] width 39 height 7
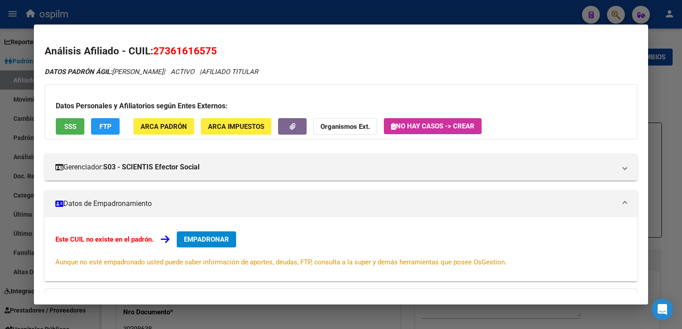
click at [188, 239] on span "EMPADRONAR" at bounding box center [206, 240] width 45 height 8
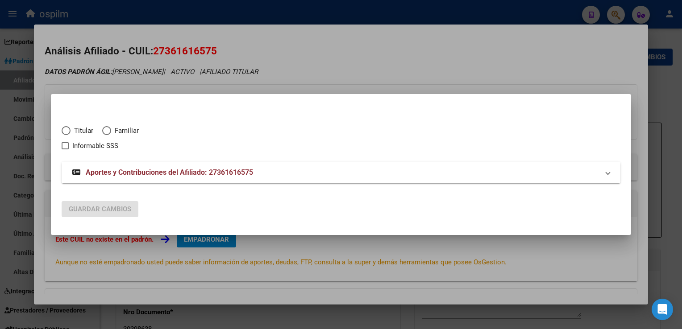
click at [63, 125] on div "Titular Familiar Informable SSS" at bounding box center [341, 133] width 559 height 36
click at [68, 129] on span "Elija una opción" at bounding box center [66, 130] width 9 height 9
click at [68, 129] on input "Titular" at bounding box center [66, 130] width 9 height 9
radio input "true"
checkbox input "true"
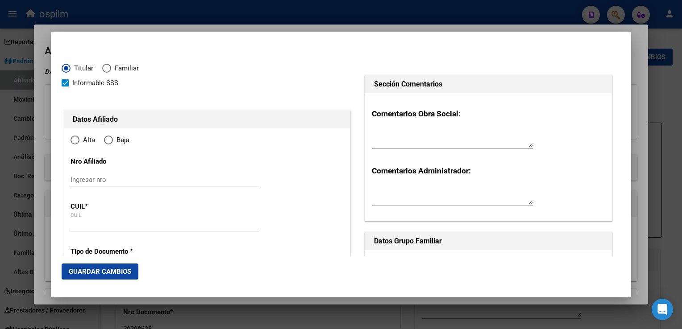
type input "27-36161657-5"
type input "36161657"
type input "OLMEDO"
type input "DAIANA"
type input "1991-02-18"
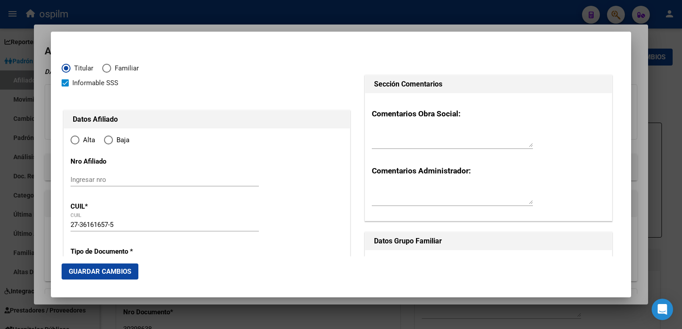
type input "FLORENCIO VAREL"
type input "1888"
type input "YUGOSLAVIA"
type input "783"
radio input "true"
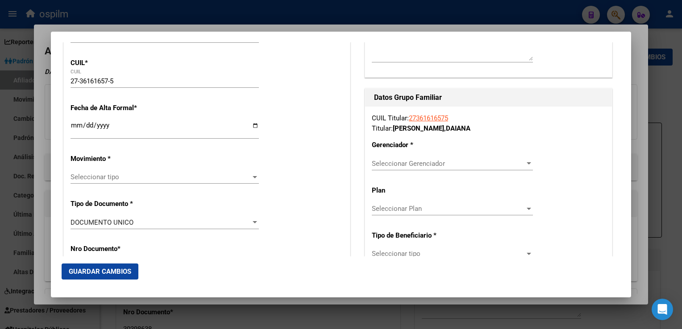
scroll to position [149, 0]
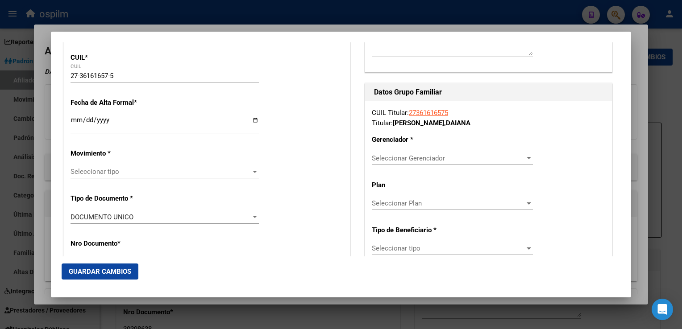
click at [97, 172] on span "Seleccionar tipo" at bounding box center [161, 172] width 180 height 8
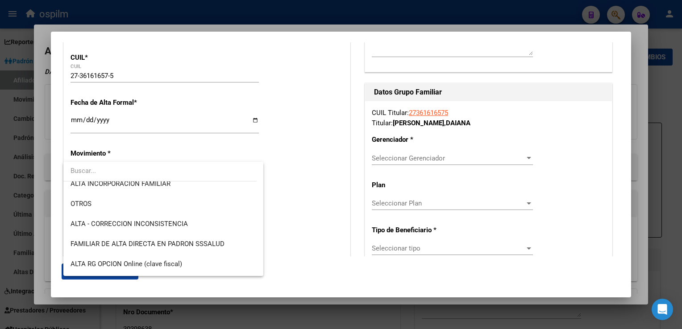
scroll to position [150, 0]
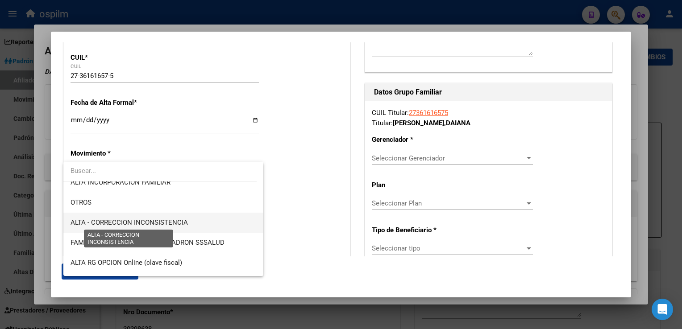
click at [164, 225] on span "ALTA - CORRECCION INCONSISTENCIA" at bounding box center [129, 223] width 117 height 8
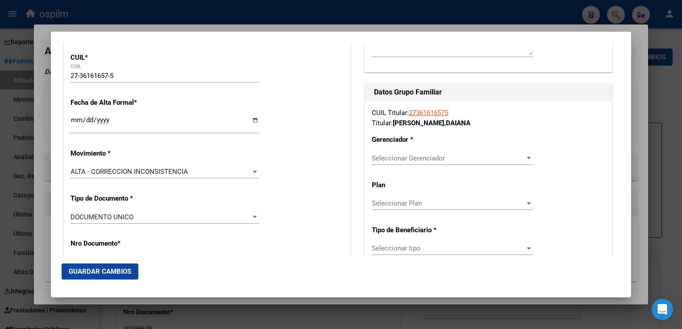
scroll to position [155, 0]
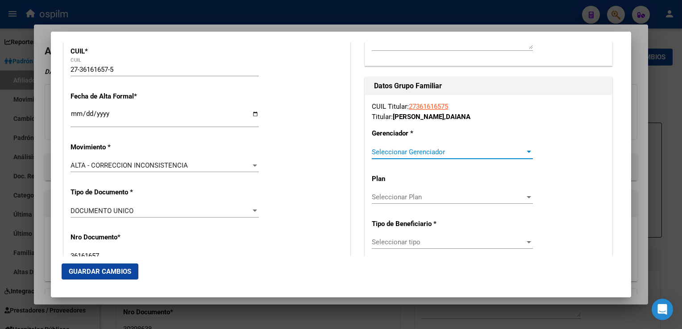
click at [420, 154] on span "Seleccionar Gerenciador" at bounding box center [448, 152] width 153 height 8
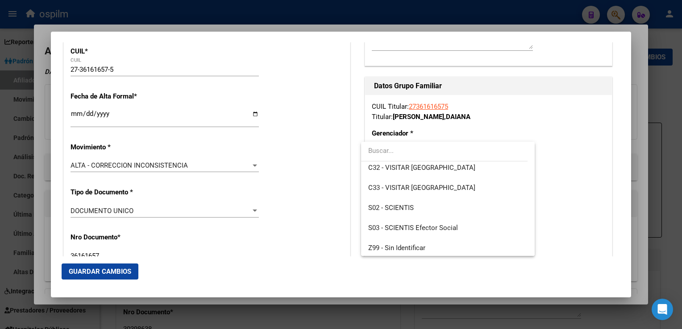
scroll to position [127, 0]
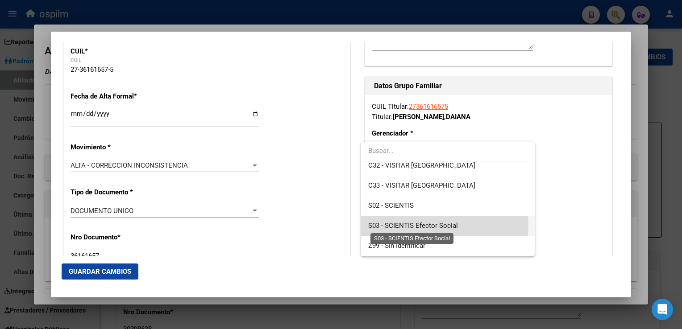
click at [434, 225] on span "S03 - SCIENTIS Efector Social" at bounding box center [413, 226] width 90 height 8
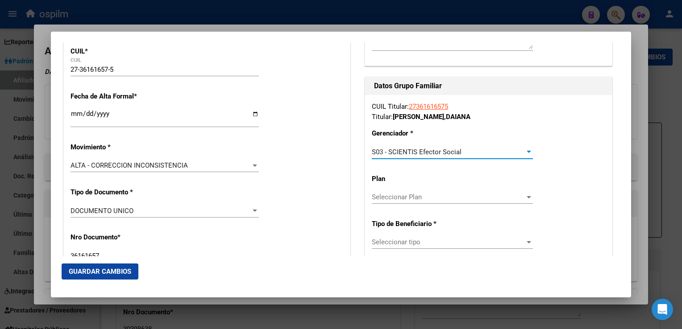
click at [405, 242] on span "Seleccionar tipo" at bounding box center [448, 242] width 153 height 8
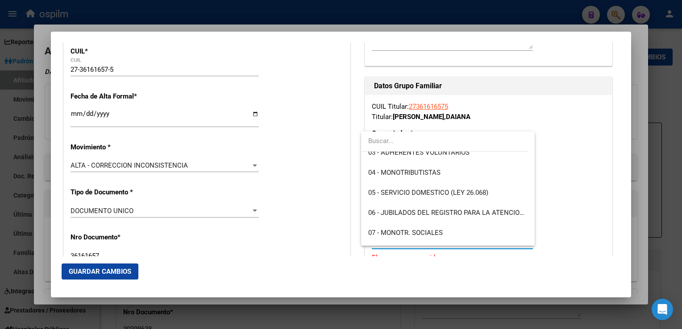
scroll to position [80, 0]
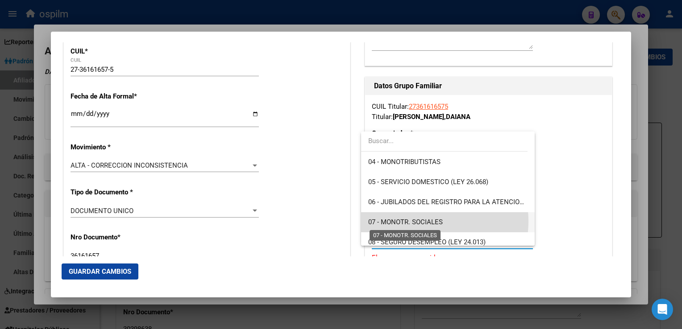
click at [421, 221] on span "07 - MONOTR. SOCIALES" at bounding box center [405, 222] width 75 height 8
type input "27-36161657-5"
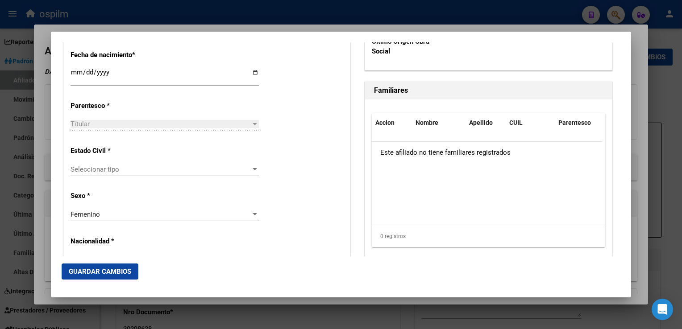
scroll to position [492, 0]
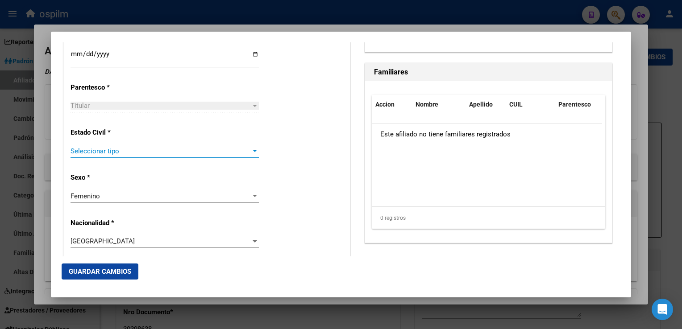
click at [118, 153] on span "Seleccionar tipo" at bounding box center [161, 151] width 180 height 8
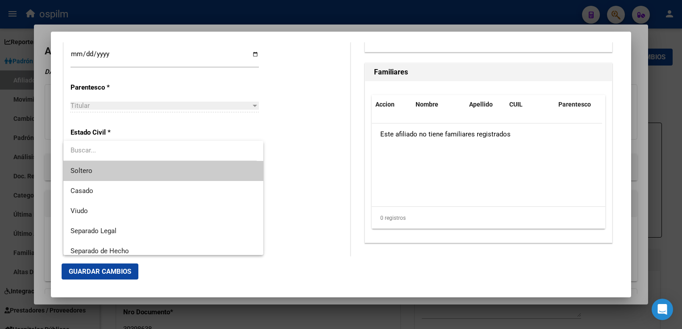
click at [93, 171] on span "Soltero" at bounding box center [164, 171] width 186 height 20
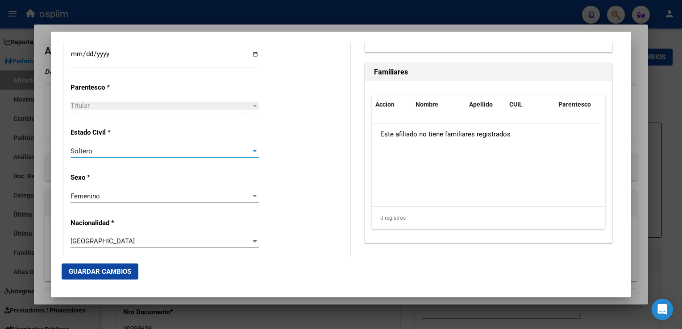
click at [107, 278] on button "Guardar Cambios" at bounding box center [100, 272] width 77 height 16
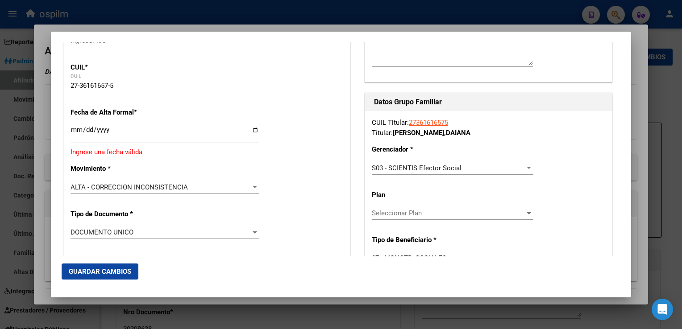
scroll to position [152, 0]
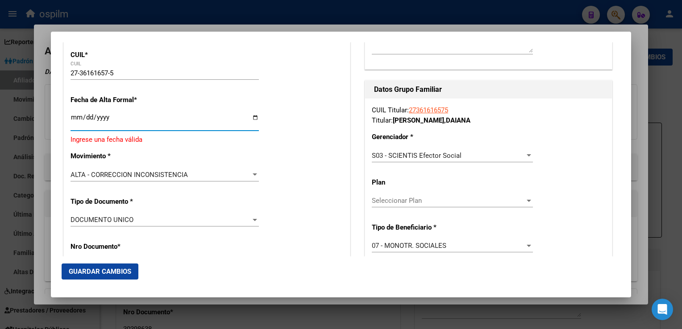
click at [75, 115] on input "Ingresar fecha" at bounding box center [165, 121] width 188 height 14
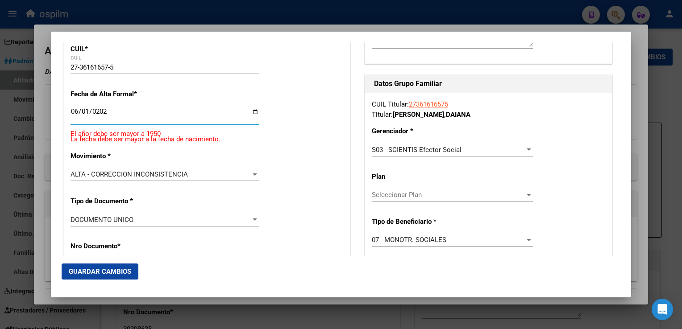
type input "2025-06-01"
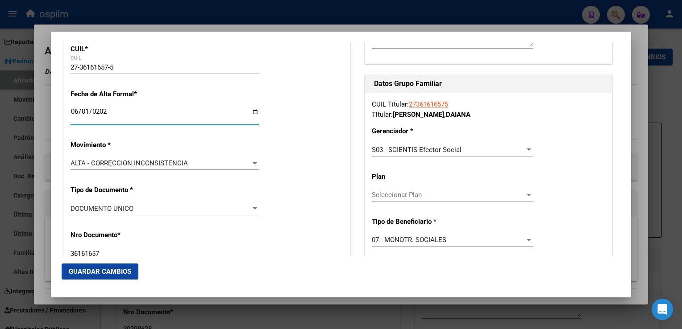
scroll to position [146, 0]
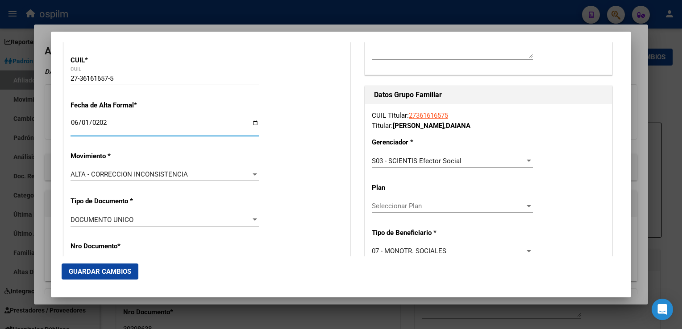
click at [109, 270] on span "Guardar Cambios" at bounding box center [100, 272] width 62 height 8
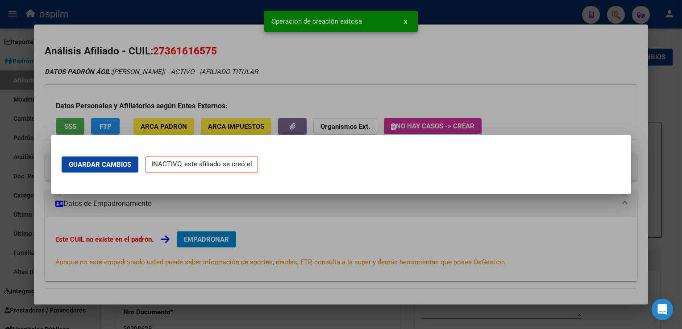
scroll to position [0, 0]
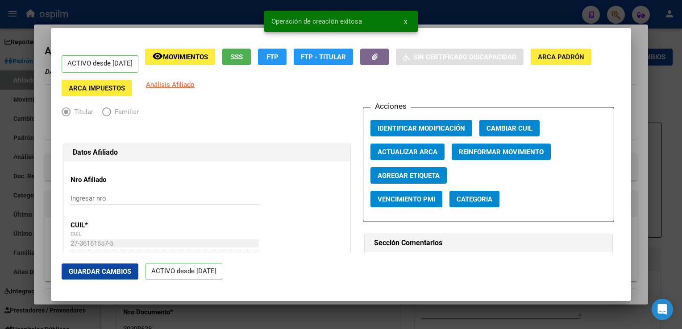
click at [634, 70] on div at bounding box center [341, 164] width 682 height 329
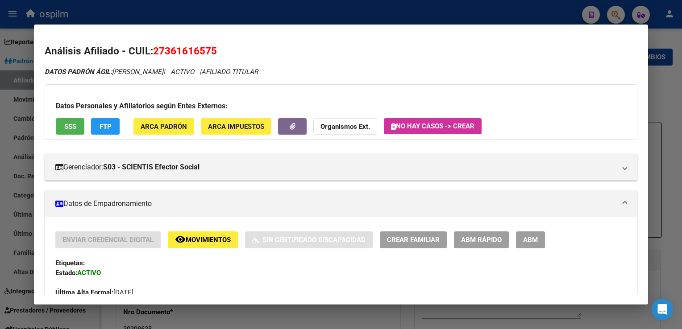
click at [658, 103] on div at bounding box center [341, 164] width 682 height 329
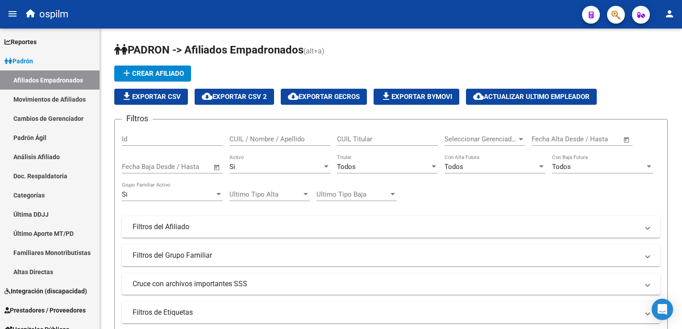
click at [608, 16] on button "button" at bounding box center [616, 15] width 18 height 18
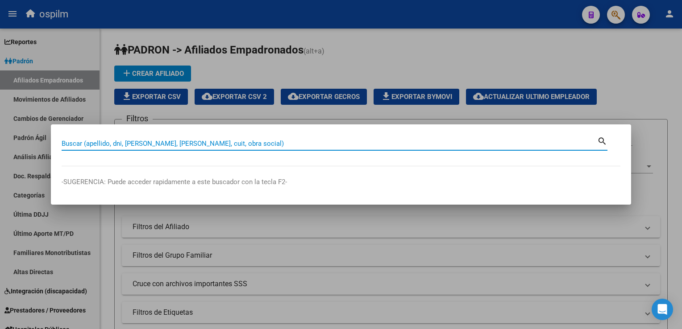
paste input "27299936673"
type input "27299936673"
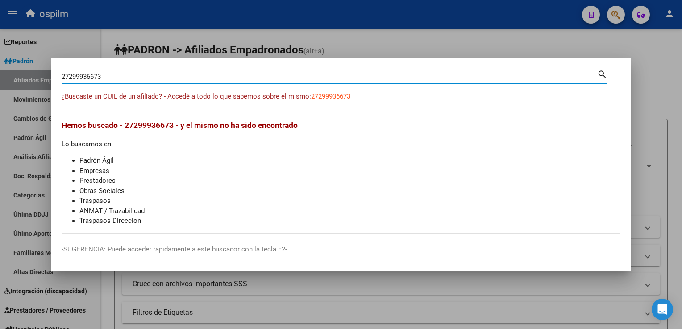
click at [327, 91] on mat-dialog-content "27299936673 Buscar (apellido, dni, cuil, nro traspaso, cuit, obra social) searc…" at bounding box center [341, 151] width 580 height 166
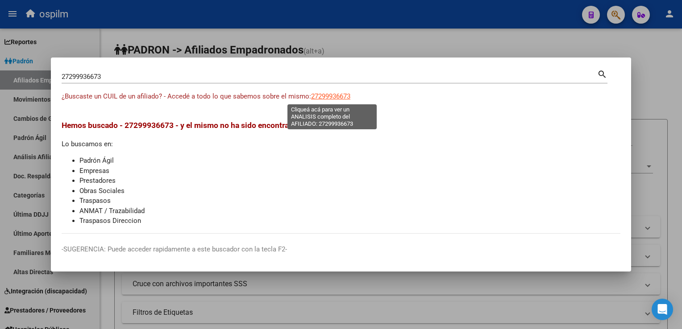
click at [332, 95] on span "27299936673" at bounding box center [330, 96] width 39 height 8
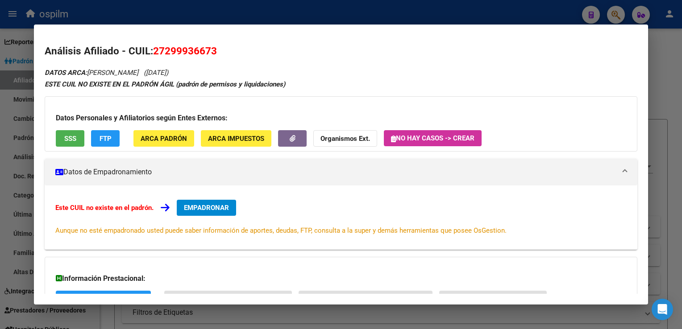
click at [67, 143] on span "SSS" at bounding box center [70, 139] width 12 height 8
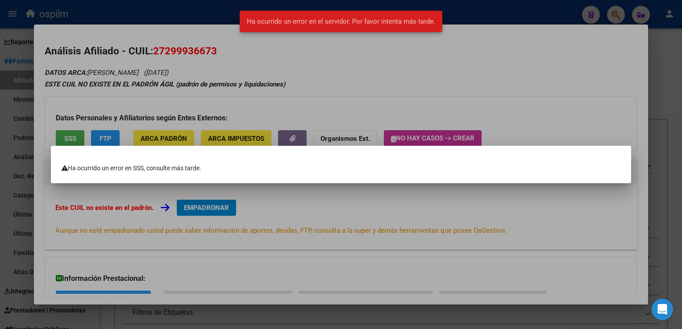
click at [412, 77] on div at bounding box center [341, 164] width 682 height 329
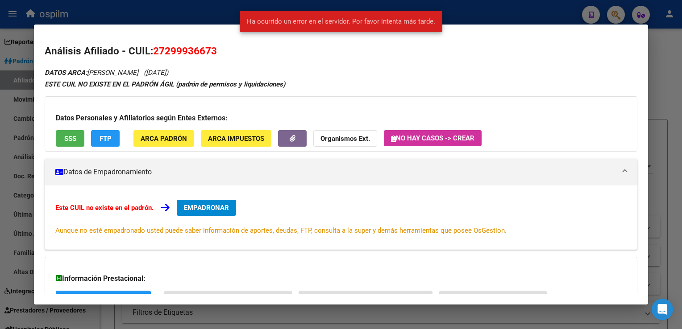
click at [656, 73] on div at bounding box center [341, 164] width 682 height 329
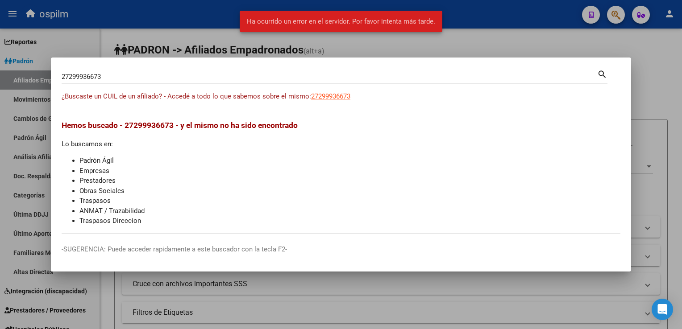
click at [656, 73] on div at bounding box center [341, 164] width 682 height 329
